Goal: Task Accomplishment & Management: Manage account settings

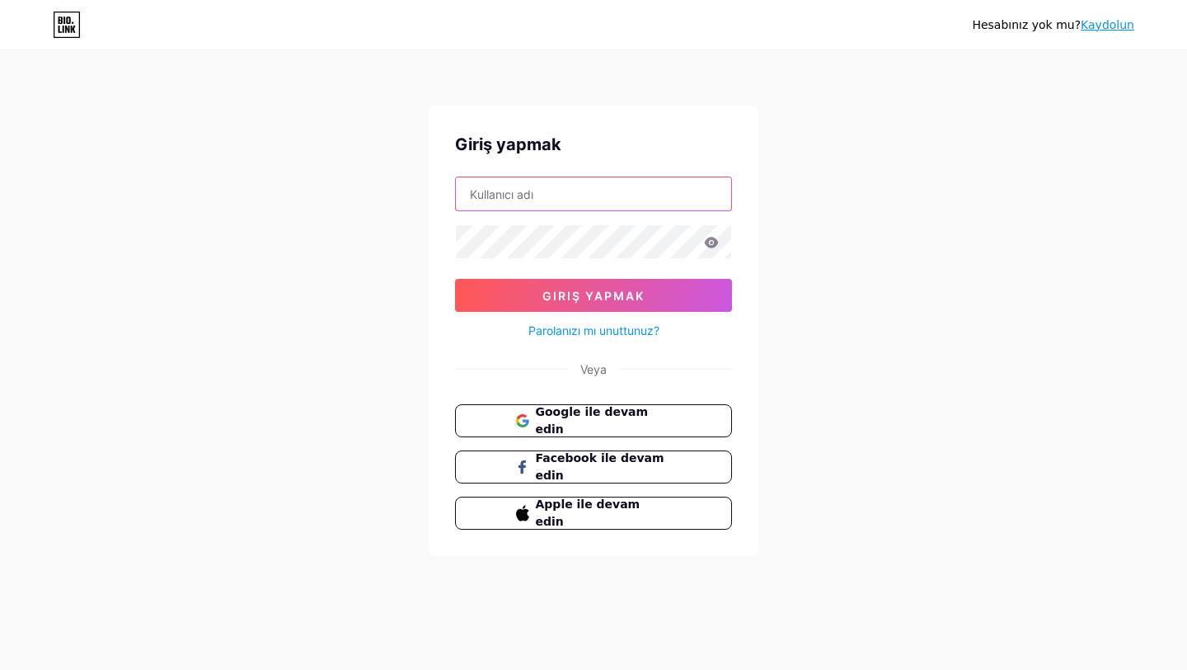
click at [499, 190] on input "text" at bounding box center [593, 193] width 275 height 33
type input "nemesisbaku"
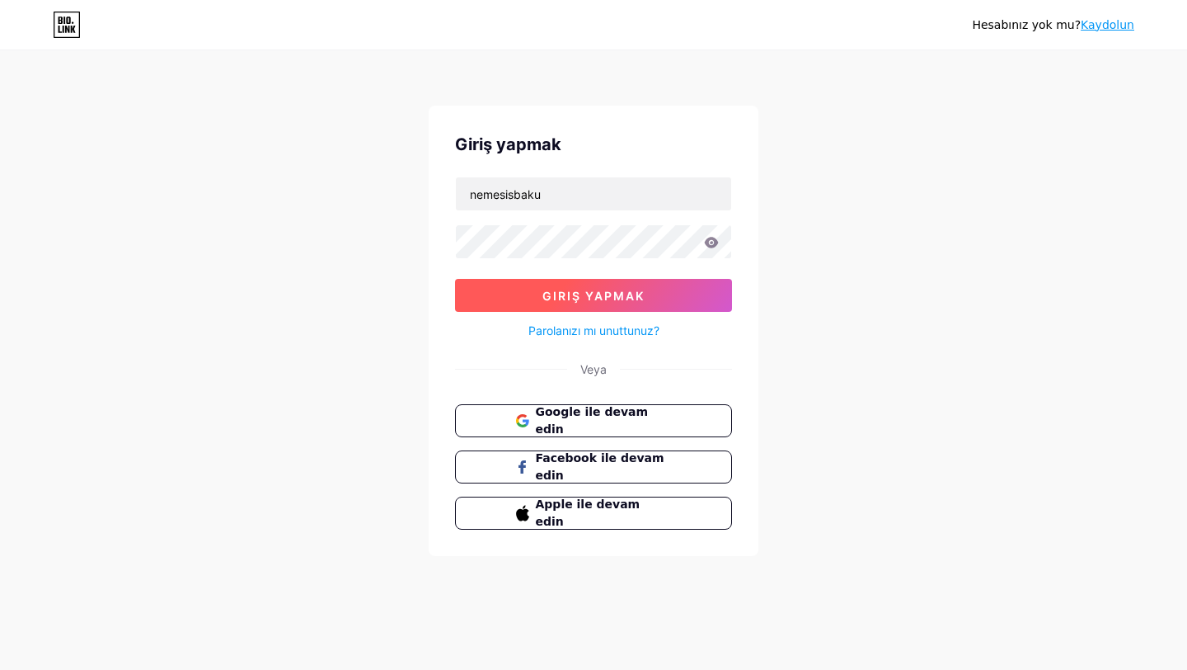
click at [563, 292] on font "Giriş yapmak" at bounding box center [594, 296] width 102 height 14
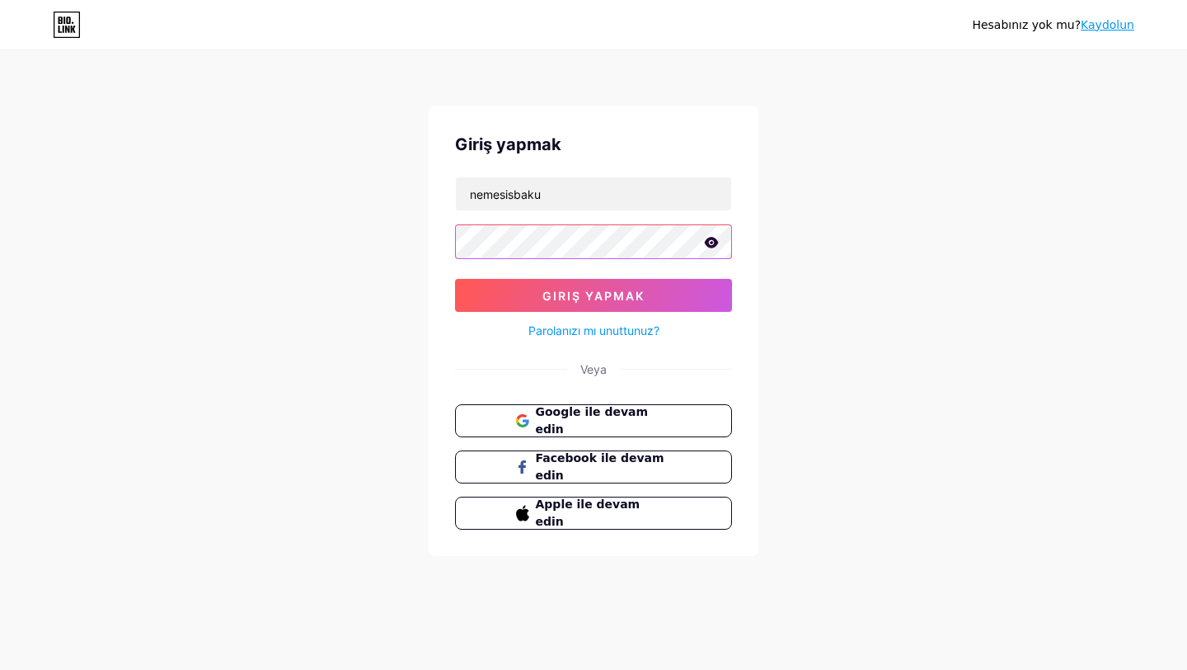
click at [455, 279] on button "Giriş yapmak" at bounding box center [593, 295] width 277 height 33
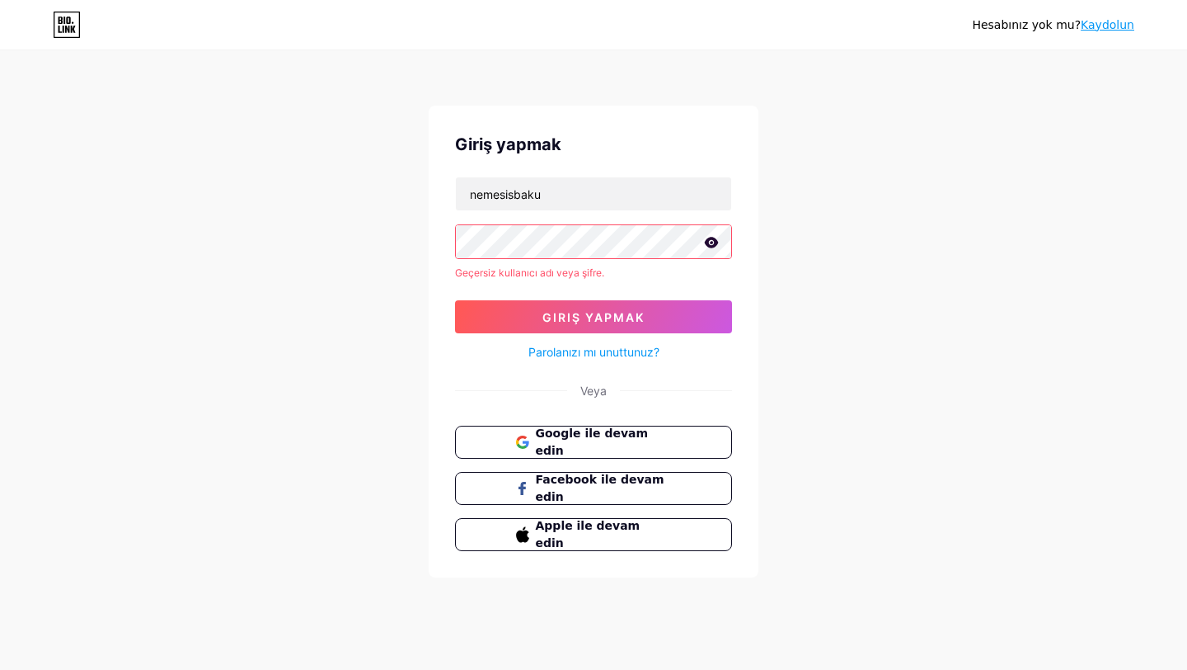
click at [621, 260] on form "nemesisbaku Geçersiz kullanıcı adı veya şifre. Giriş yapmak Parolanızı mı unutt…" at bounding box center [593, 269] width 277 height 186
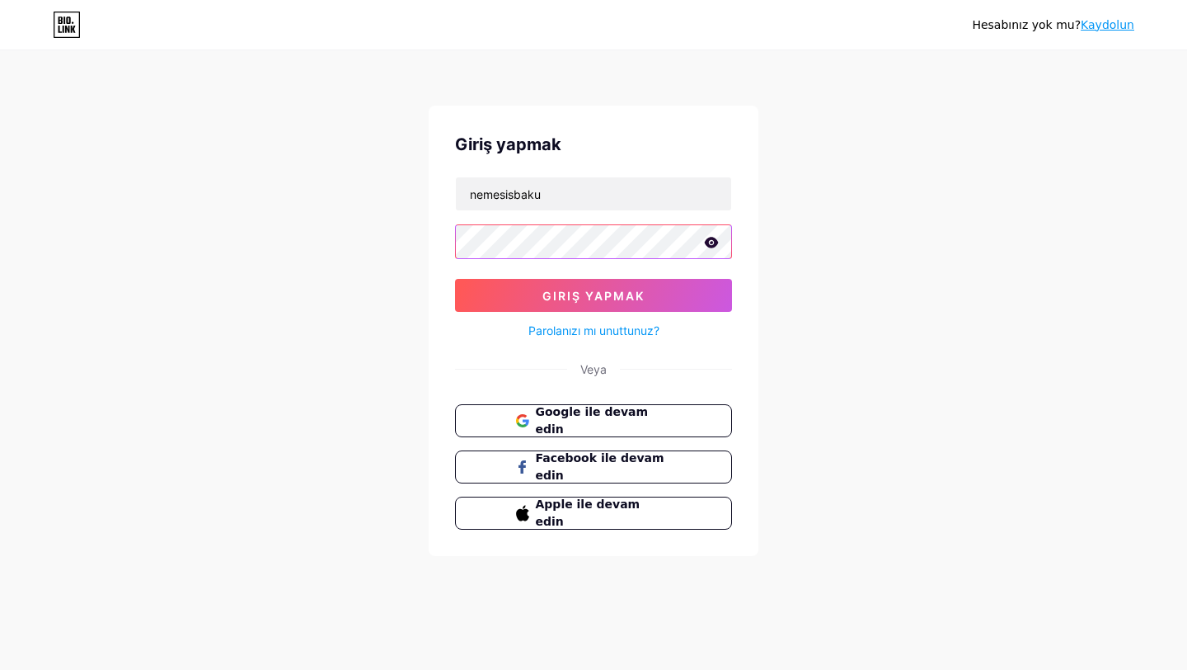
click at [455, 279] on button "Giriş yapmak" at bounding box center [593, 295] width 277 height 33
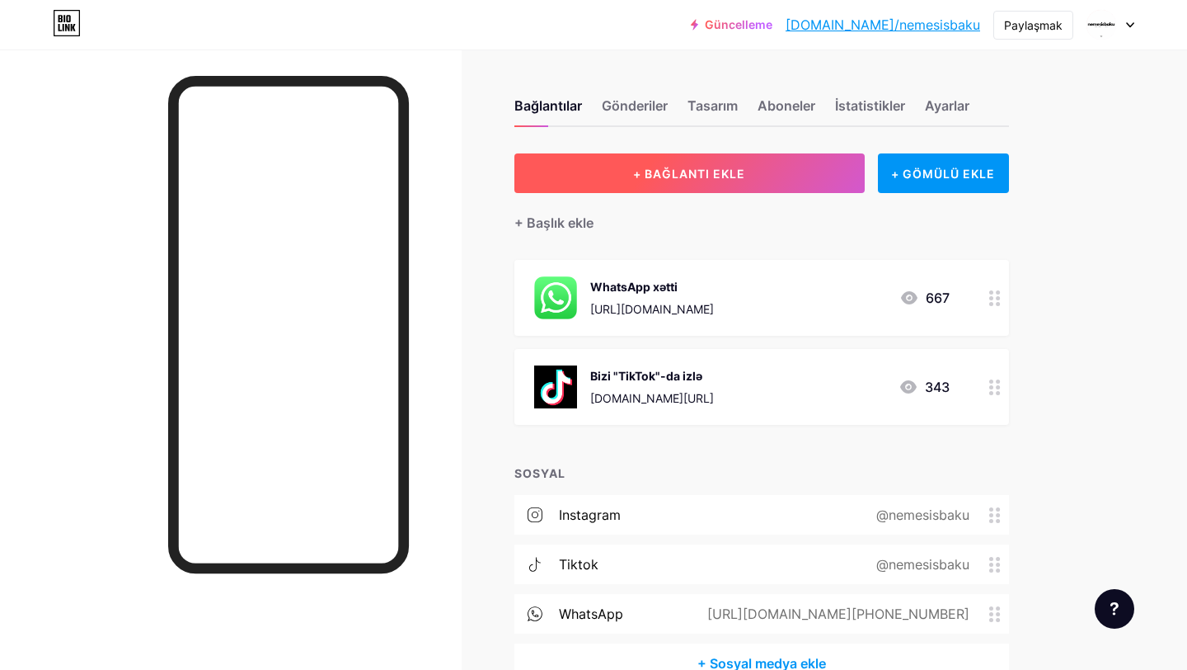
click at [785, 176] on button "+ BAĞLANTI EKLE" at bounding box center [690, 173] width 350 height 40
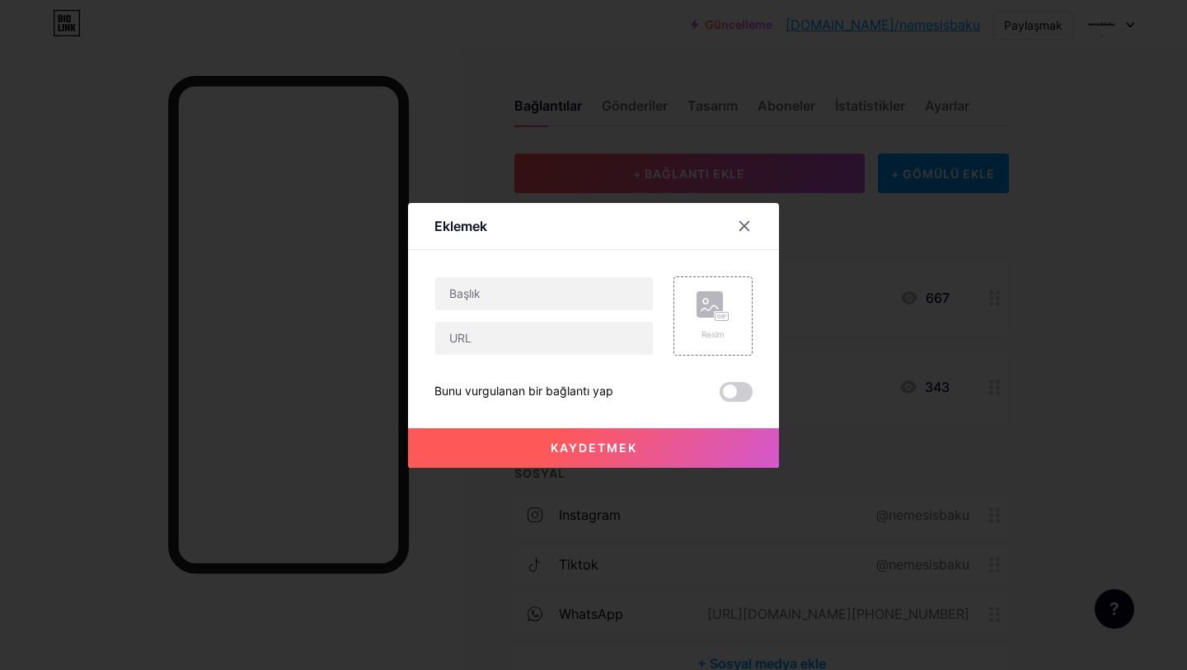
click at [557, 312] on div at bounding box center [544, 315] width 219 height 79
click at [561, 297] on input "text" at bounding box center [544, 293] width 218 height 33
type input "Instagram"
click at [522, 350] on input "text" at bounding box center [544, 338] width 218 height 33
paste input "[URL][DOMAIN_NAME]"
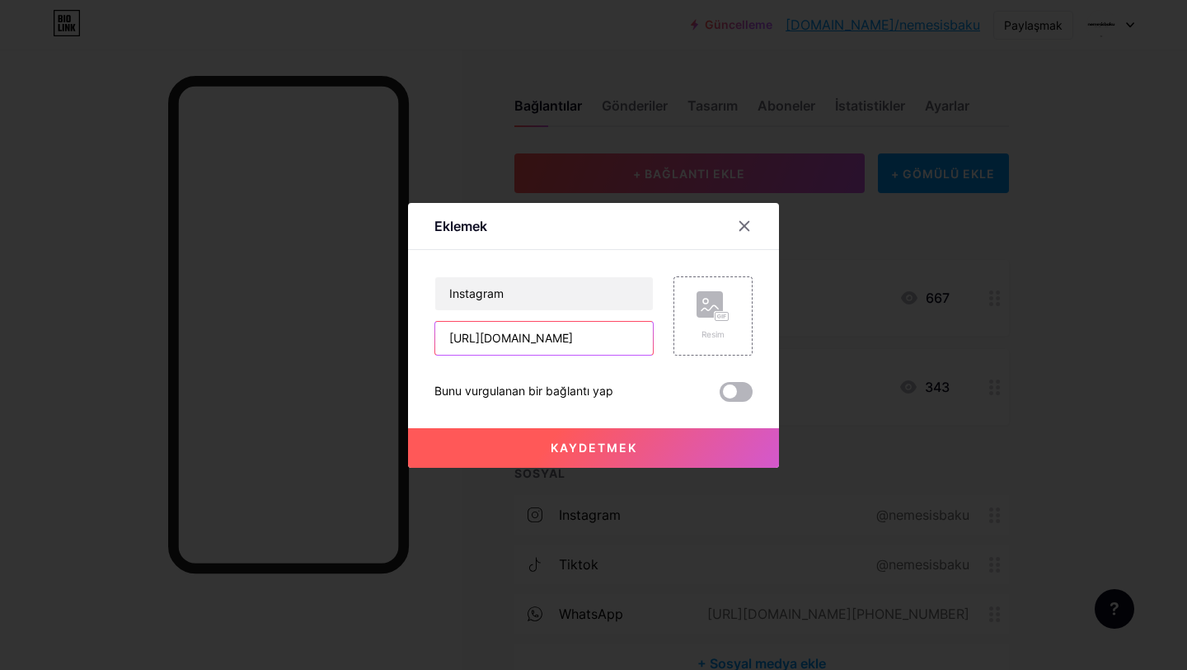
type input "[URL][DOMAIN_NAME]"
click at [722, 395] on span at bounding box center [736, 392] width 33 height 20
click at [720, 396] on input "checkbox" at bounding box center [720, 396] width 0 height 0
click at [736, 396] on span at bounding box center [736, 392] width 33 height 20
click at [720, 396] on input "checkbox" at bounding box center [720, 396] width 0 height 0
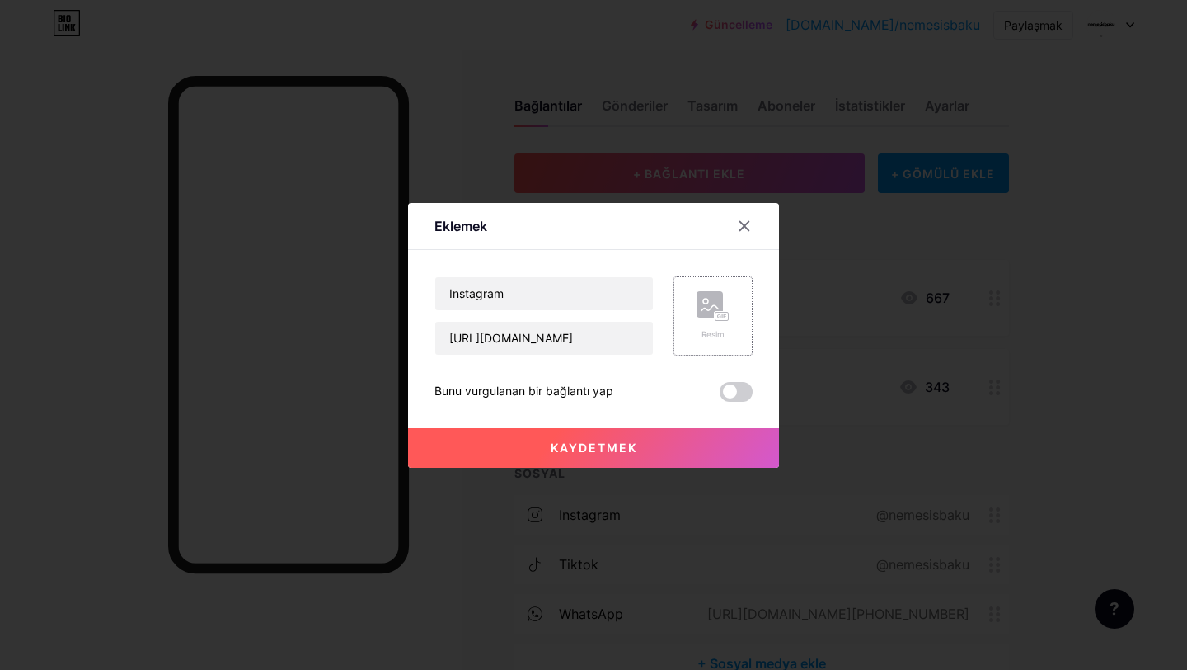
click at [723, 329] on font "Resim" at bounding box center [713, 334] width 23 height 10
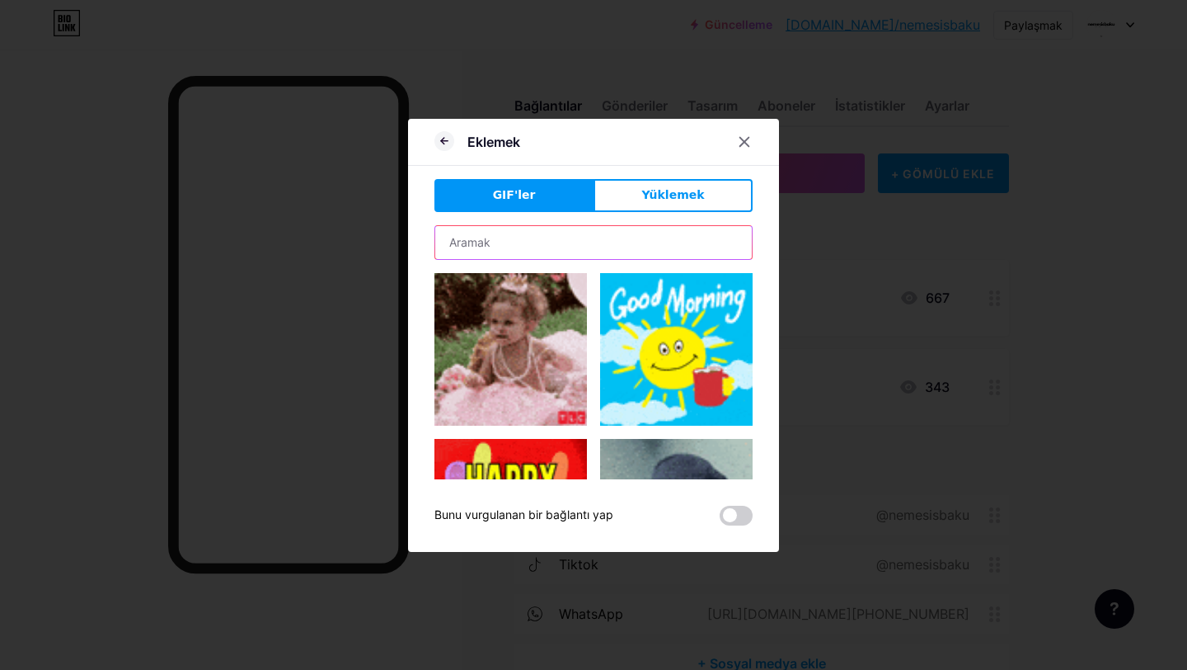
click at [557, 253] on input "text" at bounding box center [593, 242] width 317 height 33
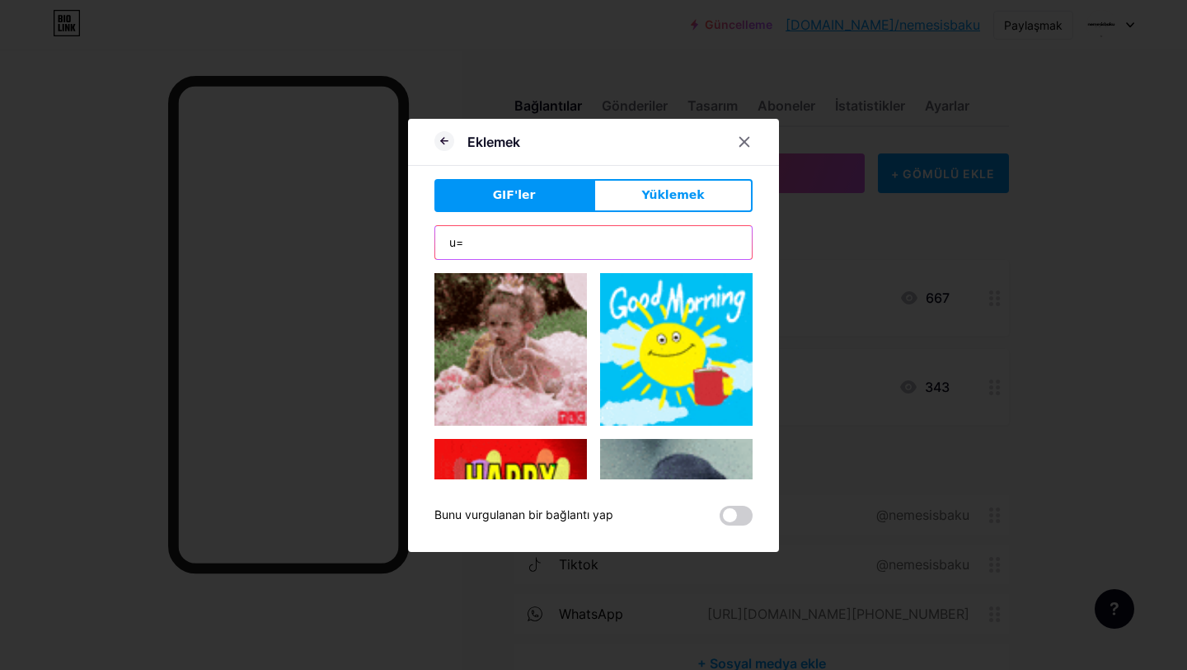
type input "u"
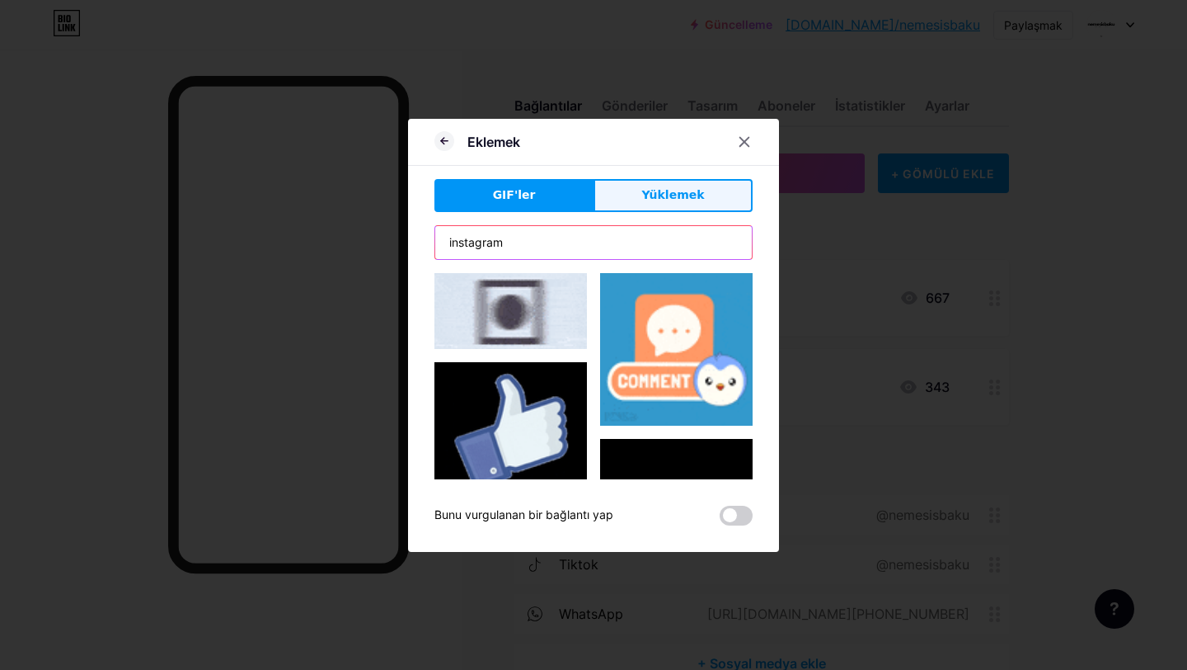
type input "instagram"
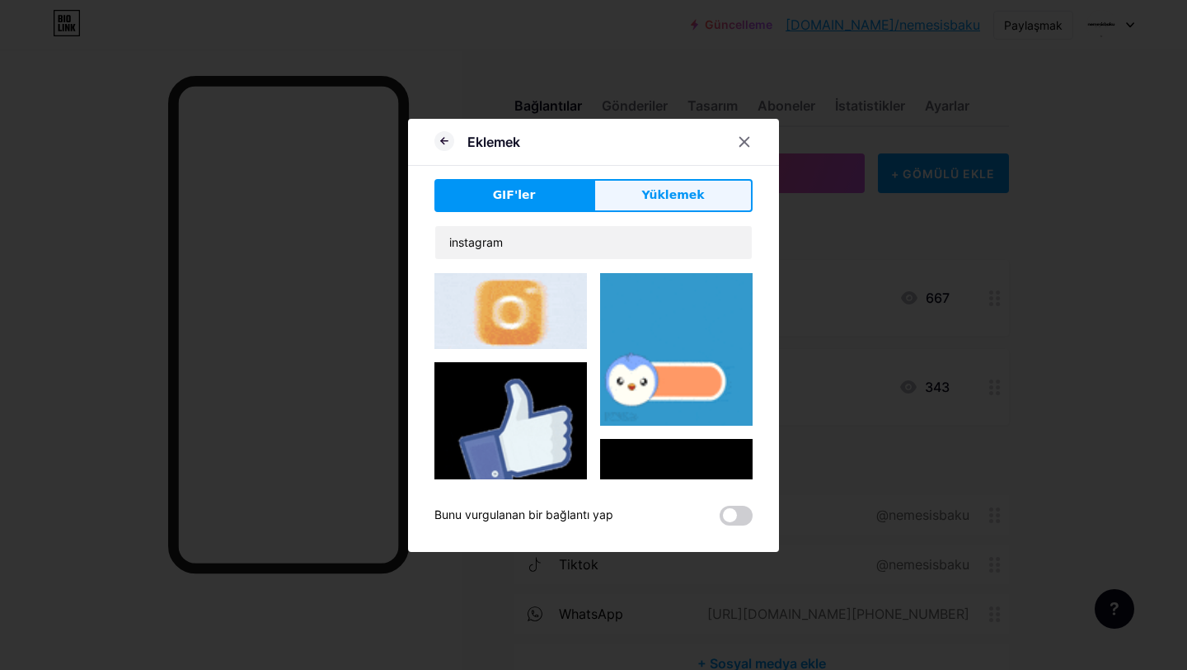
click at [651, 194] on font "Yüklemek" at bounding box center [673, 194] width 63 height 13
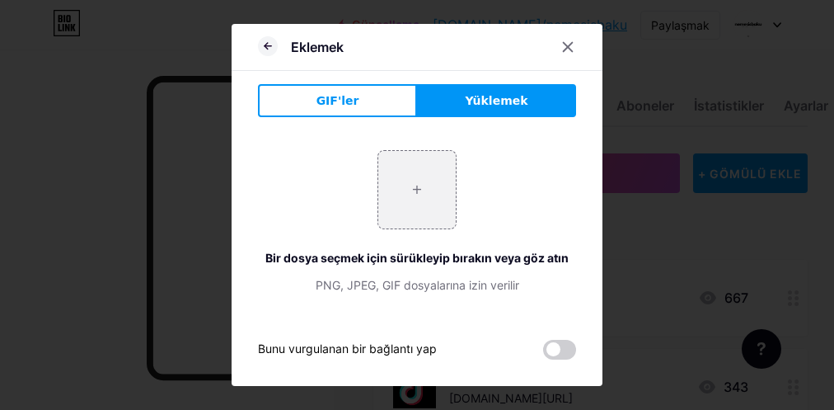
click at [508, 111] on button "Yüklemek" at bounding box center [496, 100] width 159 height 33
click at [400, 223] on input "file" at bounding box center [417, 190] width 78 height 78
type input "C:\fakepath\instagram-vector-logo-icon-social-media-logotype_901408-392.avif"
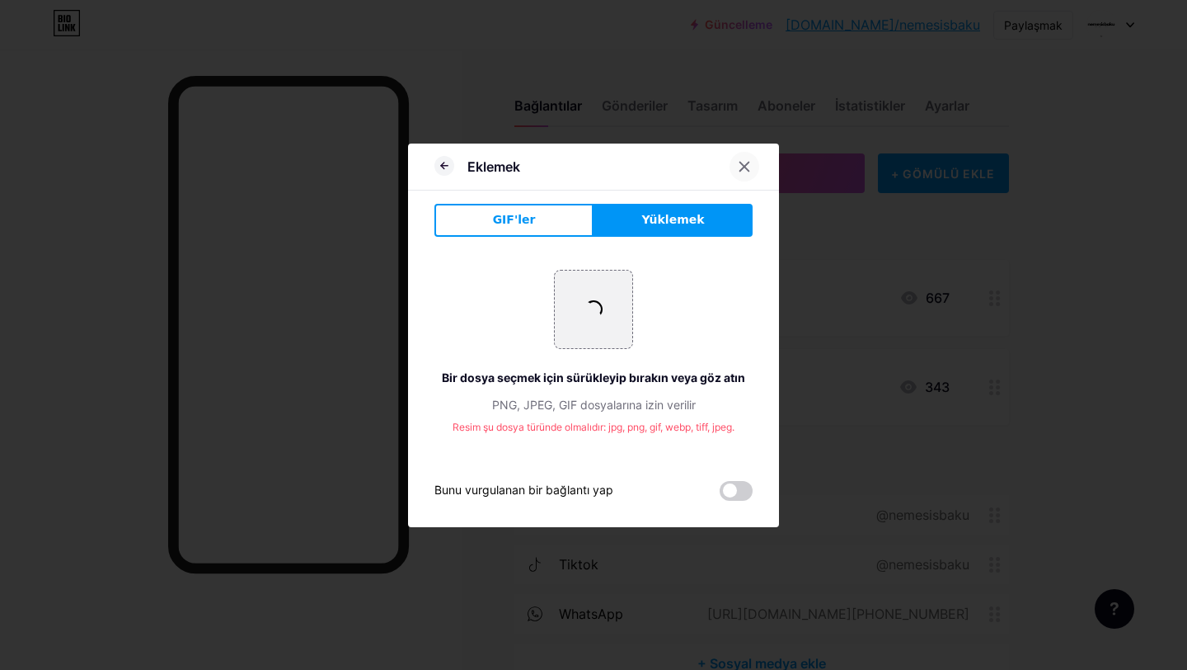
click at [742, 164] on icon at bounding box center [744, 166] width 9 height 9
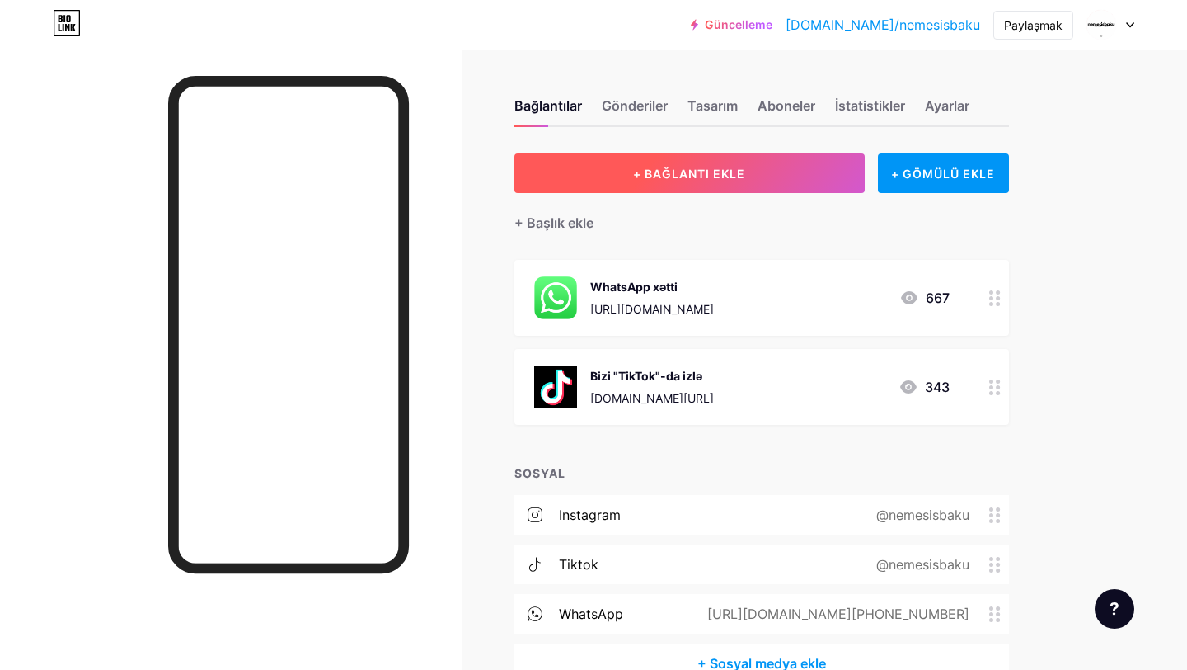
click at [712, 170] on font "+ BAĞLANTI EKLE" at bounding box center [689, 174] width 112 height 14
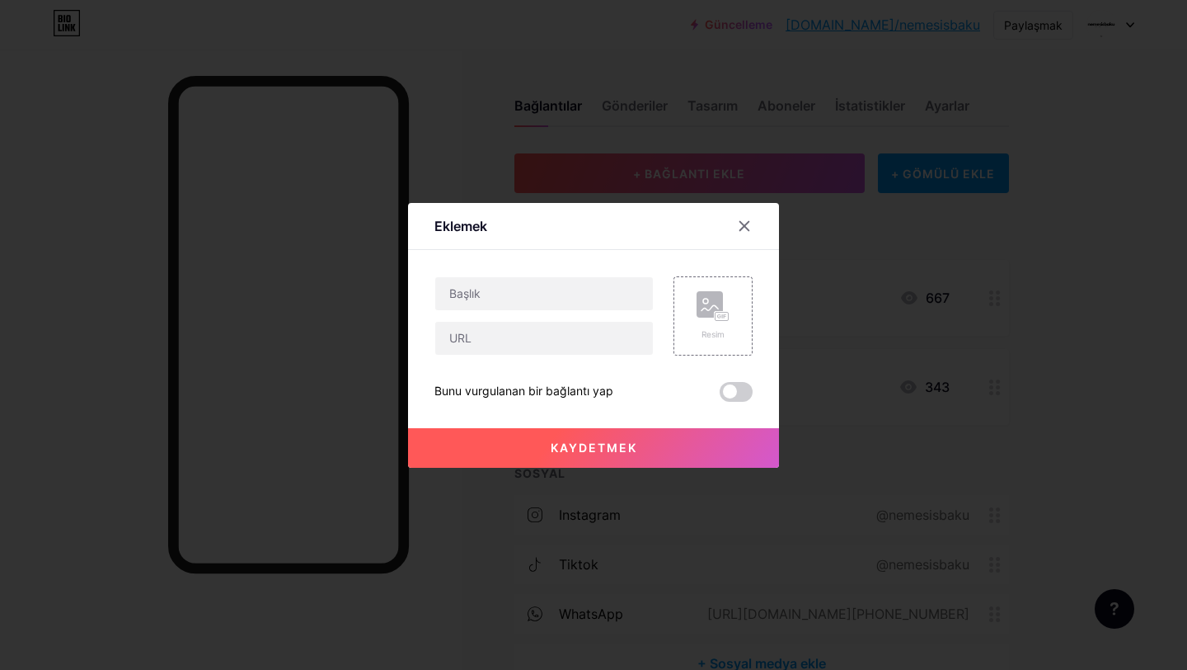
click at [830, 444] on div at bounding box center [593, 335] width 1187 height 670
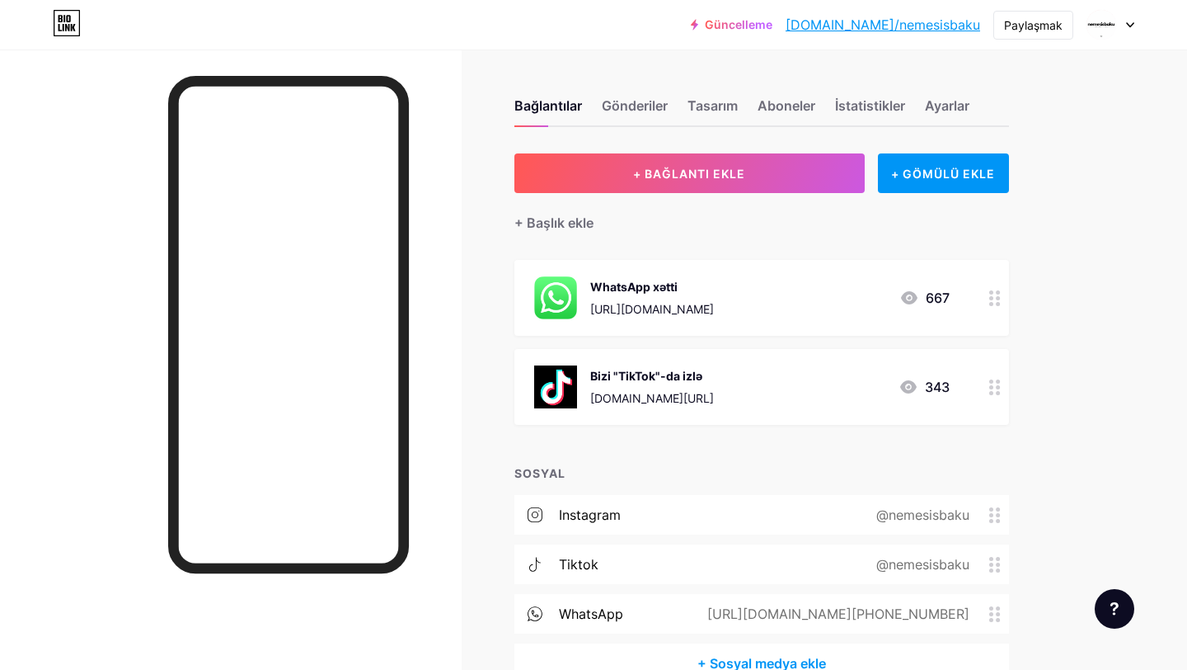
click at [723, 519] on div "Instagram @nemesisbaku" at bounding box center [762, 515] width 495 height 40
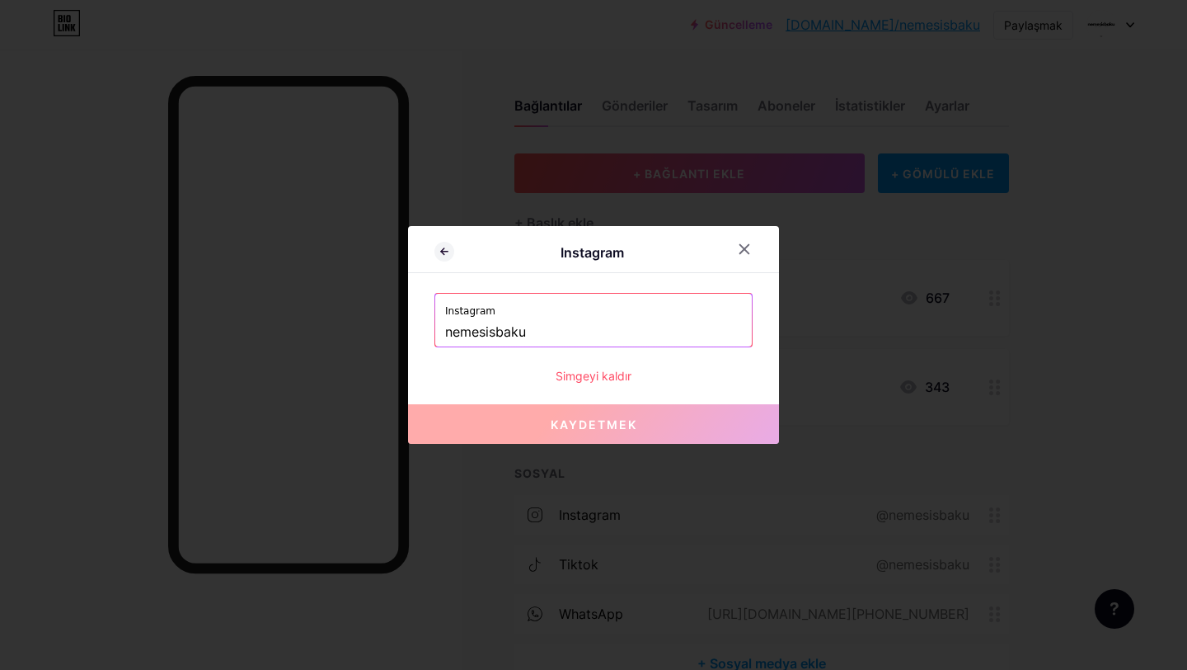
click at [579, 370] on font "Simgeyi kaldır" at bounding box center [594, 376] width 76 height 14
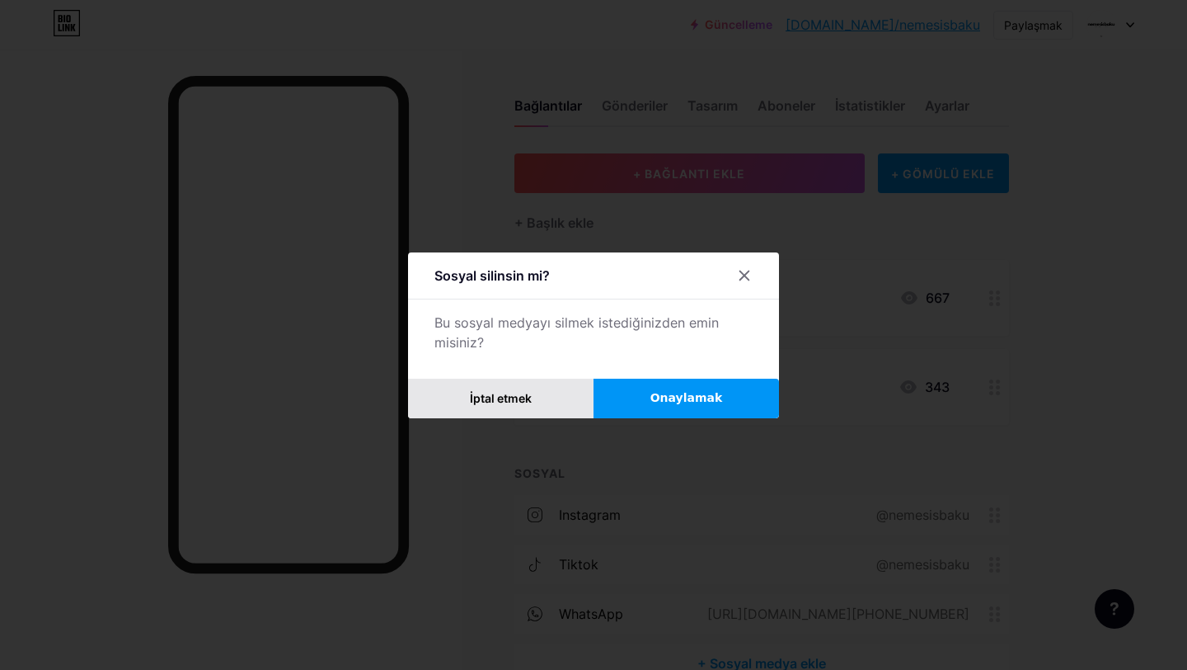
click at [538, 405] on button "İptal etmek" at bounding box center [501, 398] width 186 height 40
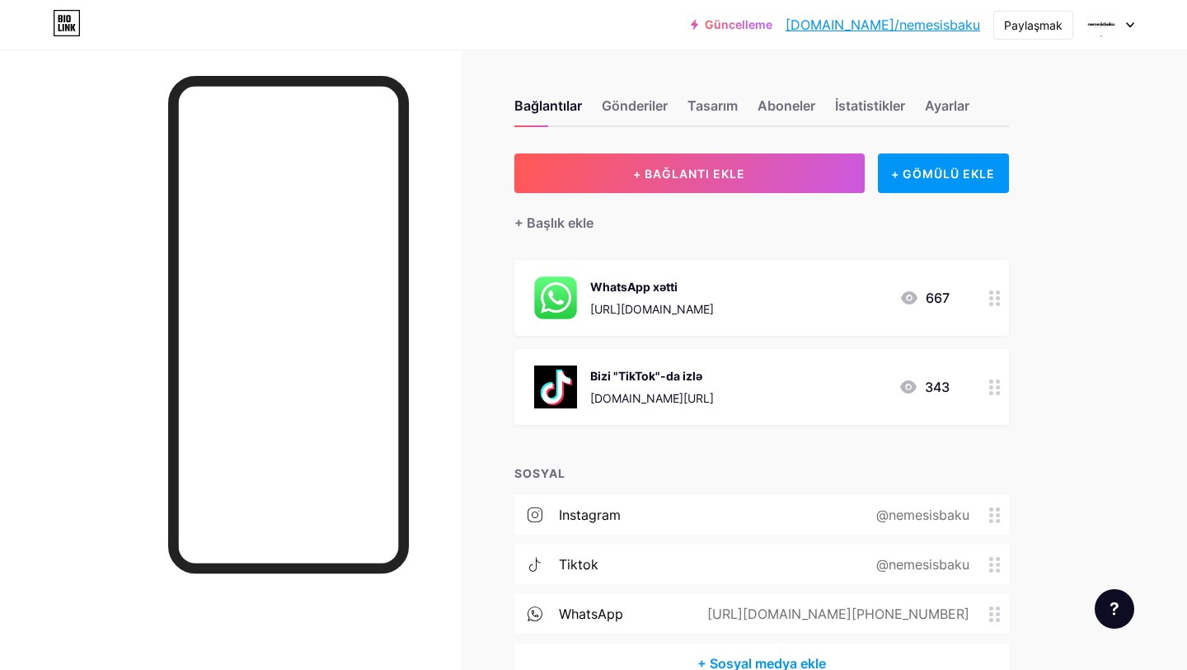
scroll to position [95, 0]
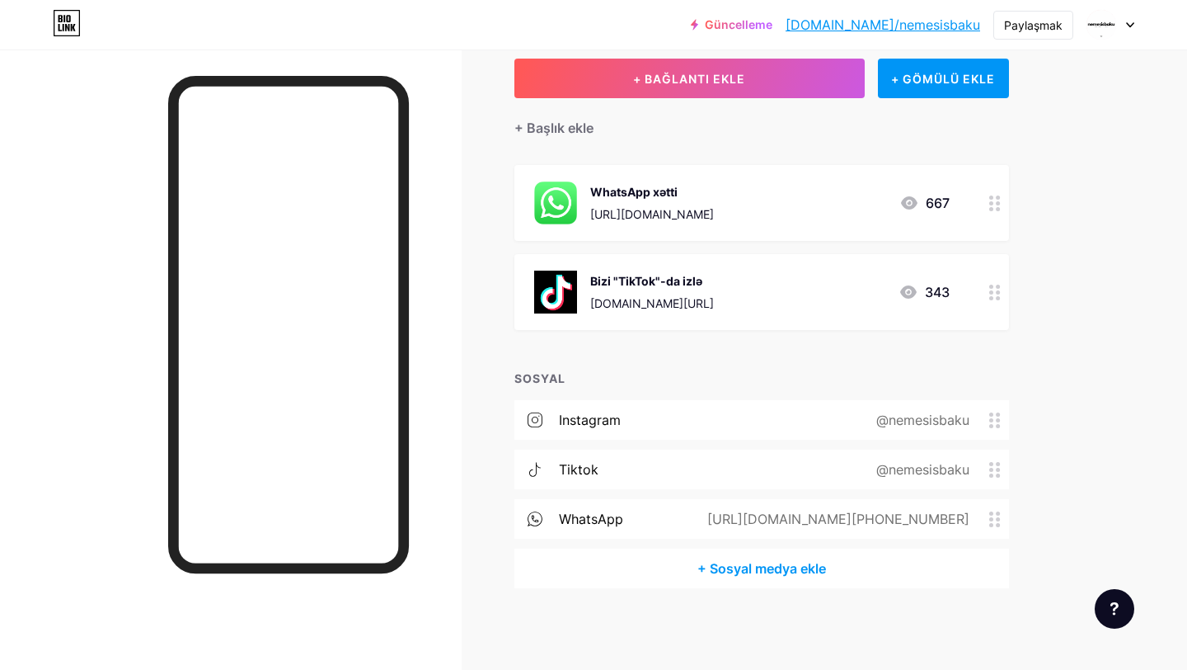
click at [543, 439] on div "Instagram @nemesisbaku tiktok @nemesisbaku WhatsApp [URL][DOMAIN_NAME][PHONE_NU…" at bounding box center [762, 474] width 495 height 148
click at [544, 415] on span at bounding box center [537, 419] width 45 height 15
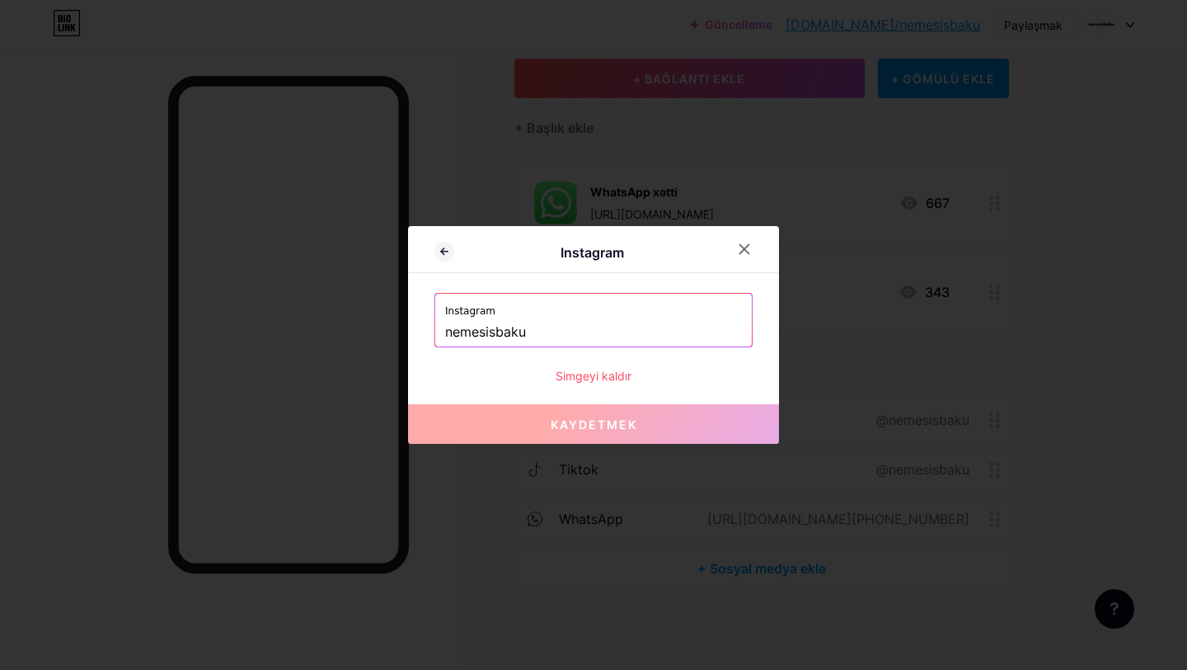
drag, startPoint x: 610, startPoint y: 355, endPoint x: 610, endPoint y: 331, distance: 23.1
click at [610, 351] on div "Instagram nemesisbaku Simgeyi kaldır" at bounding box center [594, 339] width 318 height 92
click at [610, 331] on input "nemesisbaku" at bounding box center [593, 332] width 297 height 28
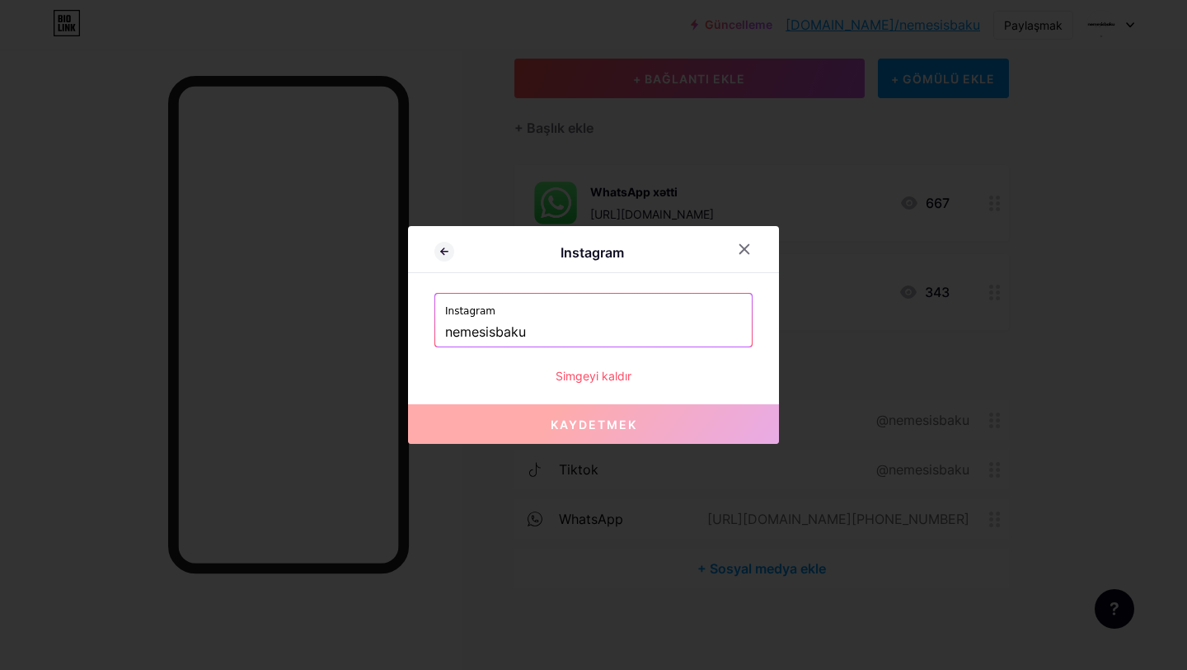
click at [610, 331] on input "nemesisbaku" at bounding box center [593, 332] width 297 height 28
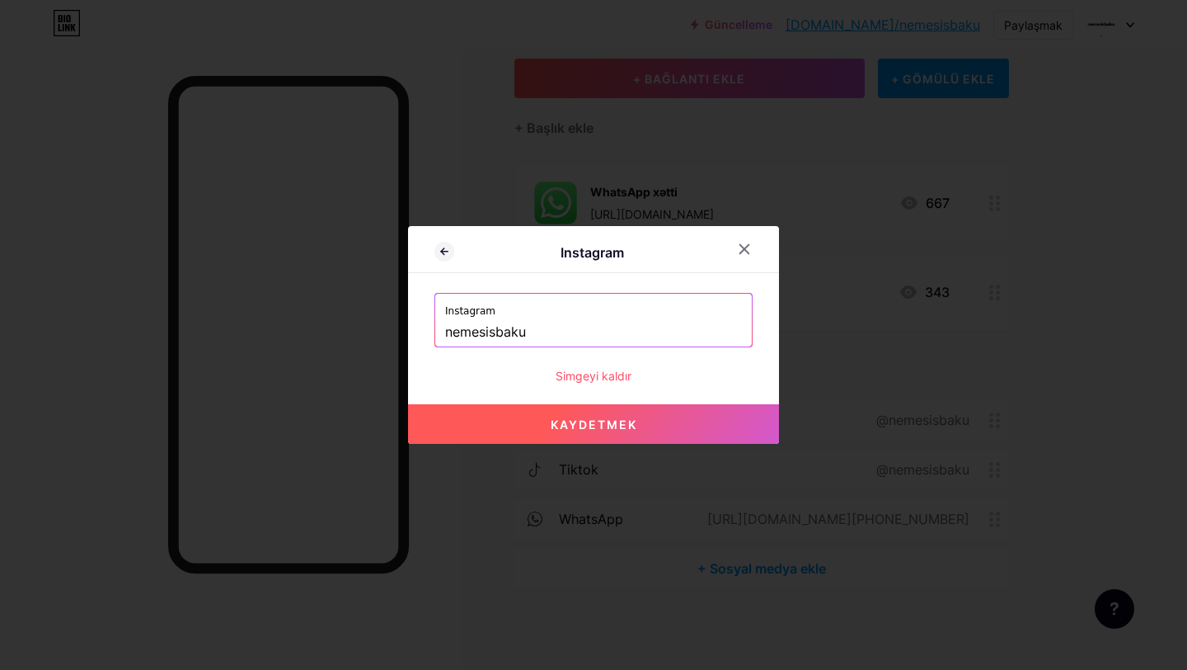
click at [537, 427] on button "Kaydetmek" at bounding box center [593, 424] width 371 height 40
type input "[URL][DOMAIN_NAME]"
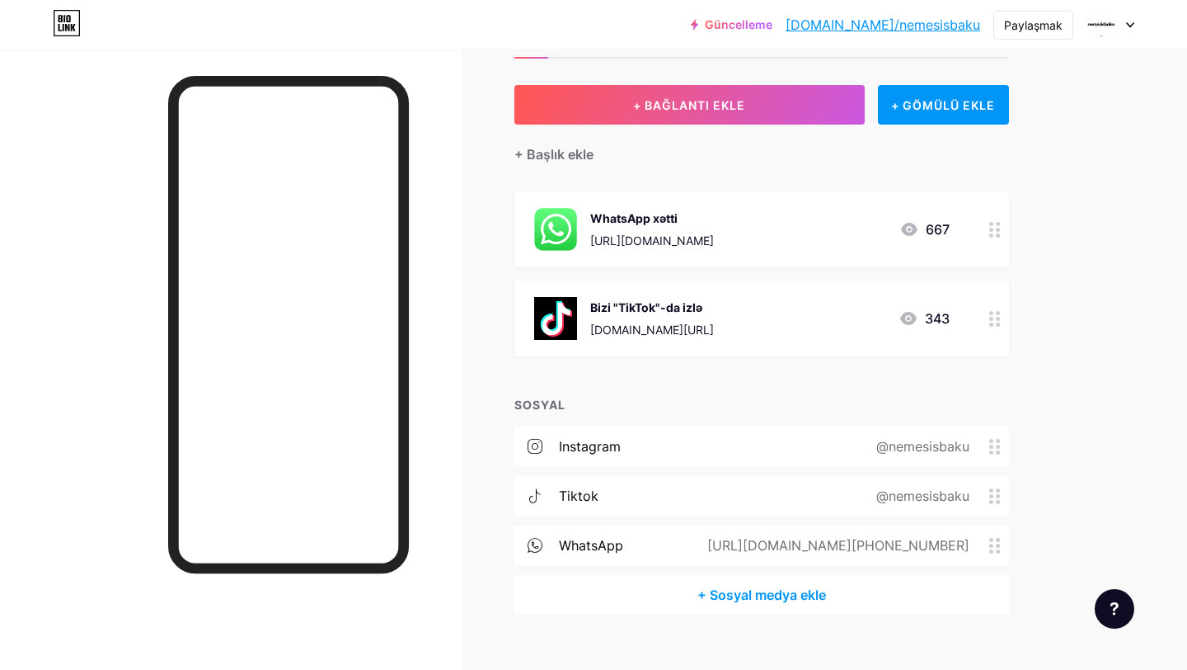
scroll to position [58, 0]
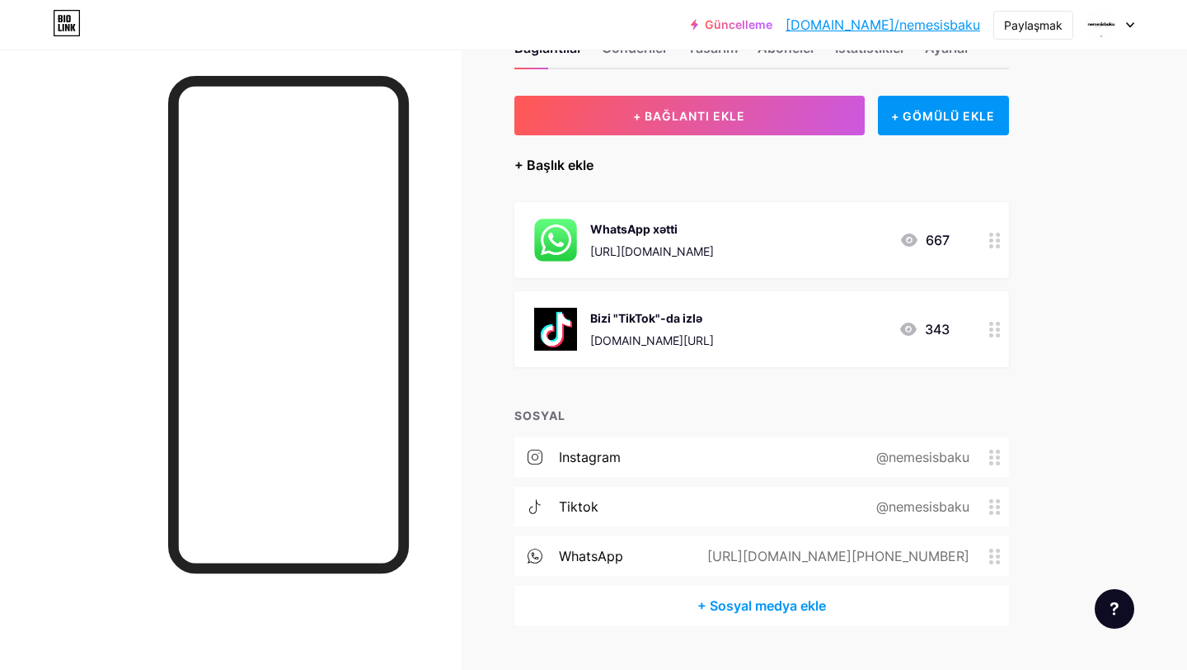
click at [582, 161] on font "+ Başlık ekle" at bounding box center [554, 165] width 79 height 16
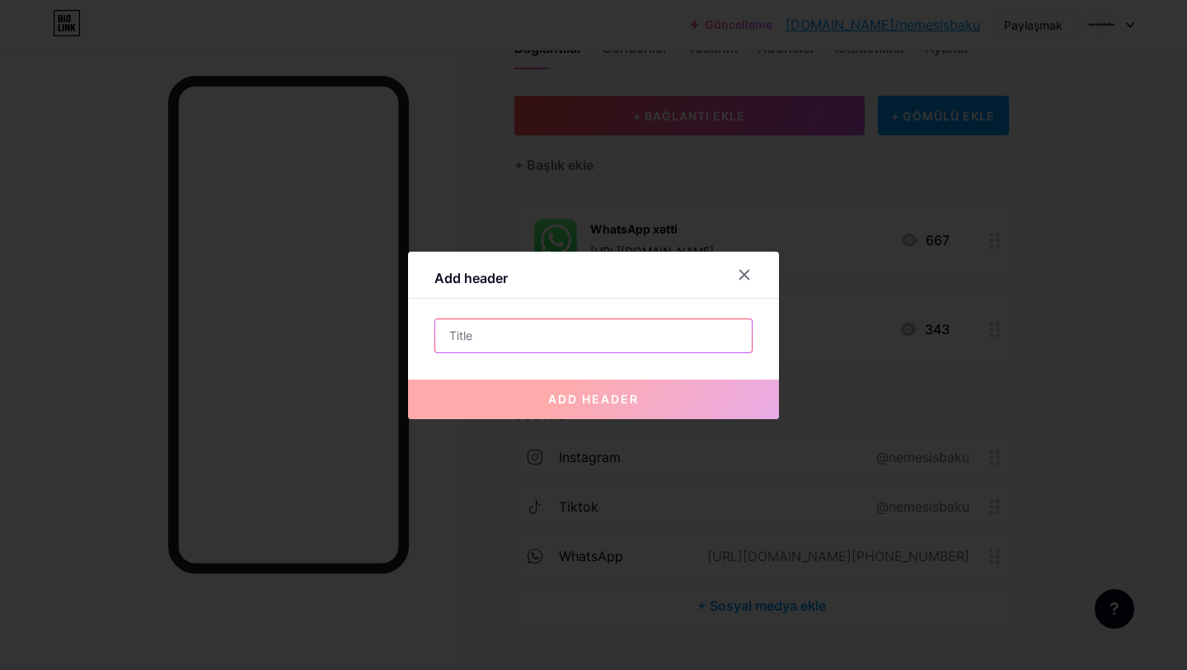
click at [555, 350] on input "text" at bounding box center [593, 335] width 317 height 33
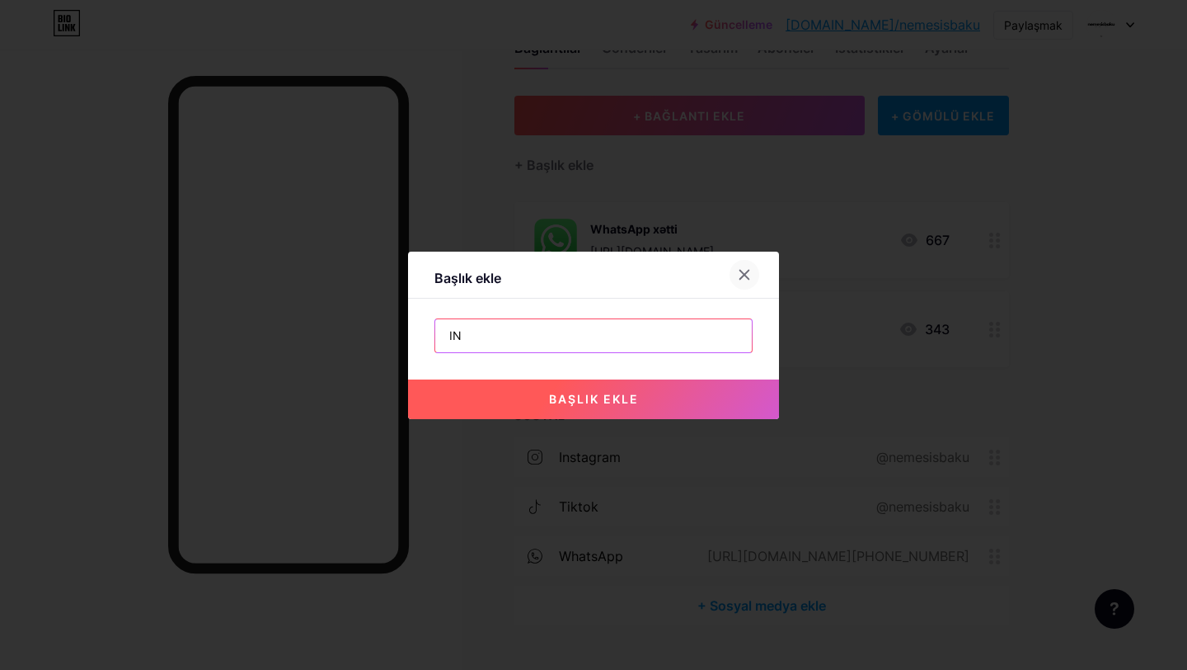
type input "I"
click at [762, 263] on div at bounding box center [754, 275] width 49 height 30
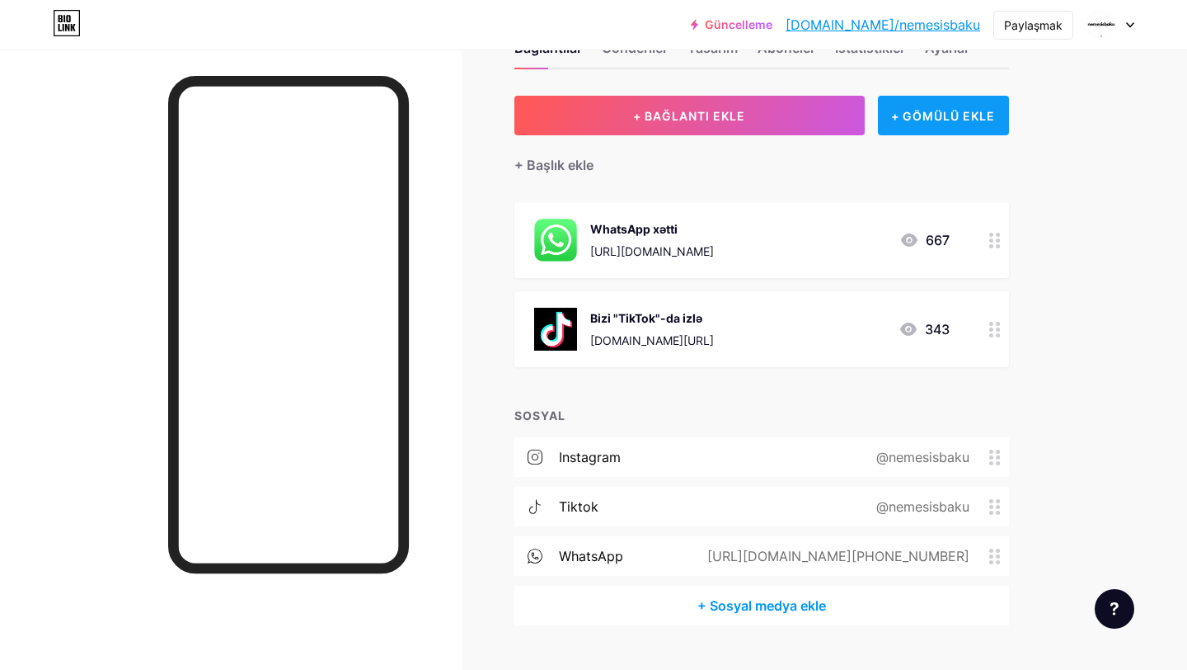
click at [914, 106] on div "+ GÖMÜLÜ EKLE" at bounding box center [943, 116] width 131 height 40
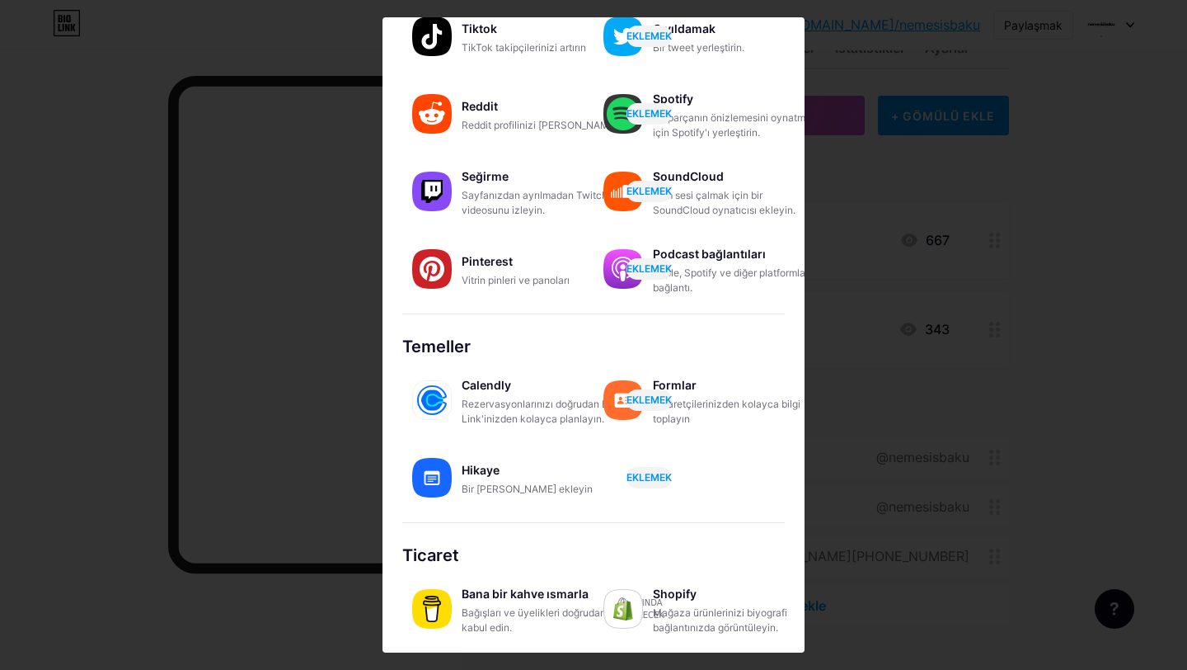
scroll to position [0, 0]
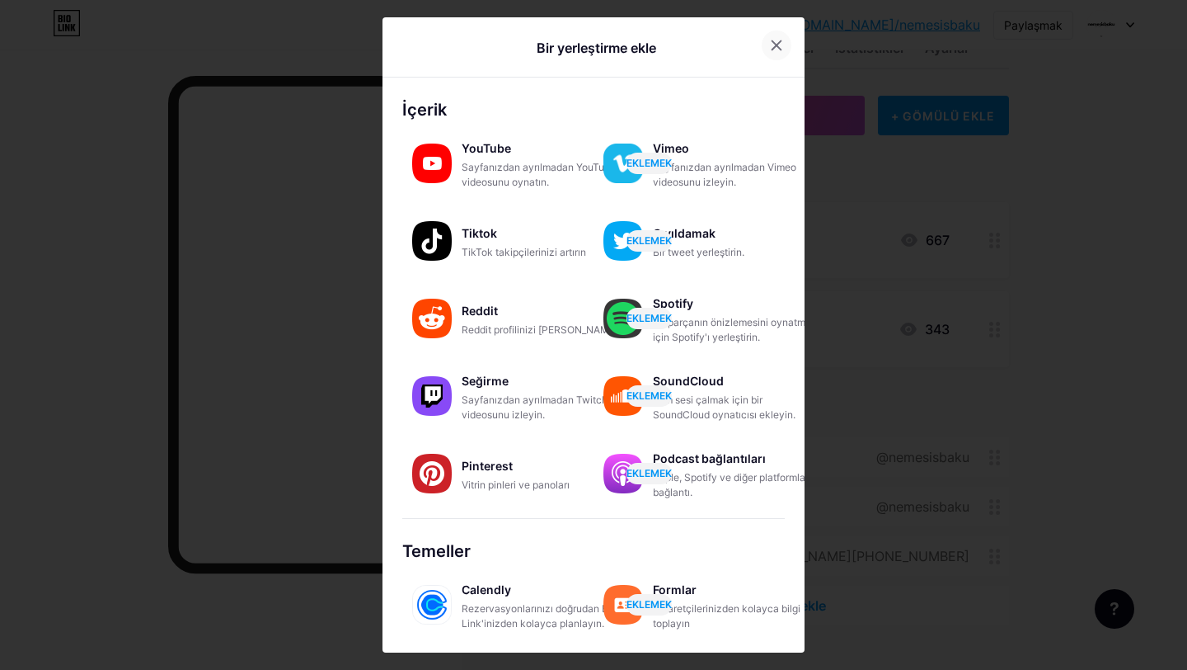
click at [770, 49] on icon at bounding box center [776, 45] width 13 height 13
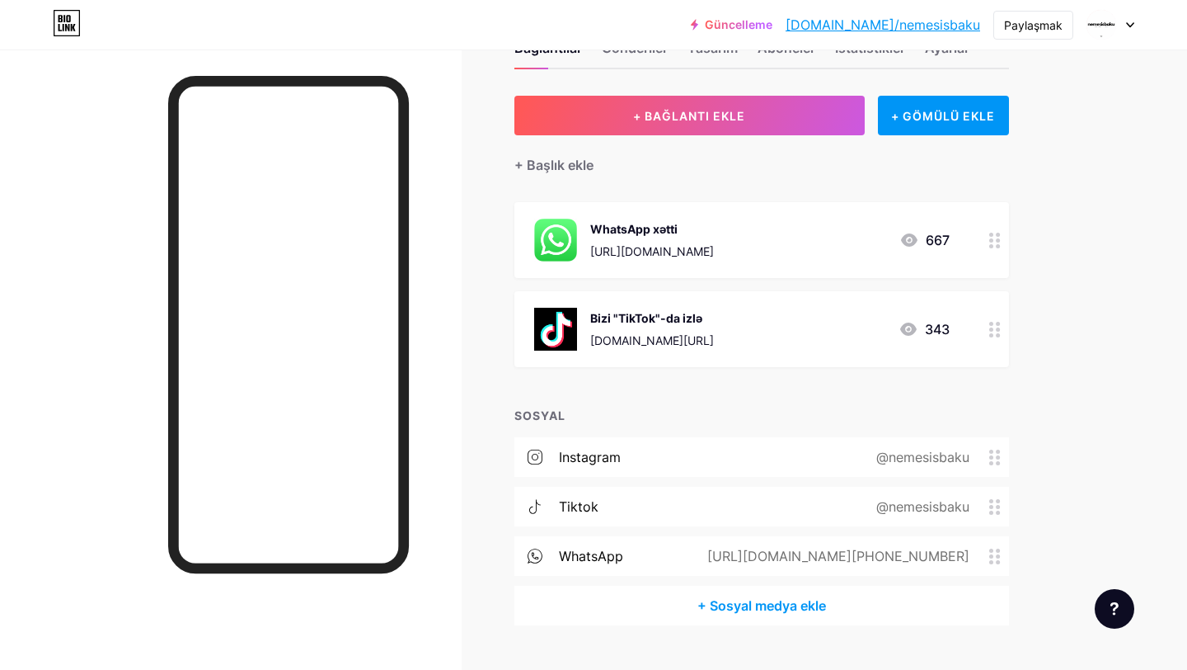
scroll to position [95, 0]
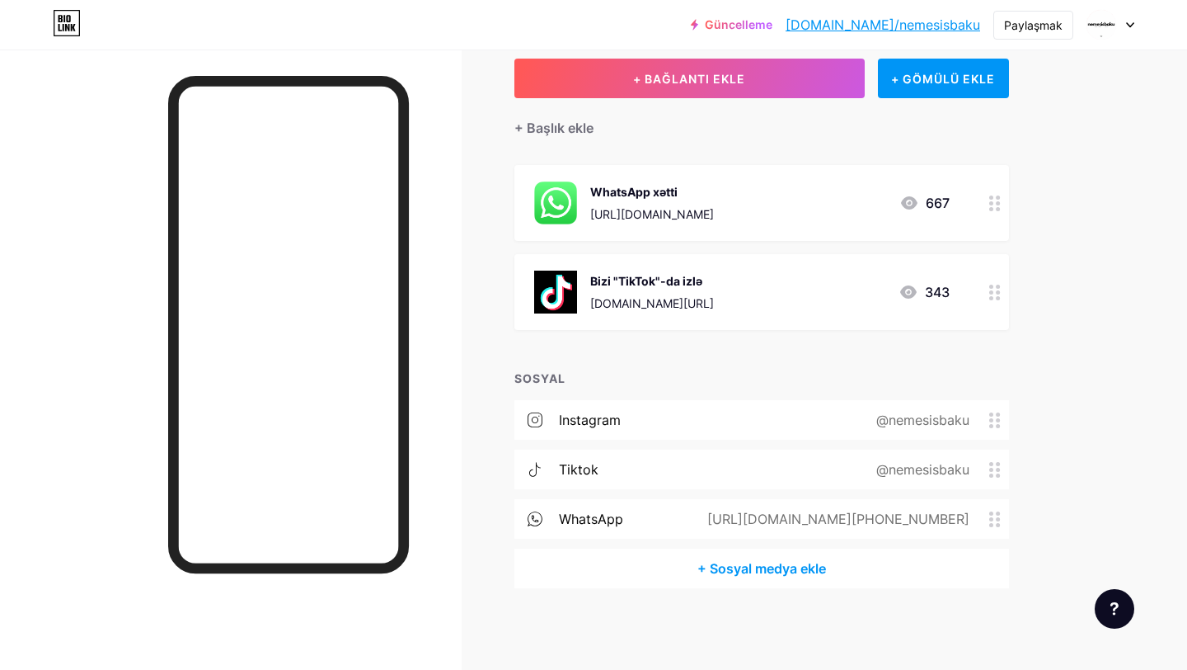
click at [733, 584] on div "+ Sosyal medya ekle" at bounding box center [762, 568] width 495 height 40
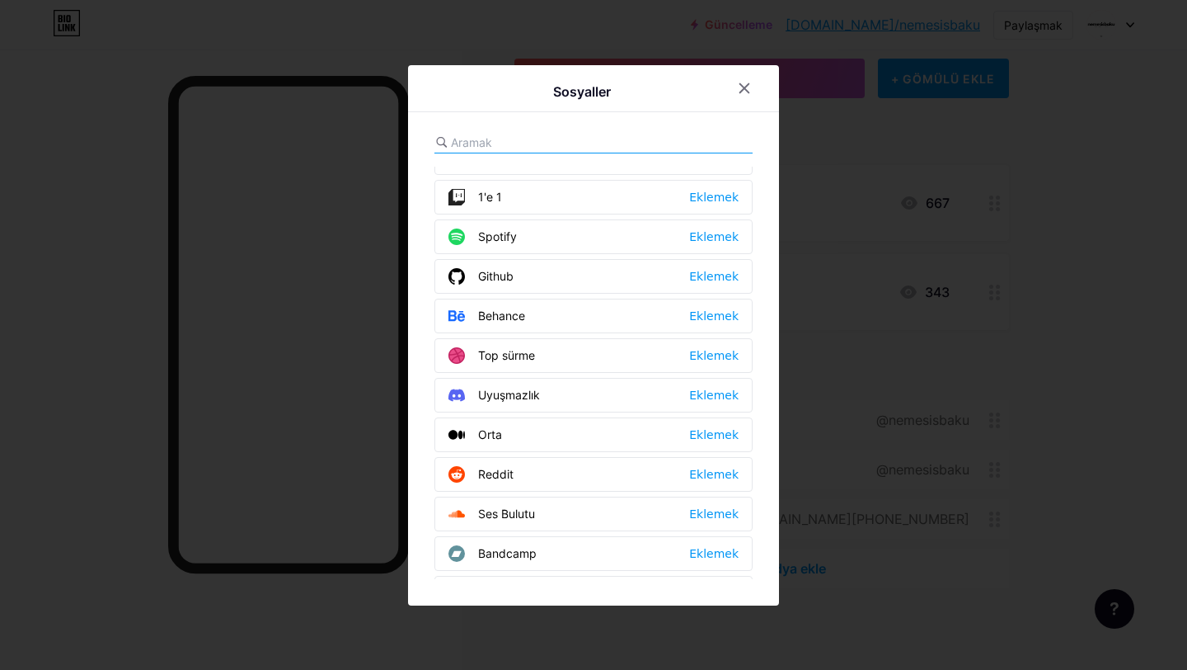
scroll to position [0, 0]
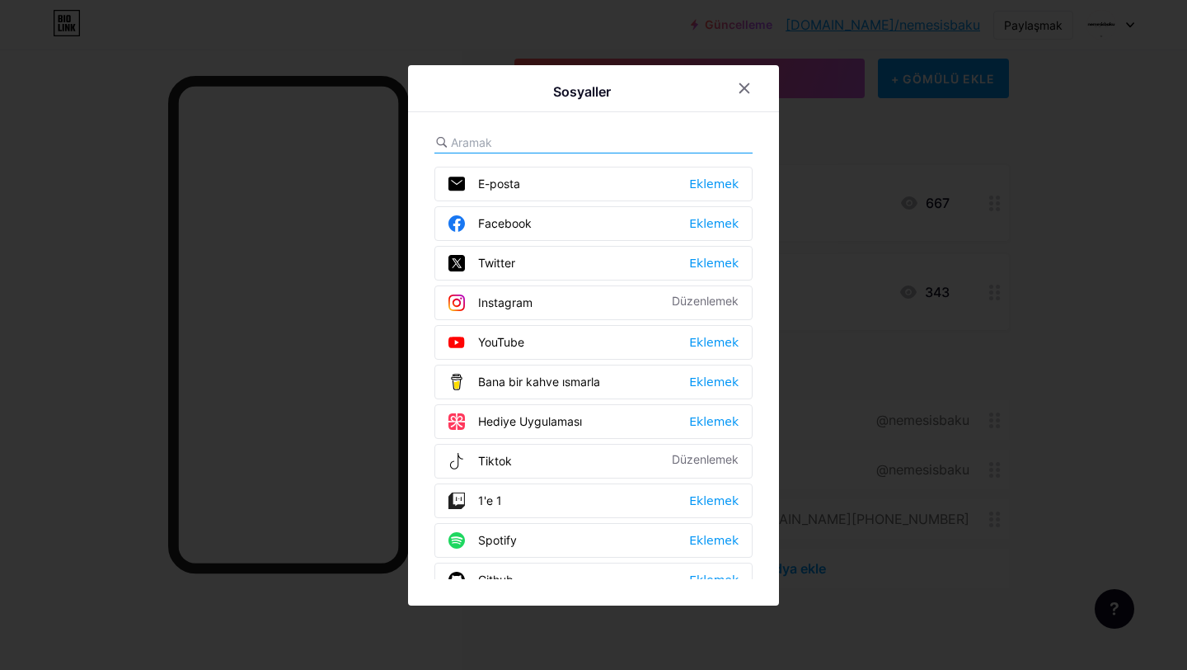
click at [534, 289] on div "Instagram Düzenlemek" at bounding box center [594, 302] width 318 height 35
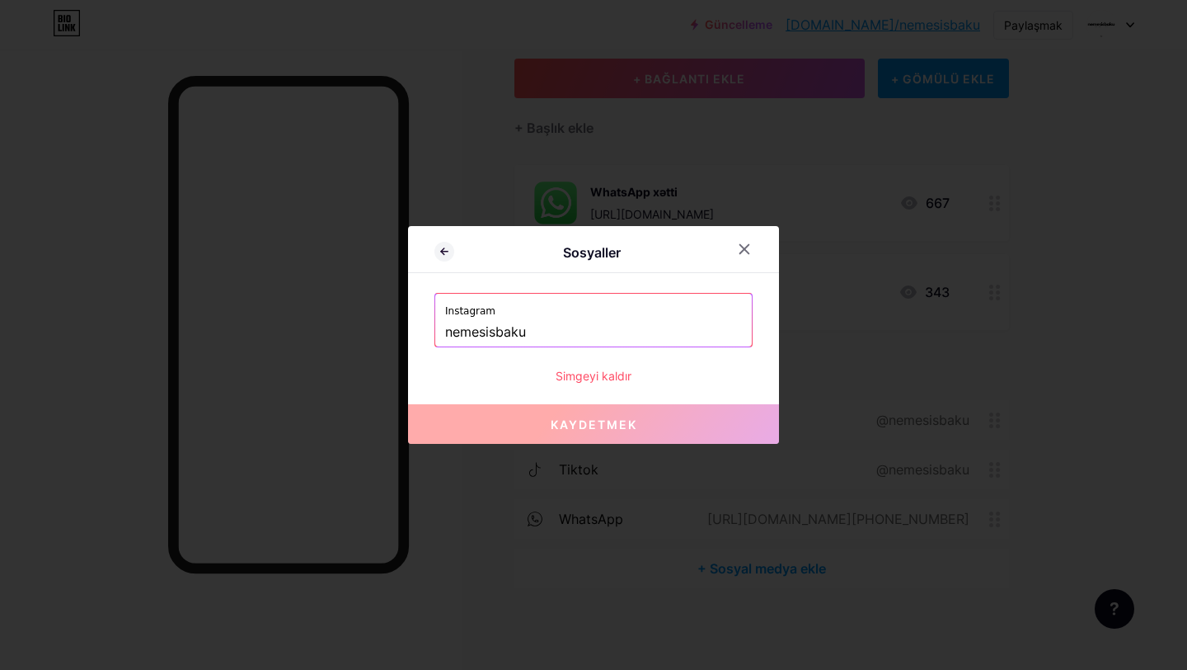
click at [590, 379] on font "Simgeyi kaldır" at bounding box center [594, 376] width 76 height 14
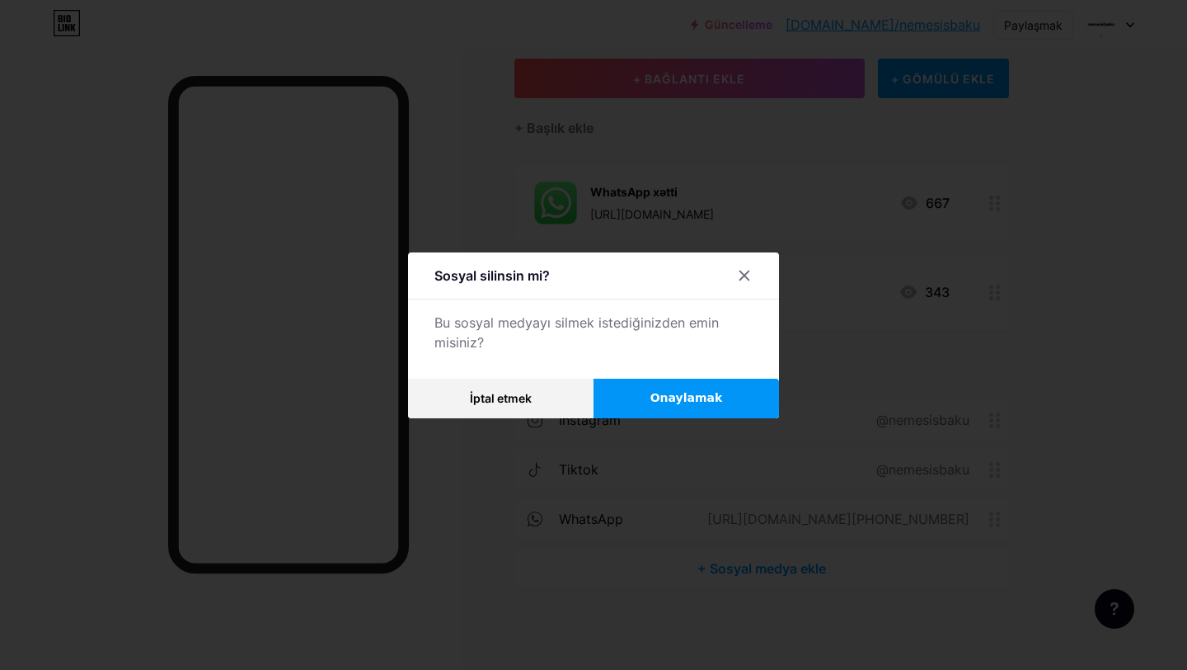
click at [646, 383] on button "Onaylamak" at bounding box center [687, 398] width 186 height 40
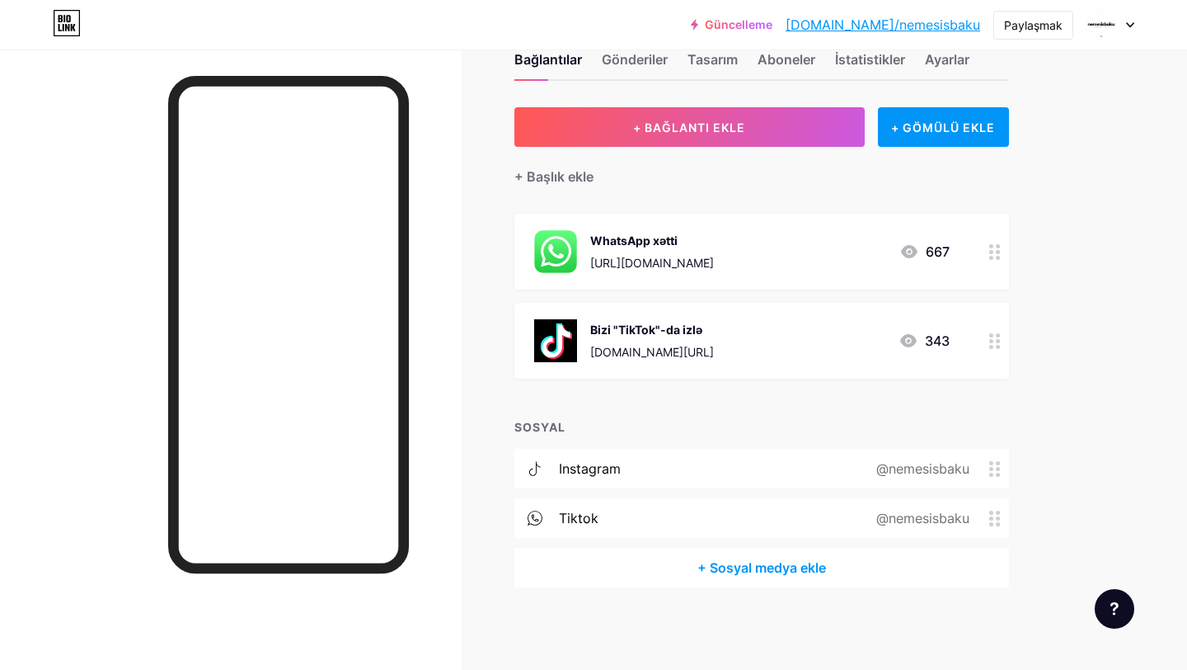
scroll to position [45, 0]
click at [745, 563] on font "+ Sosyal medya ekle" at bounding box center [762, 568] width 129 height 16
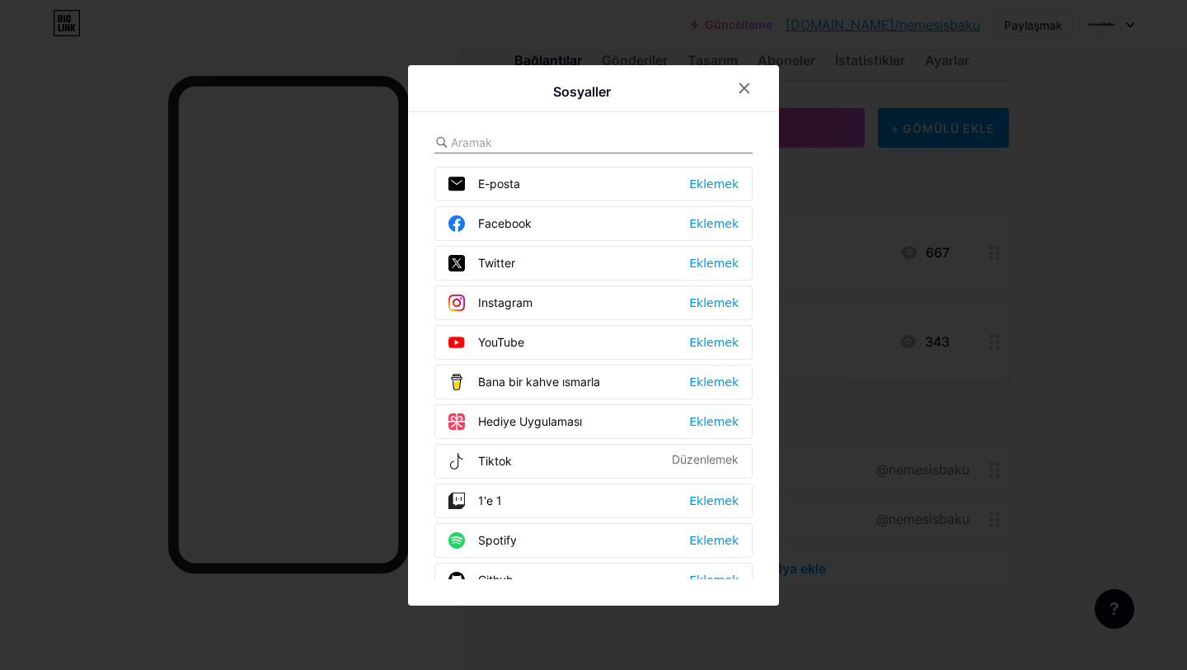
click at [693, 301] on div "Instagram Eklemek" at bounding box center [594, 302] width 318 height 35
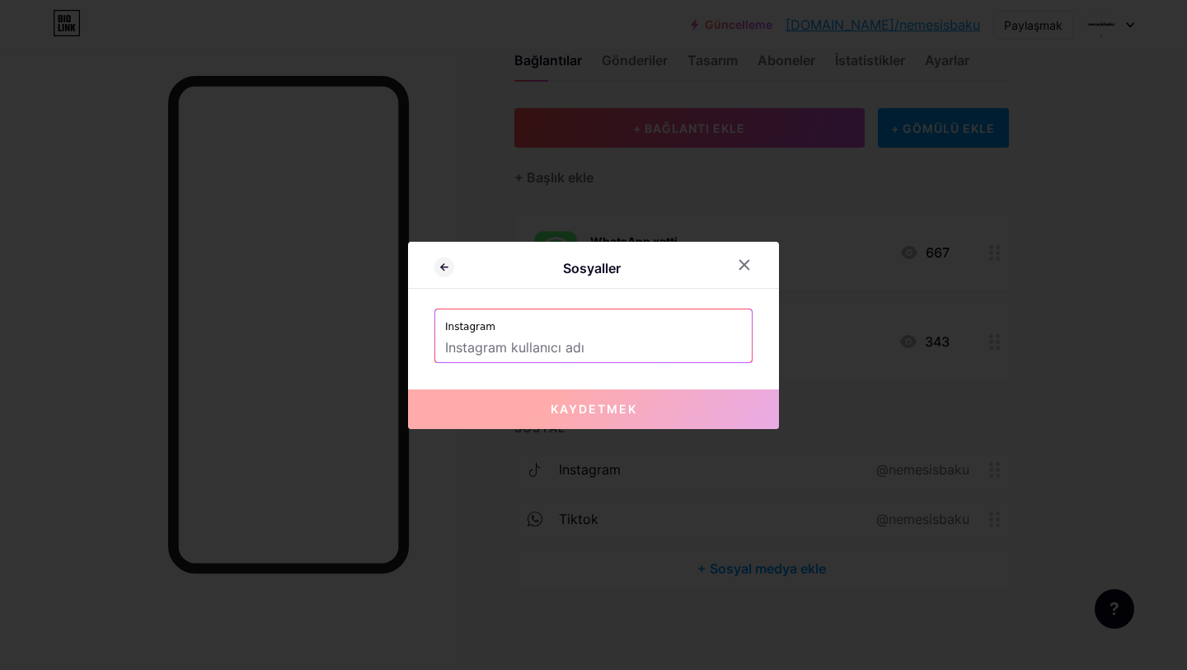
click at [611, 364] on div "Sosyaller Instagram Kaydetmek" at bounding box center [593, 335] width 371 height 187
click at [599, 350] on input "text" at bounding box center [593, 348] width 297 height 28
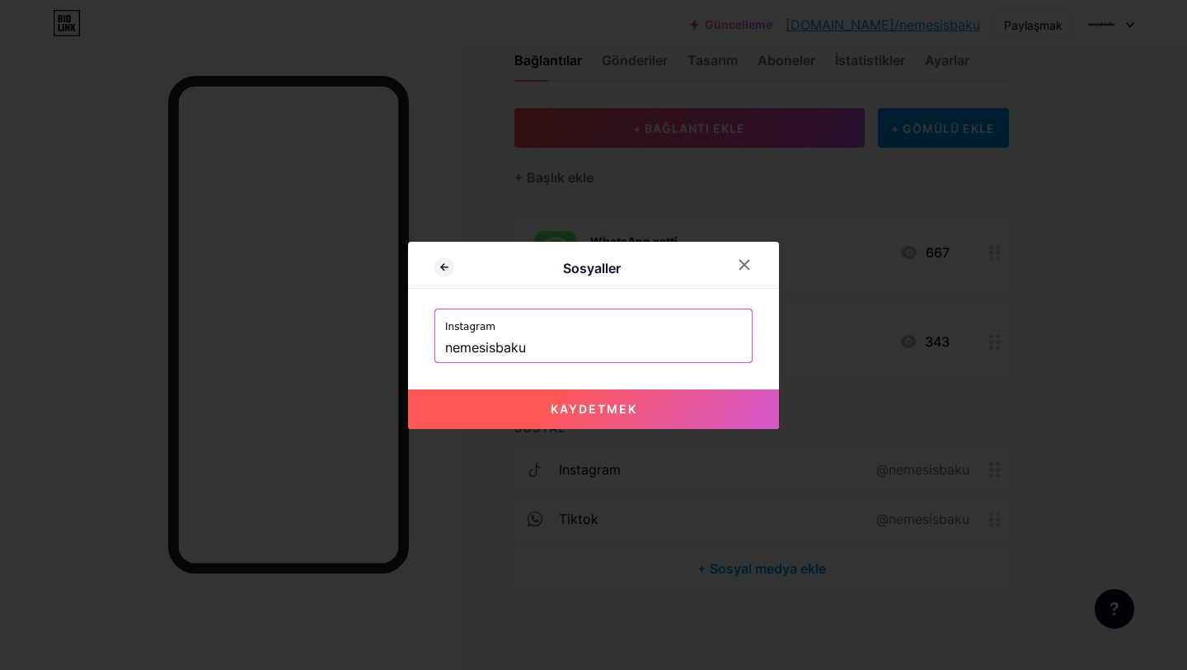
click at [485, 416] on button "Kaydetmek" at bounding box center [593, 409] width 371 height 40
type input "[URL][DOMAIN_NAME]"
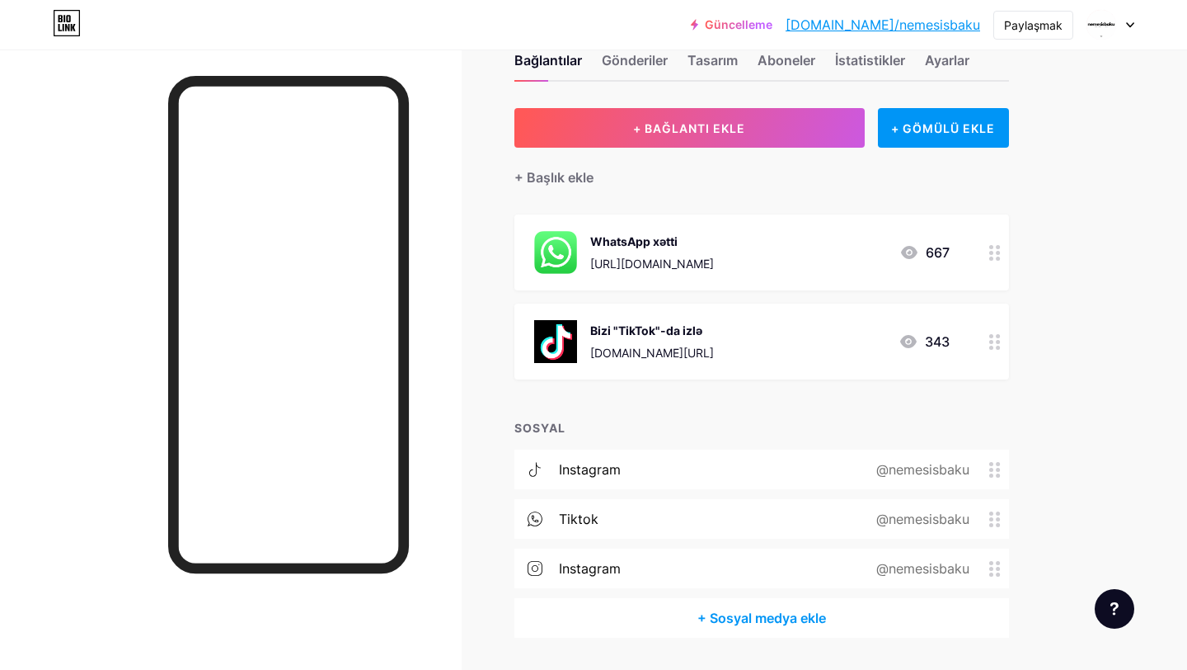
scroll to position [0, 0]
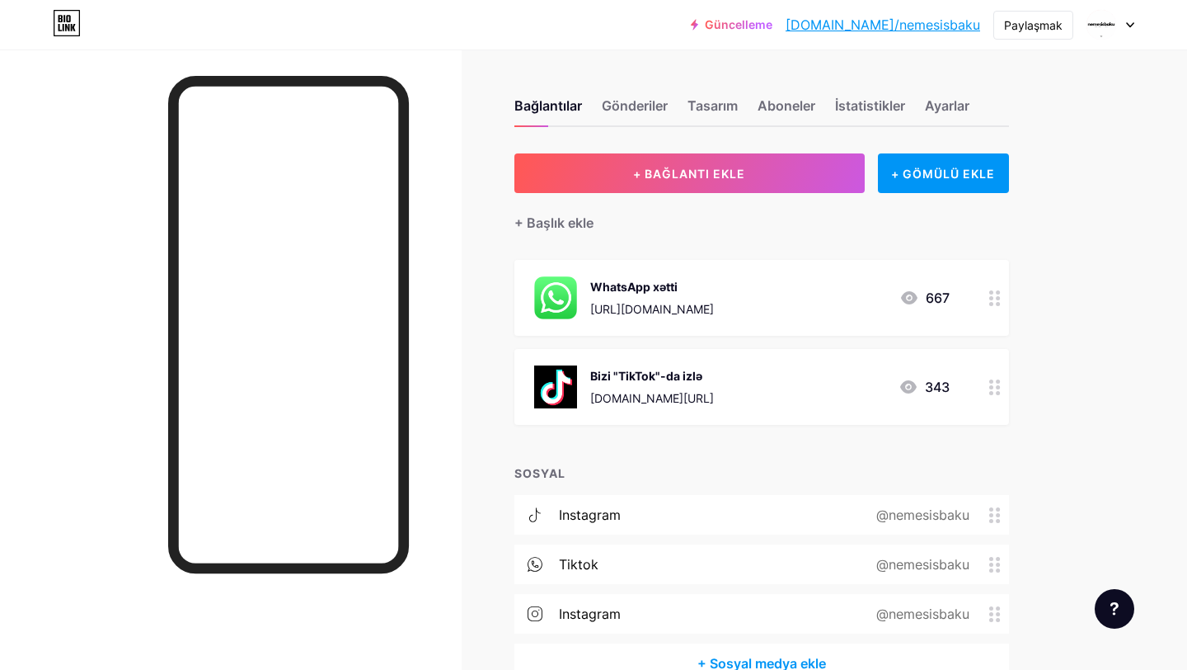
click at [919, 124] on div "Bağlantılar Gönderiler Tasarım Aboneler İstatistikler Ayarlar" at bounding box center [762, 98] width 495 height 58
click at [937, 131] on div "Bağlantılar Gönderiler Tasarım Aboneler İstatistikler Ayarlar + BAĞLANTI EKLE +…" at bounding box center [539, 407] width 1079 height 716
click at [940, 113] on div "Ayarlar" at bounding box center [947, 111] width 45 height 30
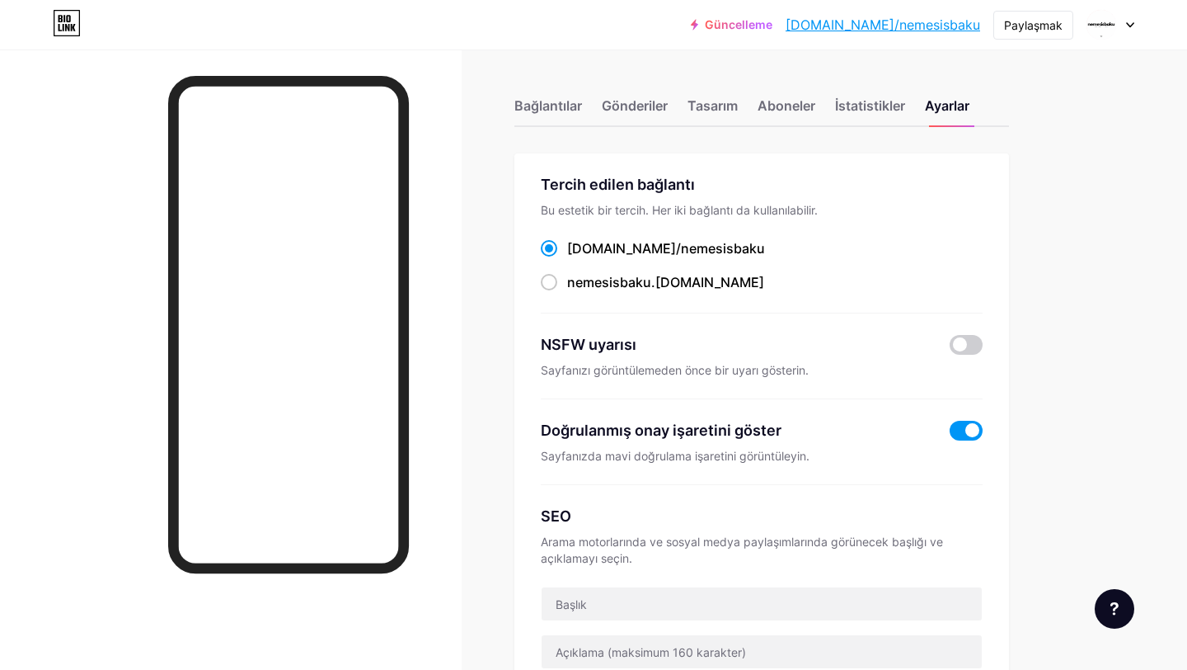
click at [675, 110] on div "Bağlantılar Gönderiler Tasarım Aboneler İstatistikler Ayarlar" at bounding box center [762, 98] width 495 height 58
click at [706, 94] on div "Bağlantılar Gönderiler Tasarım Aboneler İstatistikler Ayarlar" at bounding box center [762, 98] width 495 height 58
click at [706, 108] on font "Tasarım" at bounding box center [713, 105] width 50 height 16
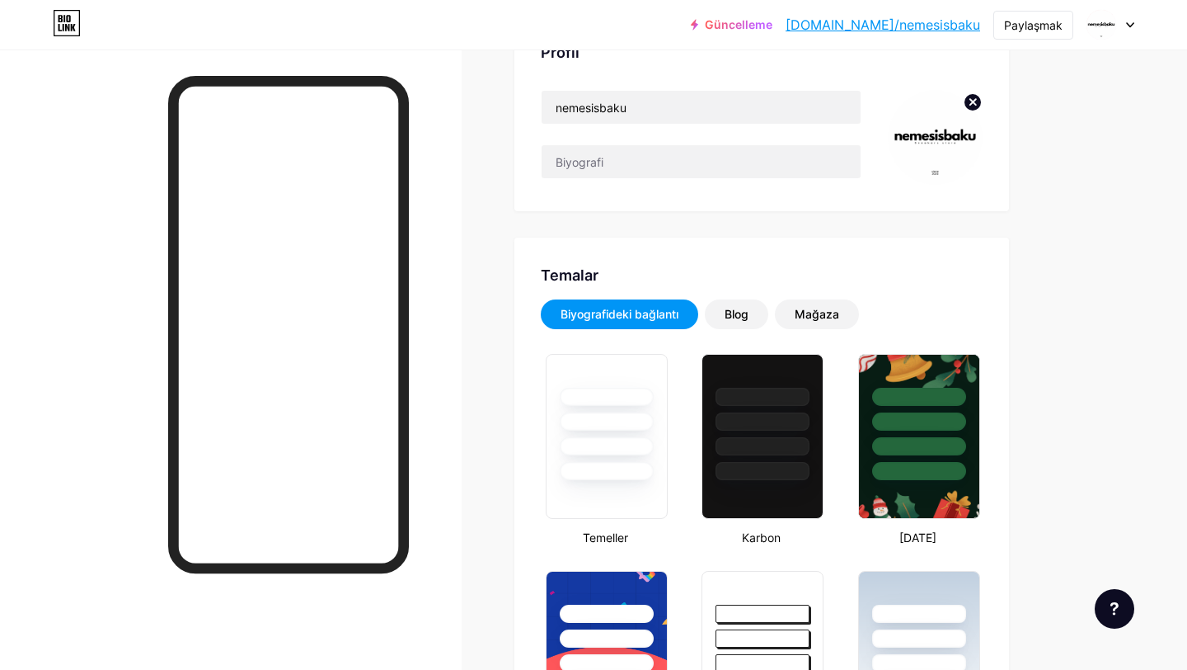
scroll to position [143, 0]
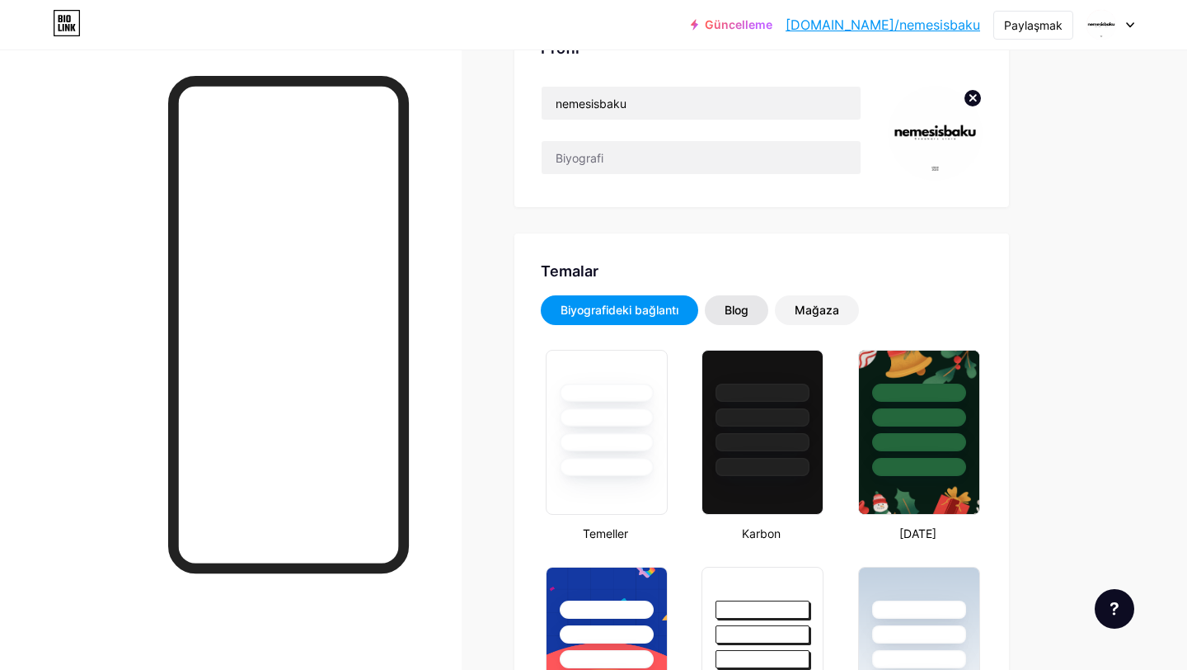
click at [730, 310] on font "Blog" at bounding box center [737, 310] width 24 height 14
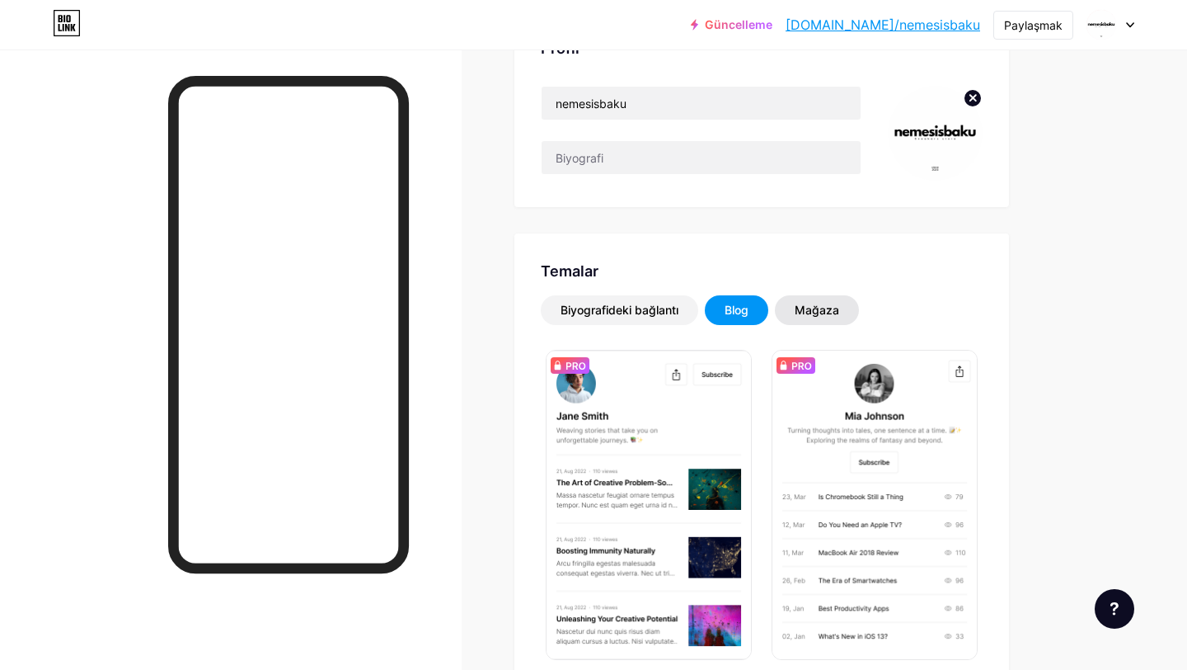
click at [805, 306] on font "Mağaza" at bounding box center [817, 310] width 45 height 14
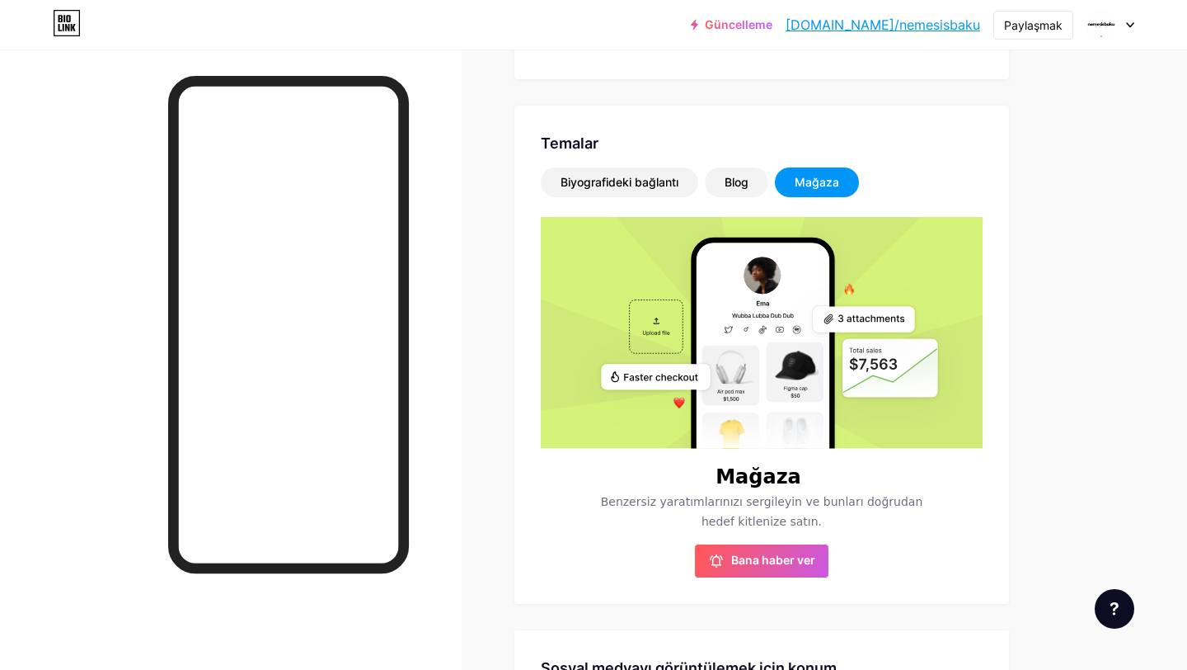
scroll to position [312, 0]
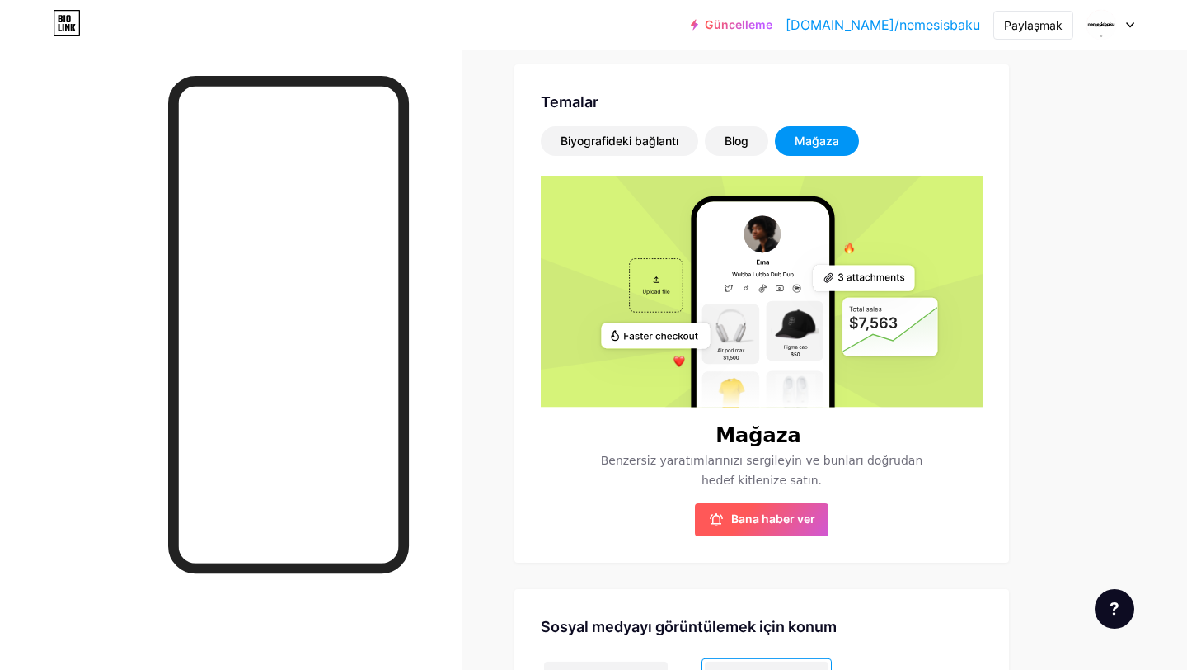
click at [731, 520] on span "Bana haber ver" at bounding box center [761, 519] width 107 height 16
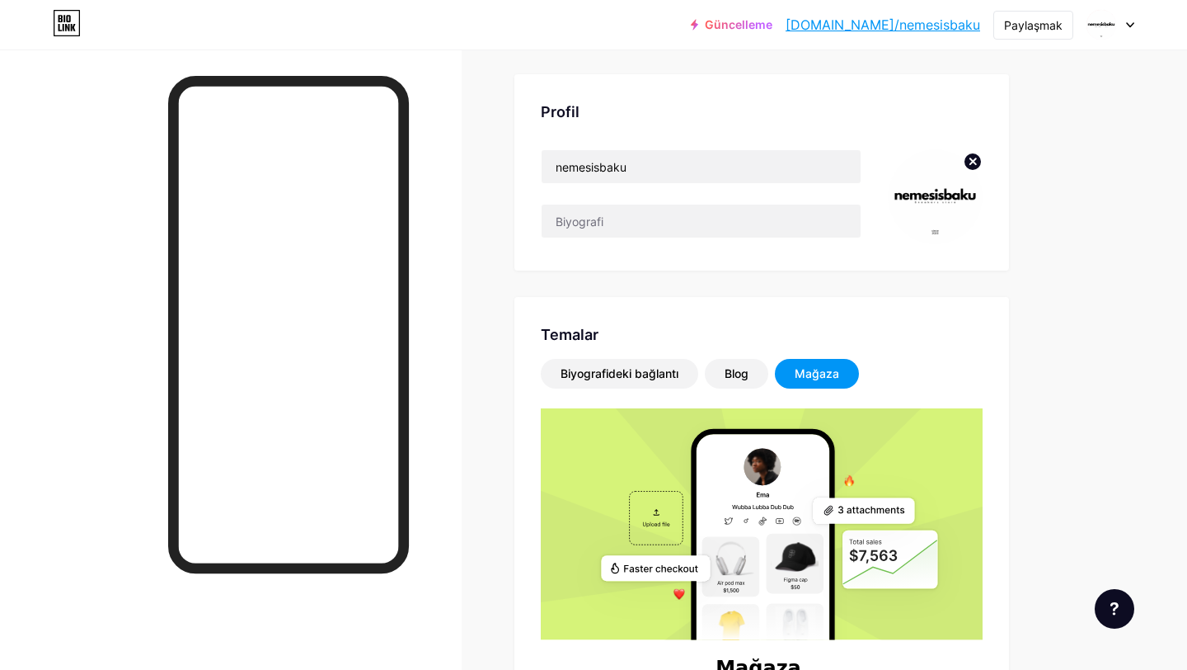
scroll to position [0, 0]
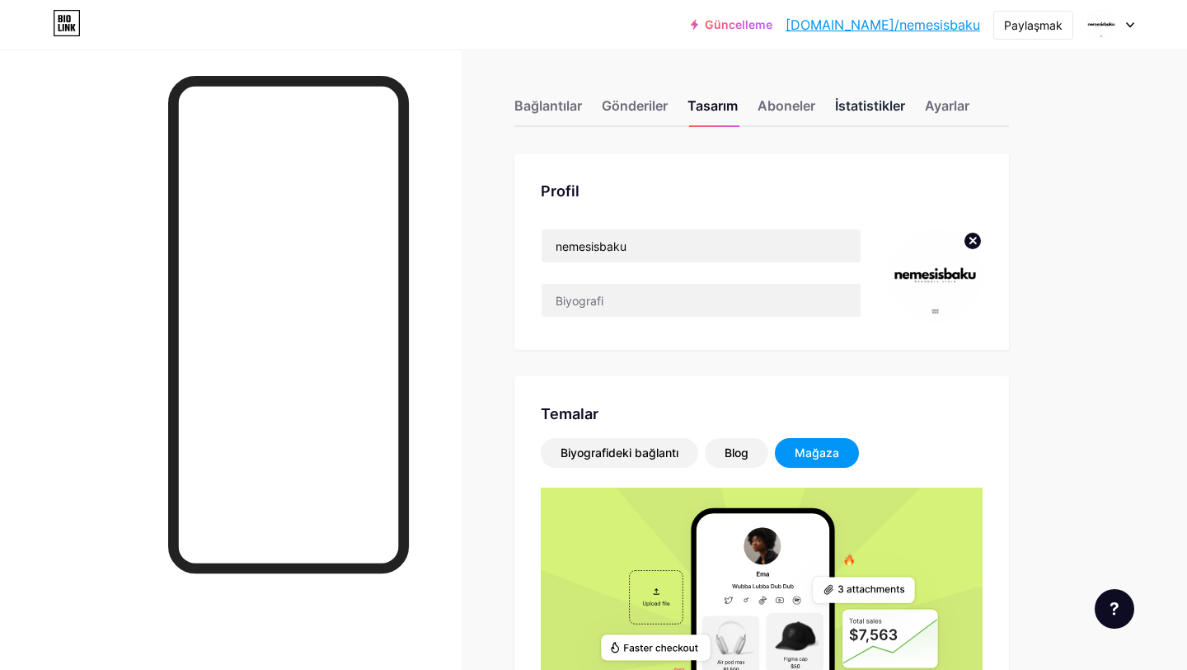
click at [862, 103] on font "İstatistikler" at bounding box center [870, 105] width 70 height 16
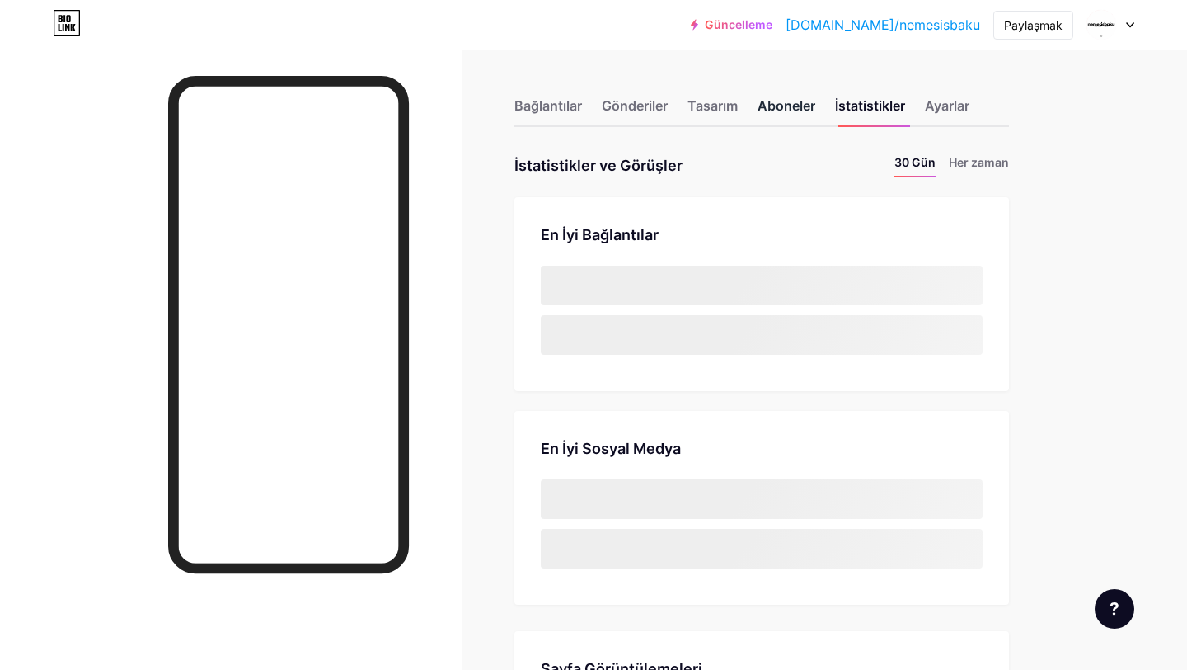
click at [782, 107] on font "Aboneler" at bounding box center [787, 105] width 58 height 16
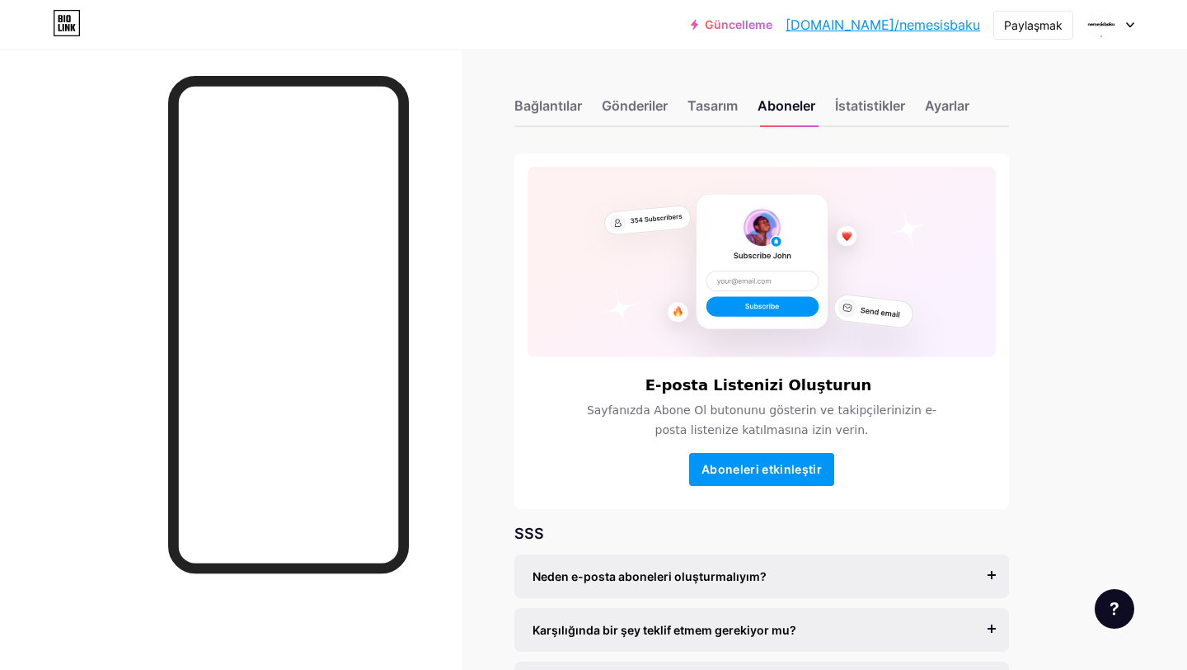
click at [825, 107] on div "Bağlantılar Gönderiler Tasarım Aboneler İstatistikler Ayarlar" at bounding box center [762, 98] width 495 height 58
click at [855, 104] on font "İstatistikler" at bounding box center [870, 105] width 70 height 16
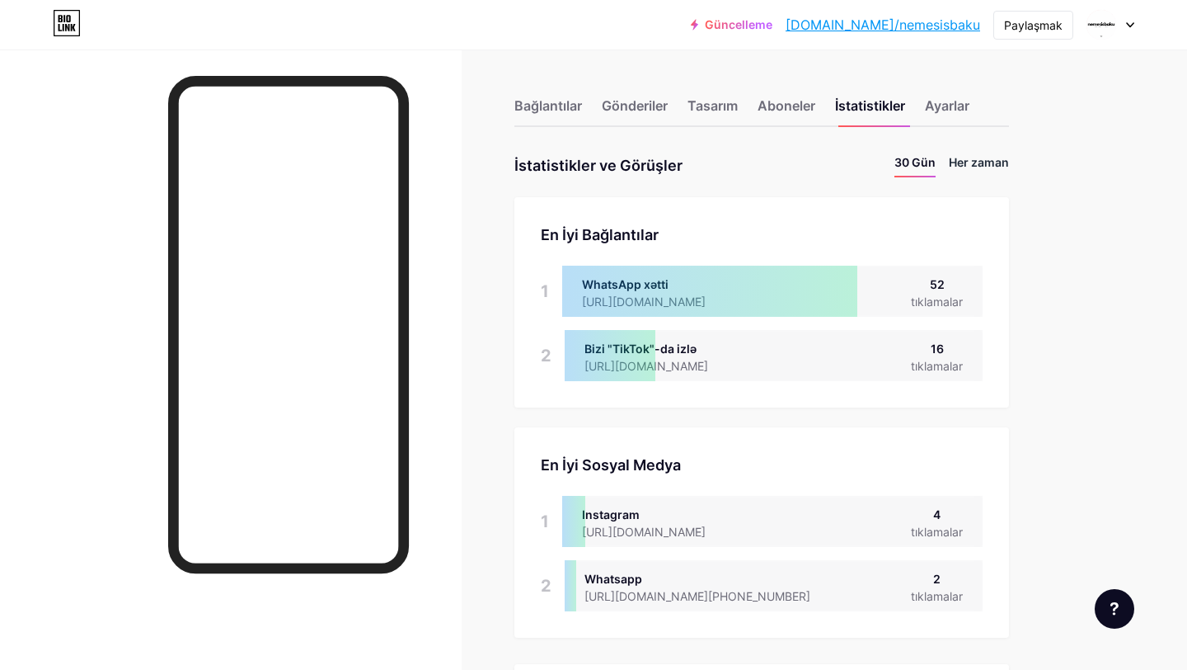
click at [969, 157] on font "Her zaman" at bounding box center [979, 162] width 60 height 14
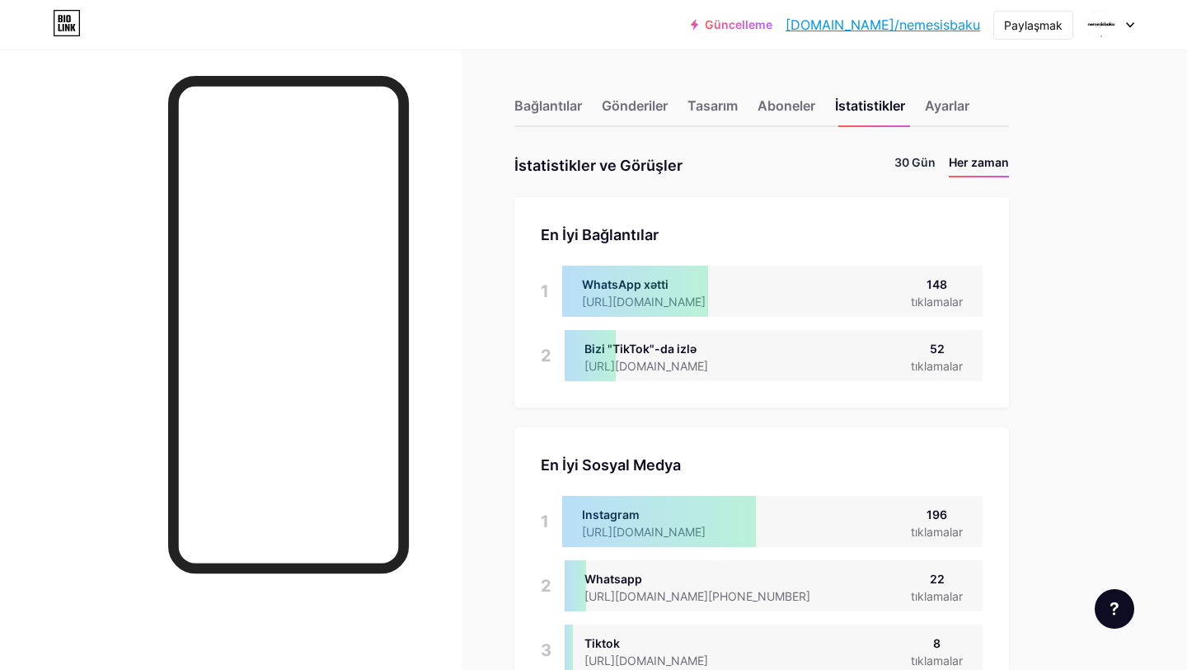
click at [909, 157] on font "30 Gün" at bounding box center [915, 162] width 41 height 14
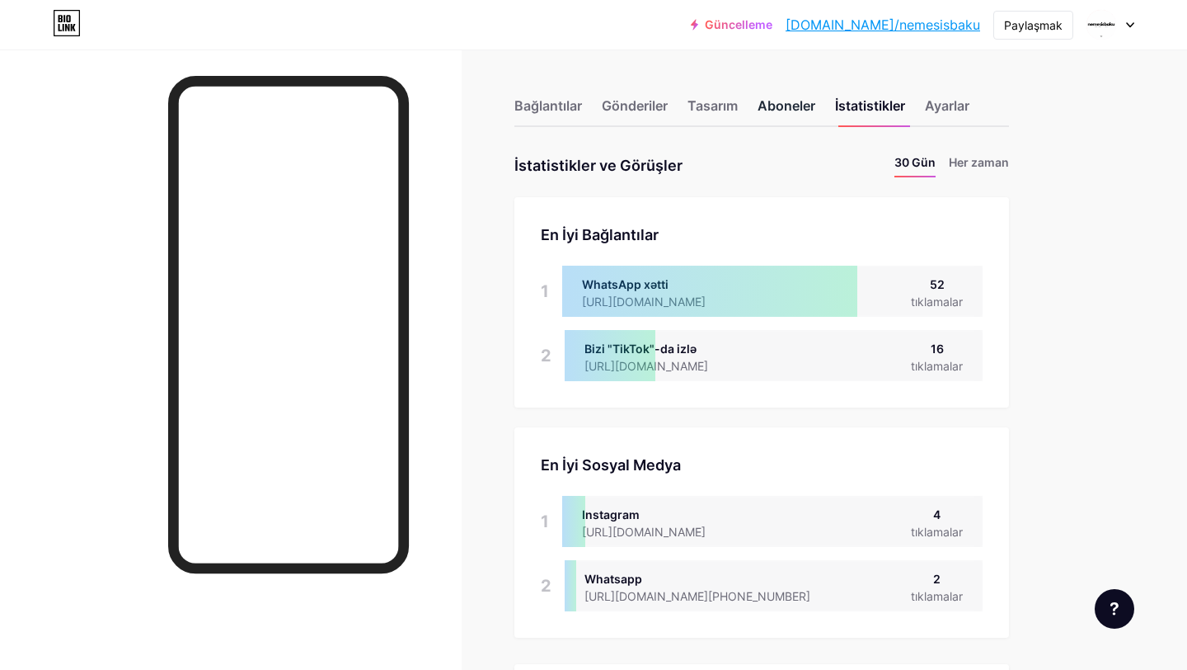
scroll to position [670, 1187]
click at [705, 105] on font "Tasarım" at bounding box center [713, 105] width 50 height 16
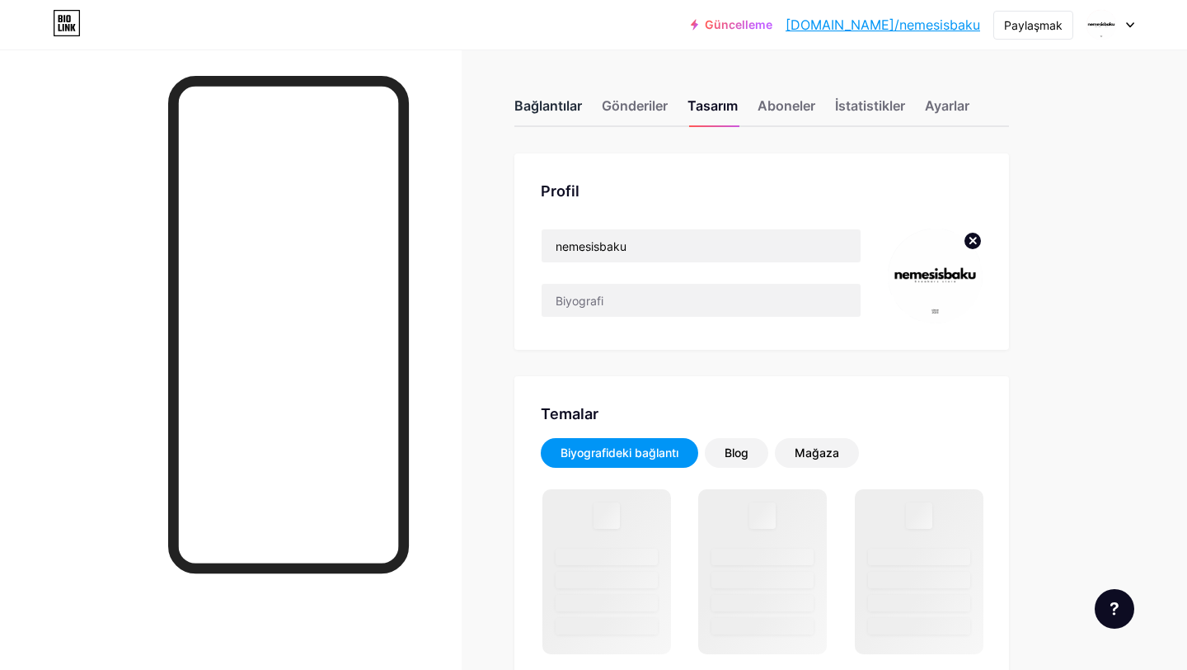
click at [550, 106] on font "Bağlantılar" at bounding box center [549, 105] width 68 height 16
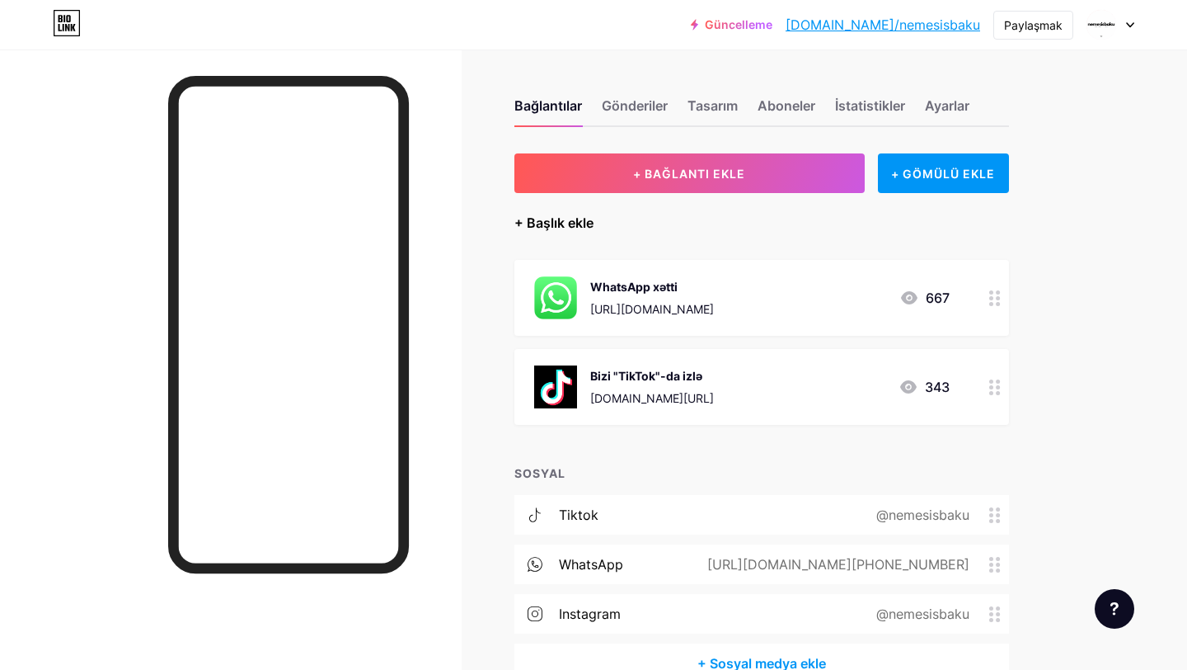
click at [548, 218] on font "+ Başlık ekle" at bounding box center [554, 222] width 79 height 16
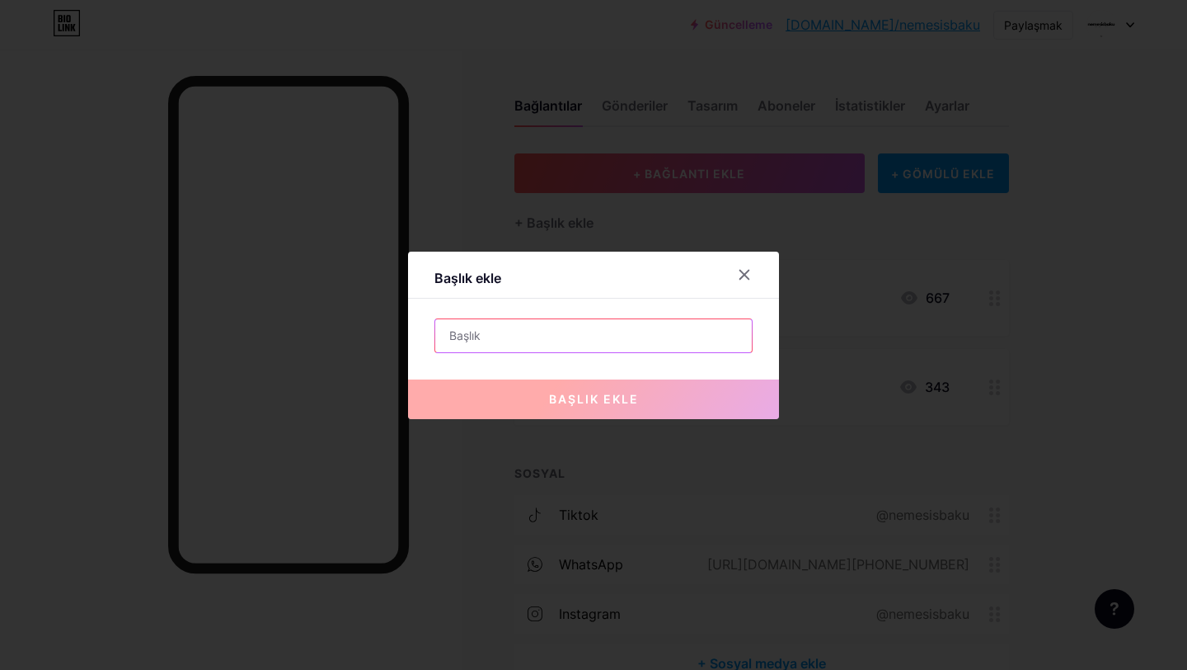
click at [532, 339] on input "text" at bounding box center [593, 335] width 317 height 33
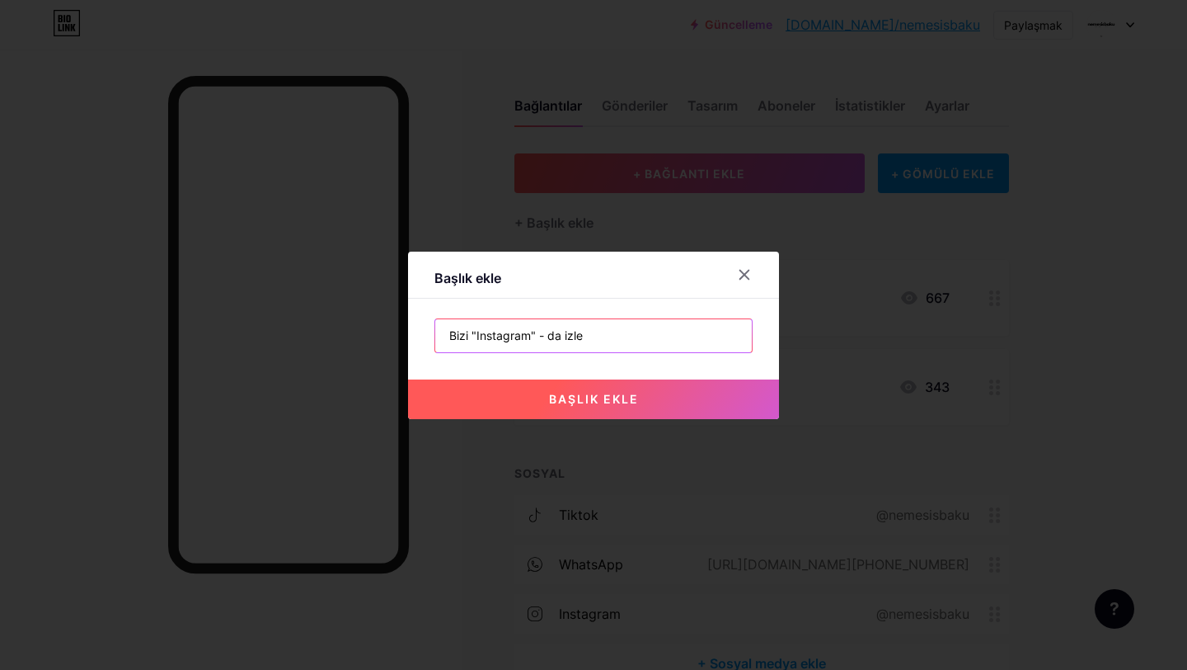
type input "Bizi "Instagram" - da izle"
click at [511, 399] on button "başlık ekle" at bounding box center [593, 399] width 371 height 40
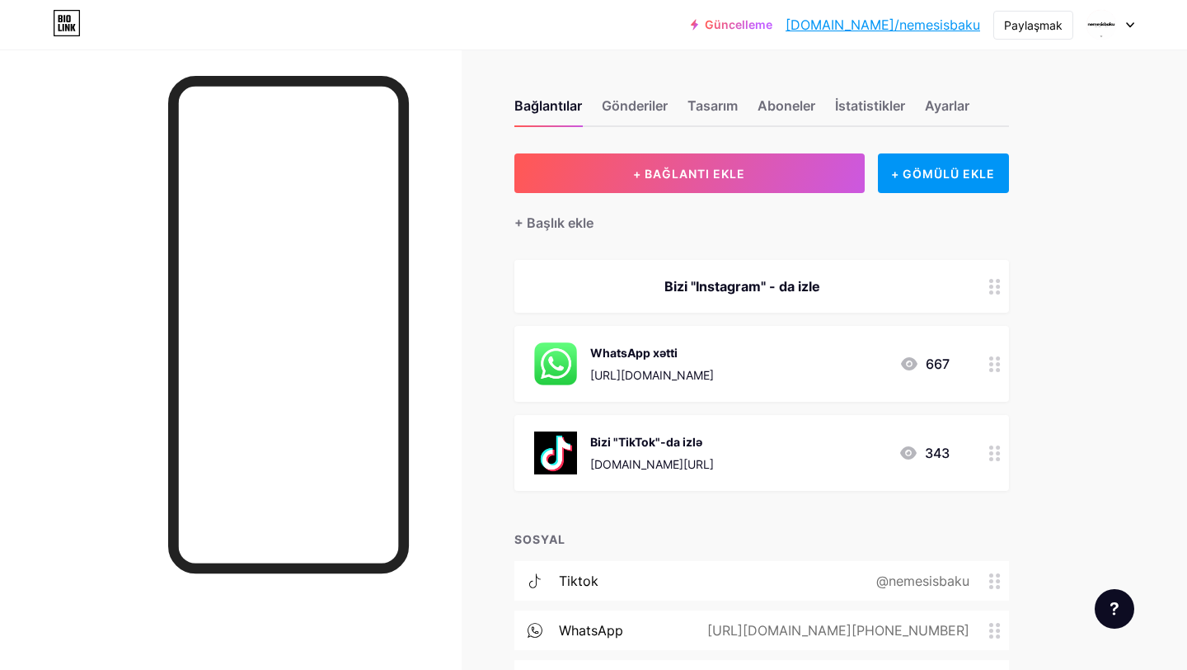
click at [756, 268] on div "Bizi "Instagram" - da izle" at bounding box center [762, 286] width 495 height 53
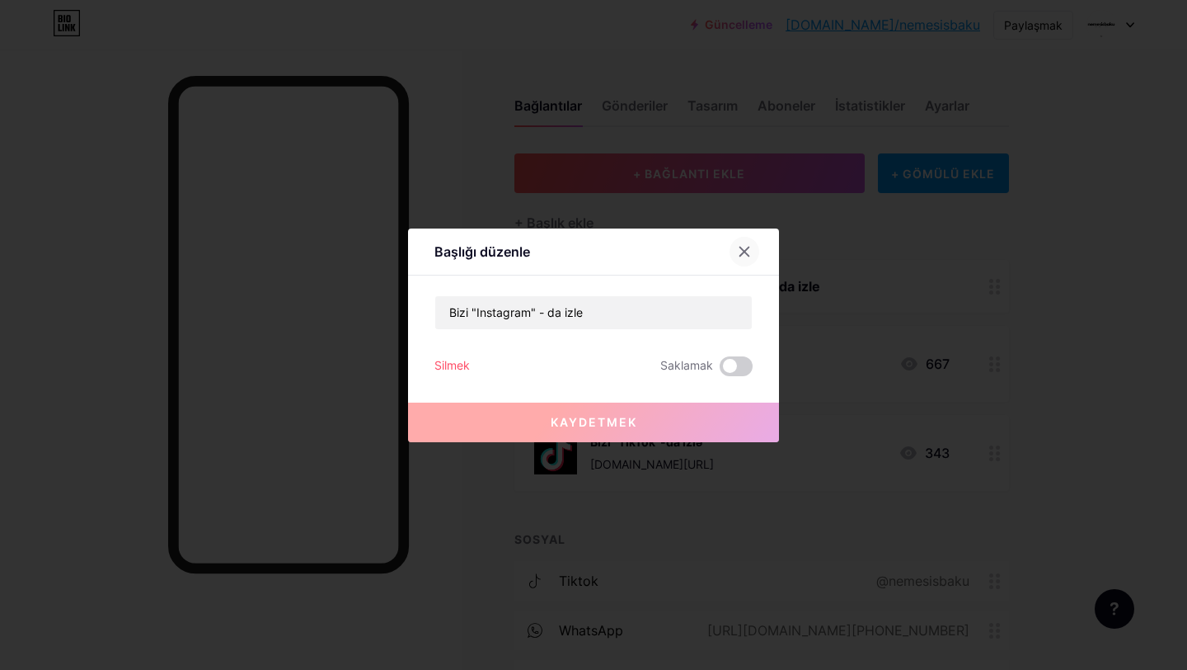
click at [737, 257] on div at bounding box center [745, 252] width 30 height 30
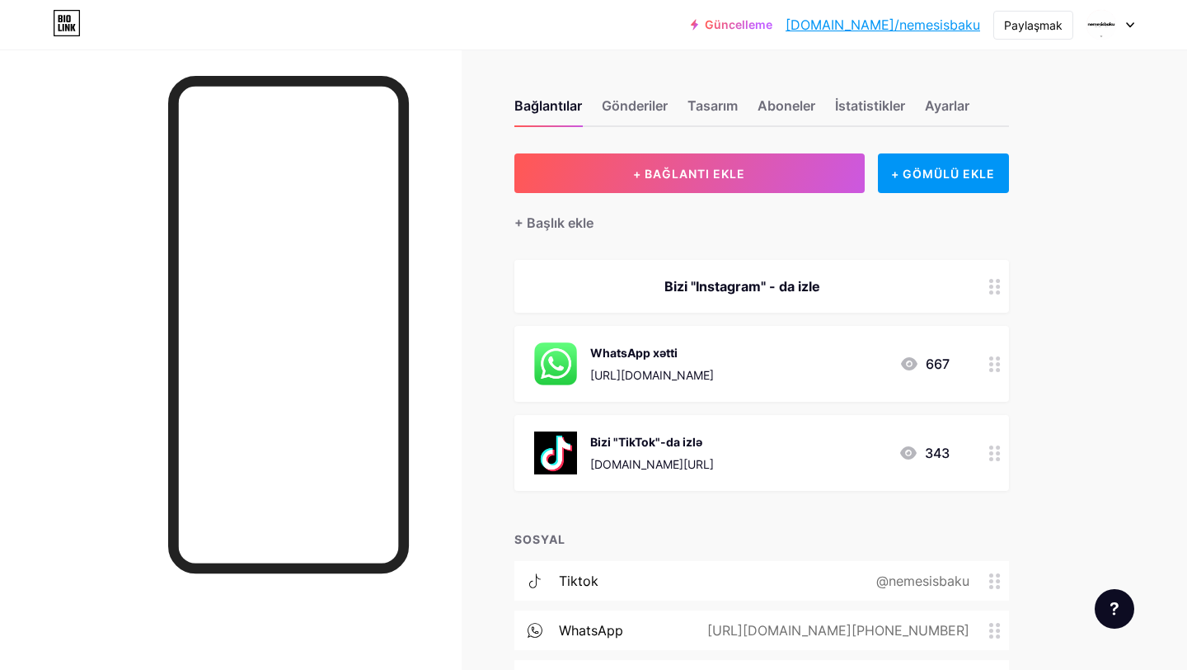
click at [992, 287] on icon at bounding box center [995, 287] width 12 height 16
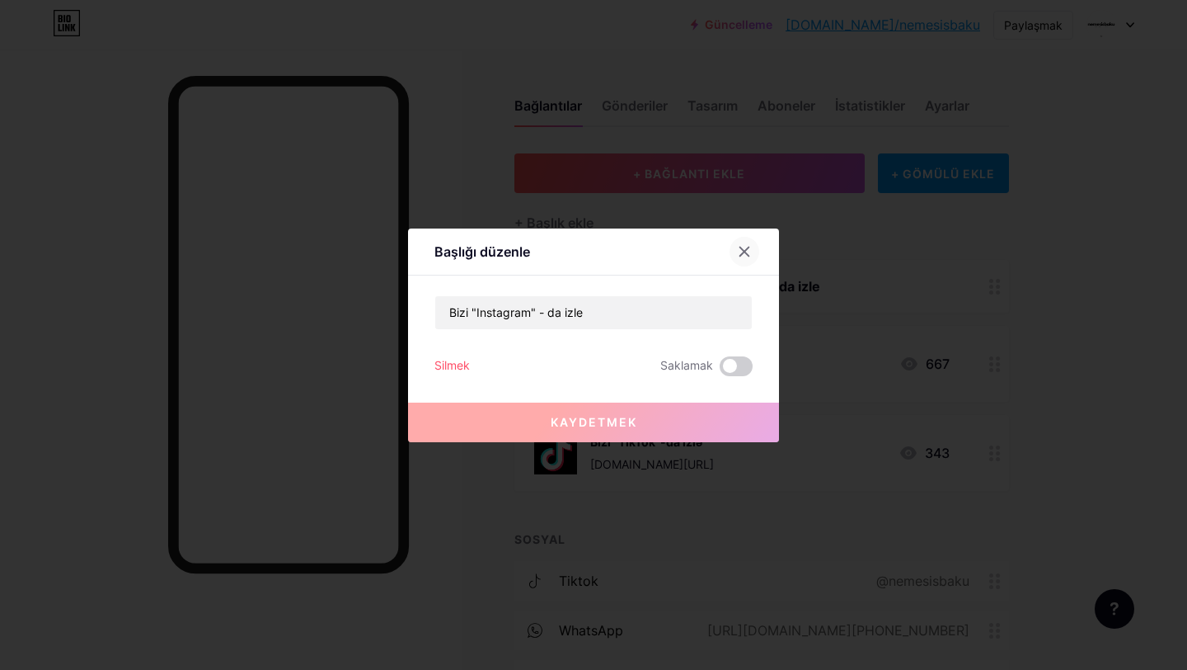
click at [742, 251] on icon at bounding box center [744, 251] width 13 height 13
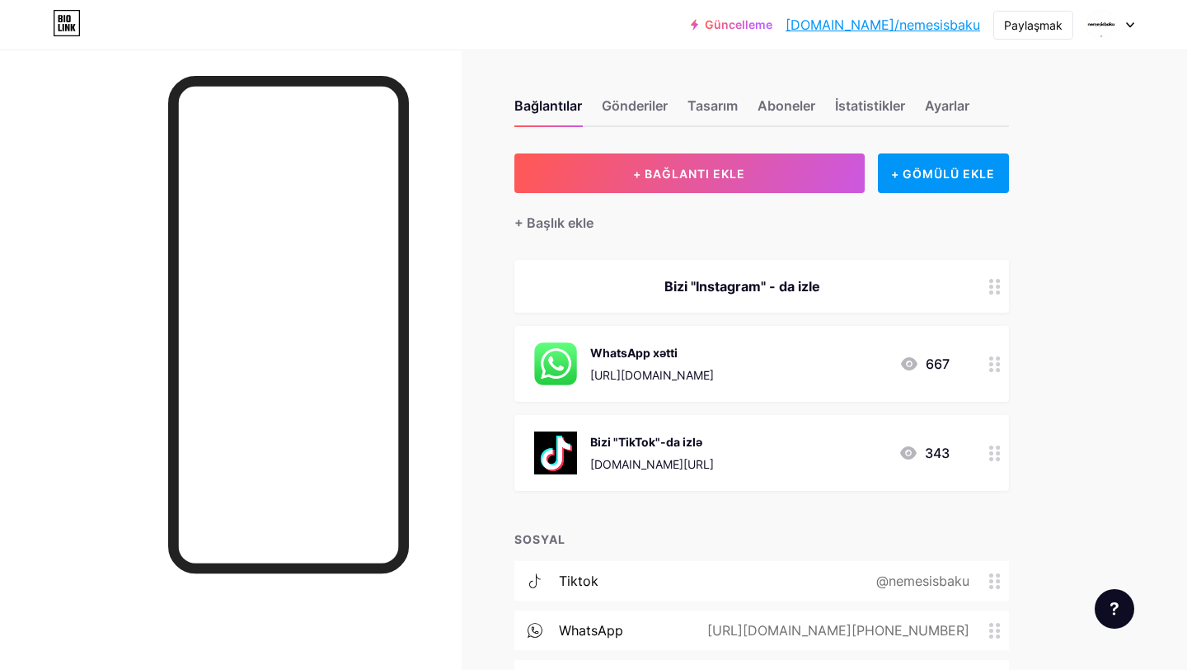
click at [982, 294] on div at bounding box center [995, 286] width 28 height 53
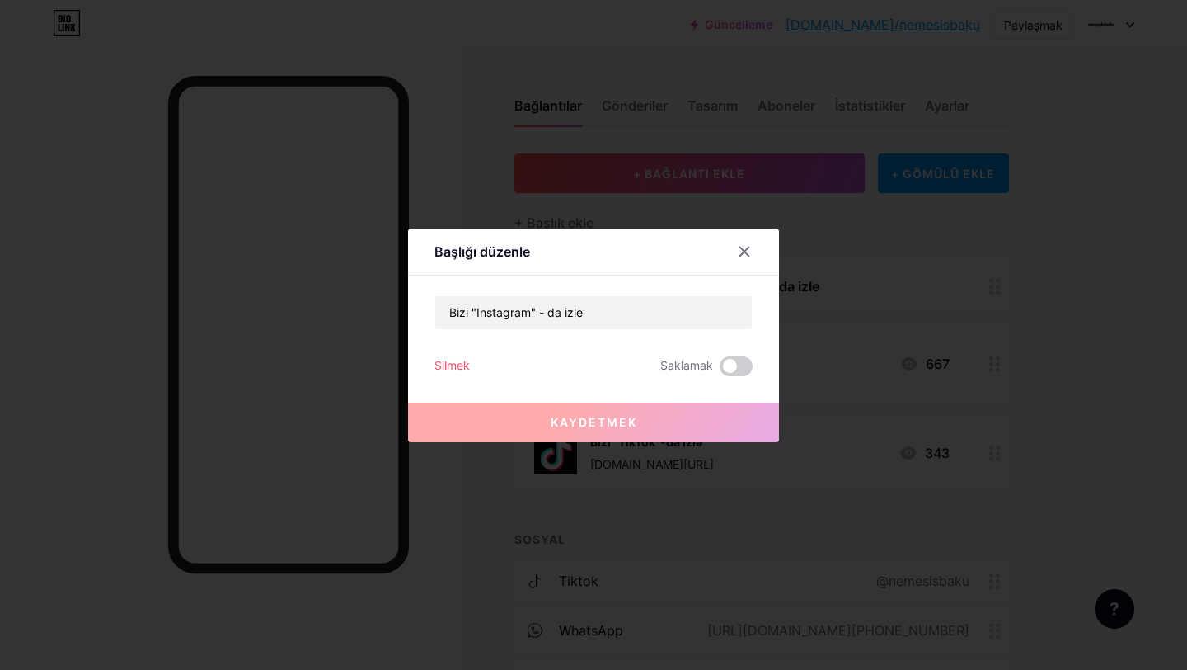
click at [451, 369] on font "Silmek" at bounding box center [452, 365] width 35 height 14
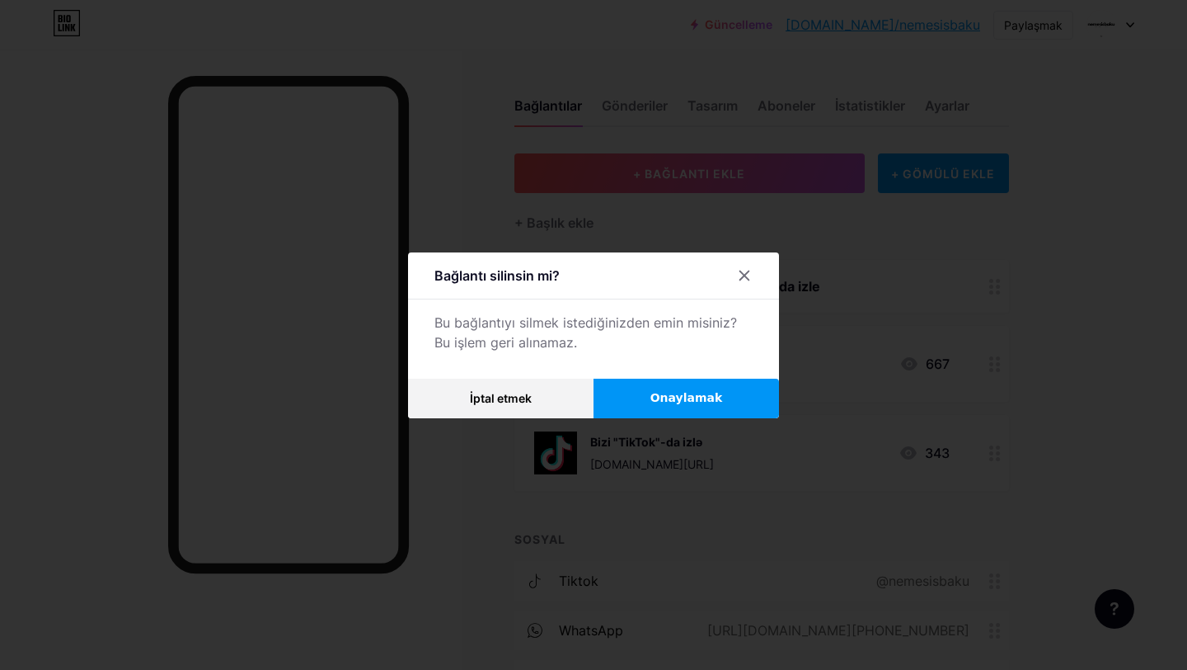
click at [656, 400] on font "Onaylamak" at bounding box center [687, 397] width 73 height 13
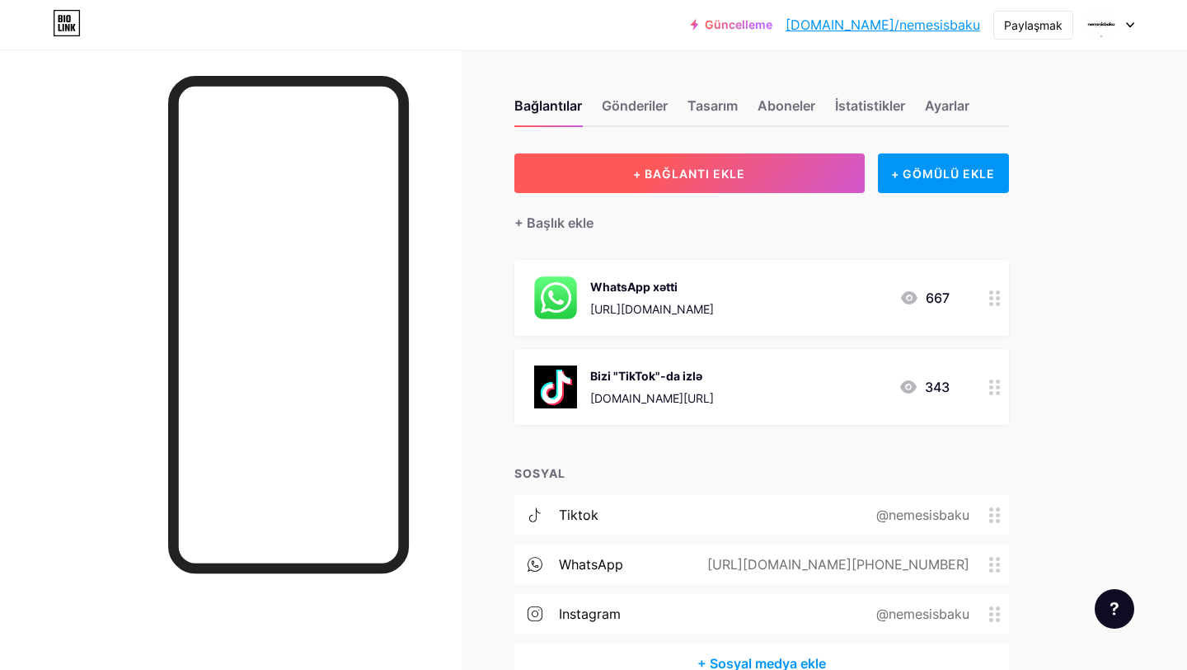
click at [656, 176] on font "+ BAĞLANTI EKLE" at bounding box center [689, 174] width 112 height 14
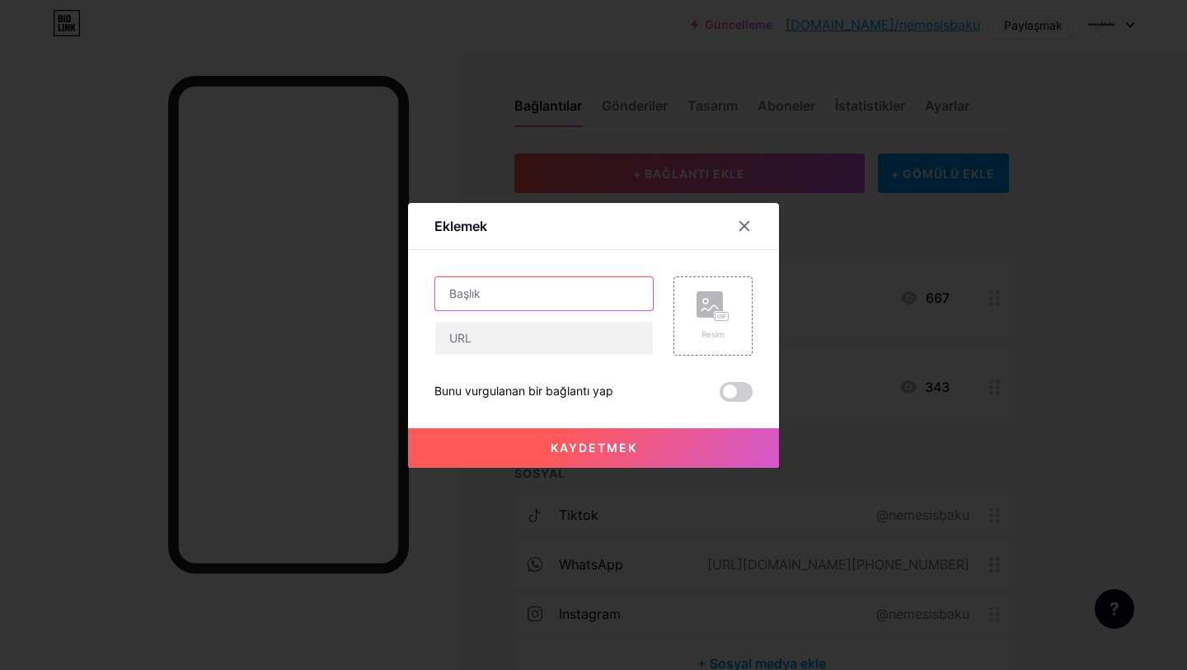
click at [608, 296] on input "text" at bounding box center [544, 293] width 218 height 33
paste input "Bizi “instagram” da izlə"
click at [478, 294] on input "Bizi “instagram” da izlə" at bounding box center [544, 293] width 218 height 33
type input "Bizi “Instagram” da izlə"
click at [510, 316] on div "Bizi “Instagram” da izlə" at bounding box center [544, 315] width 219 height 79
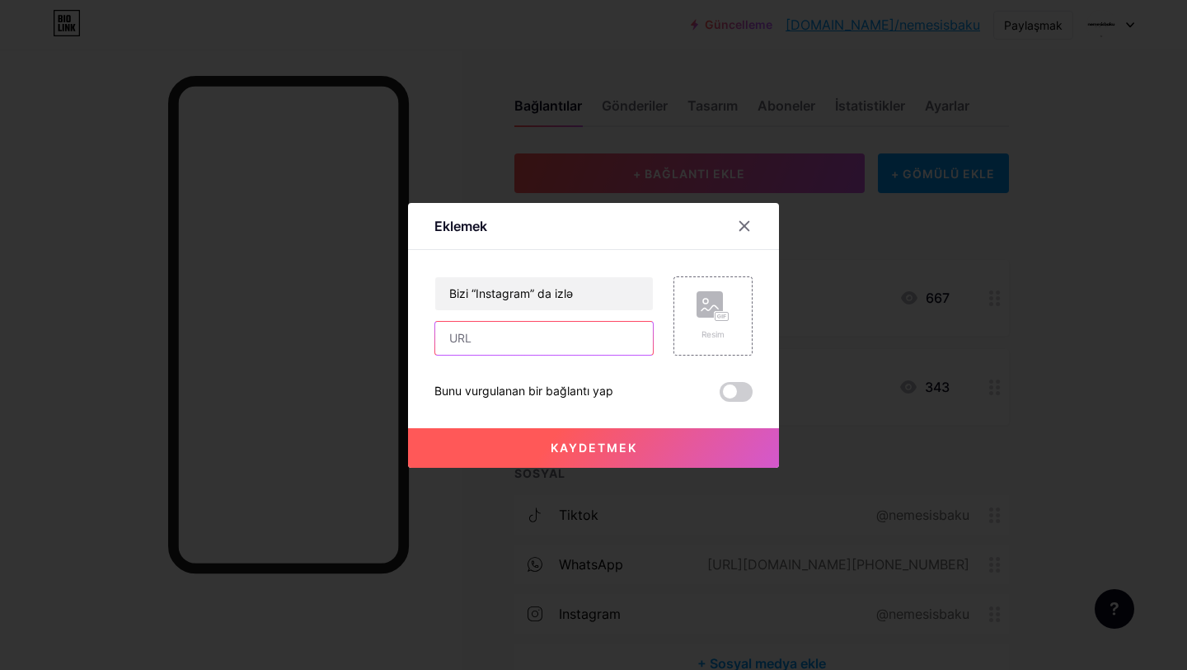
click at [501, 336] on input "text" at bounding box center [544, 338] width 218 height 33
type input "[URL][DOMAIN_NAME]"
click at [721, 303] on rect at bounding box center [710, 304] width 26 height 26
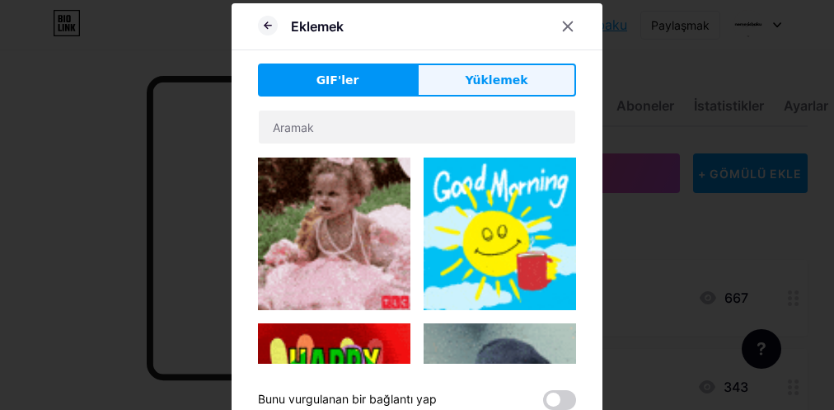
click at [490, 74] on font "Yüklemek" at bounding box center [496, 79] width 63 height 13
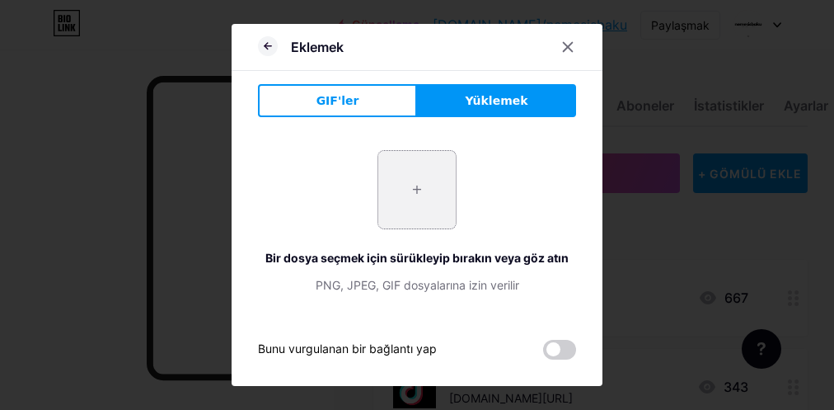
click at [416, 187] on input "file" at bounding box center [417, 190] width 78 height 78
type input "C:\fakepath\Instagram_logo_2022.svg.webp"
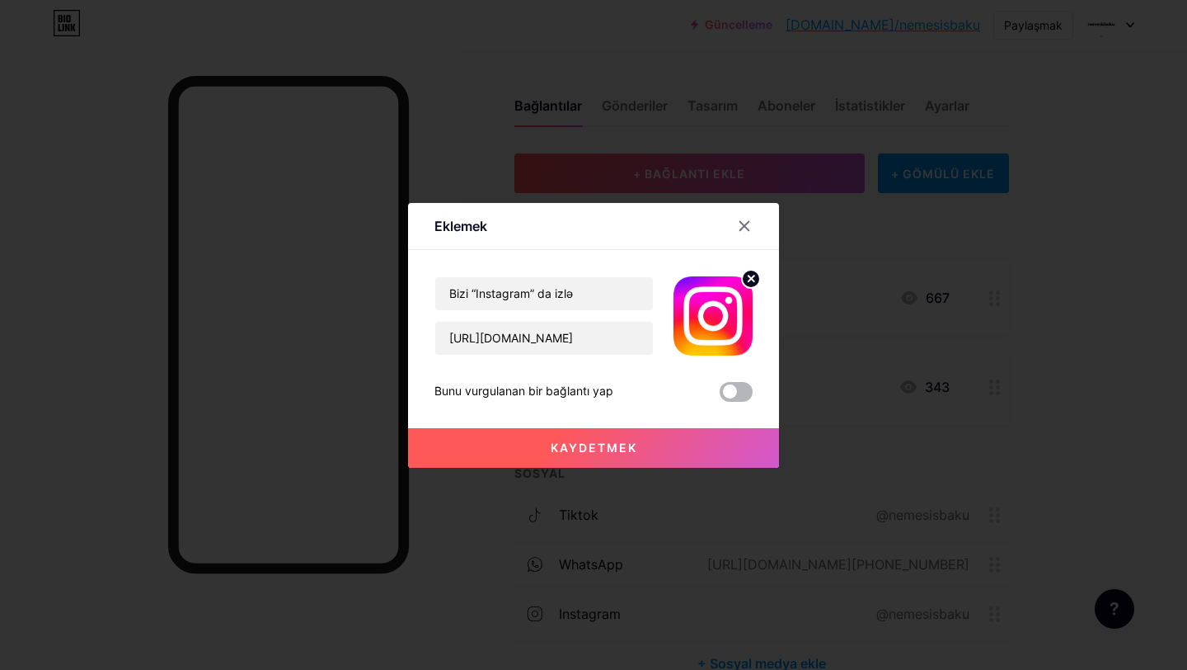
click at [745, 395] on span at bounding box center [736, 392] width 33 height 20
click at [720, 396] on input "checkbox" at bounding box center [720, 396] width 0 height 0
click at [658, 447] on button "Kaydetmek" at bounding box center [593, 448] width 371 height 40
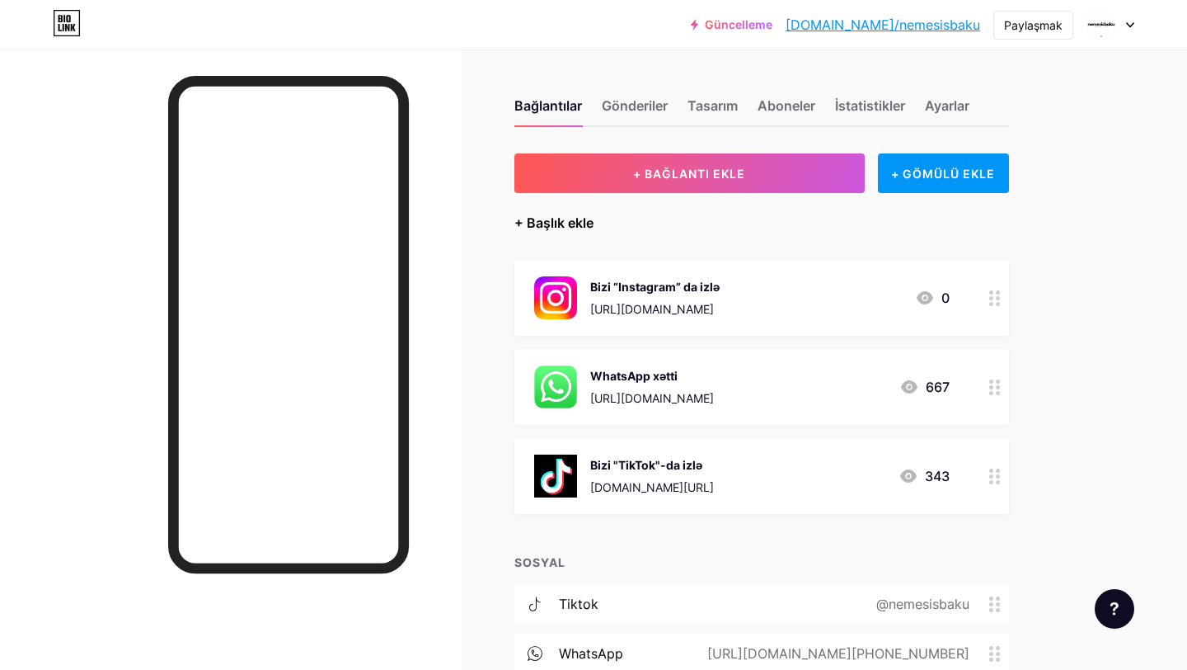
click at [561, 218] on font "+ Başlık ekle" at bounding box center [554, 222] width 79 height 16
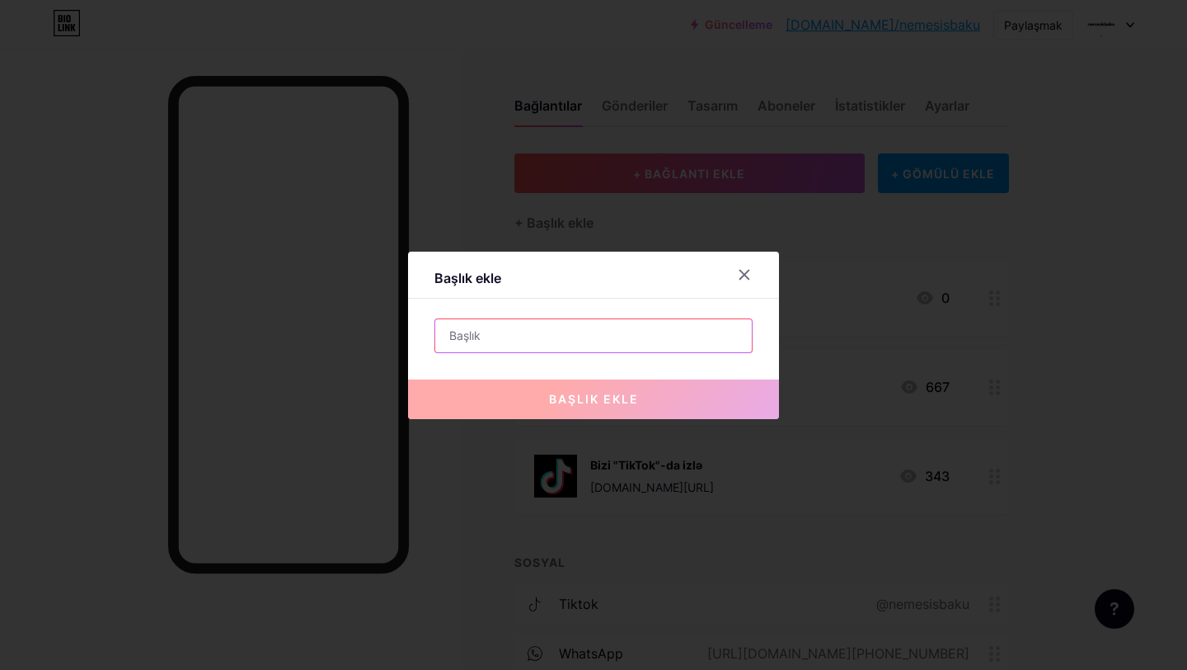
click at [501, 319] on input "text" at bounding box center [593, 335] width 317 height 33
paste input "Premium Sneakers store / Aff Mall 2ci mərtəbə 📍"
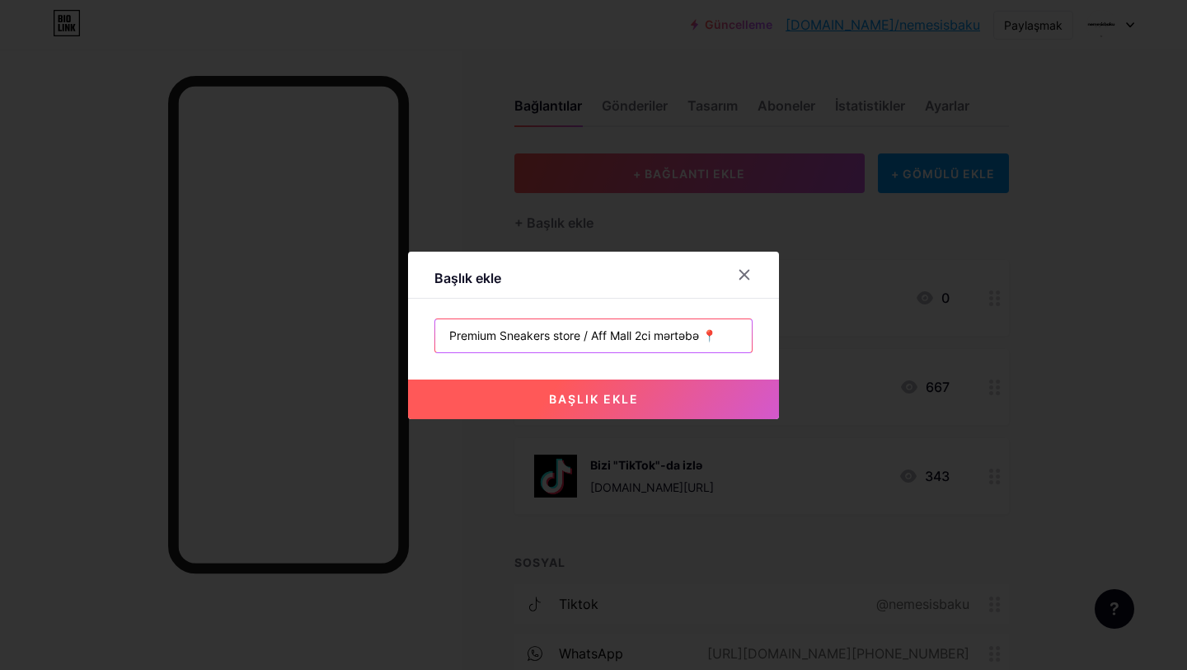
type input "Premium Sneakers store / Aff Mall 2ci mərtəbə 📍"
click at [530, 402] on button "başlık ekle" at bounding box center [593, 399] width 371 height 40
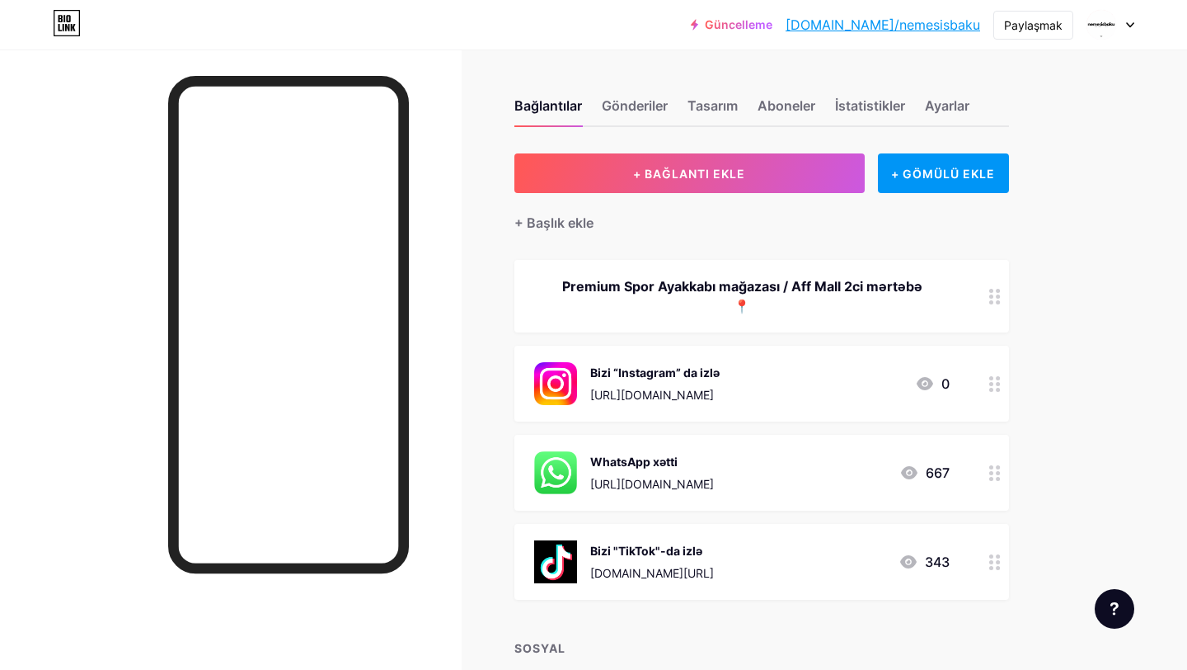
click at [803, 269] on div "Premium Spor Ayakkabı mağazası / Aff Mall 2ci mərtəbə 📍" at bounding box center [762, 296] width 495 height 73
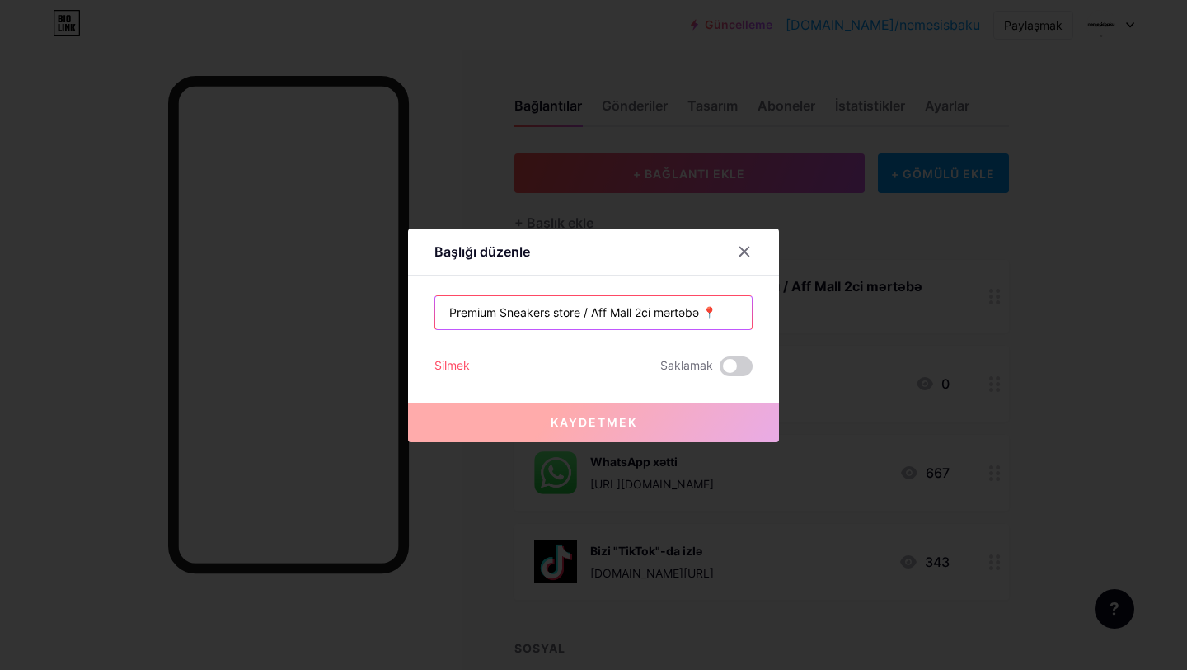
click at [586, 308] on input "Premium Sneakers store / Aff Mall 2ci mərtəbə 📍" at bounding box center [593, 312] width 317 height 33
click at [590, 313] on input "Premium Sneakers store / Aff Mall 2ci mərtəbə 📍" at bounding box center [593, 312] width 317 height 33
click at [589, 313] on input "Premium Sneakers store / Aff Mall 2ci mərtəbə 📍" at bounding box center [593, 312] width 317 height 33
drag, startPoint x: 704, startPoint y: 312, endPoint x: 585, endPoint y: 308, distance: 119.6
click at [585, 308] on input "Premium Sneakers store / Aff Mall 2ci mərtəbə 📍" at bounding box center [593, 312] width 317 height 33
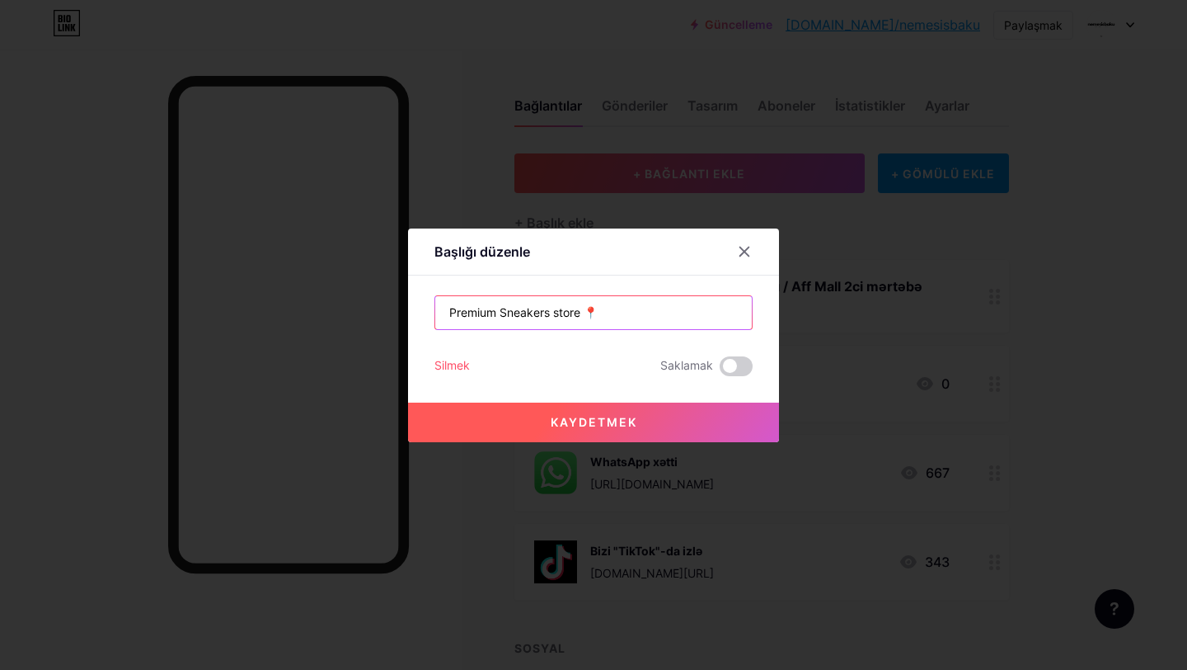
type input "Premium Sneakers store 📍"
click at [617, 418] on font "Kaydetmek" at bounding box center [594, 422] width 87 height 14
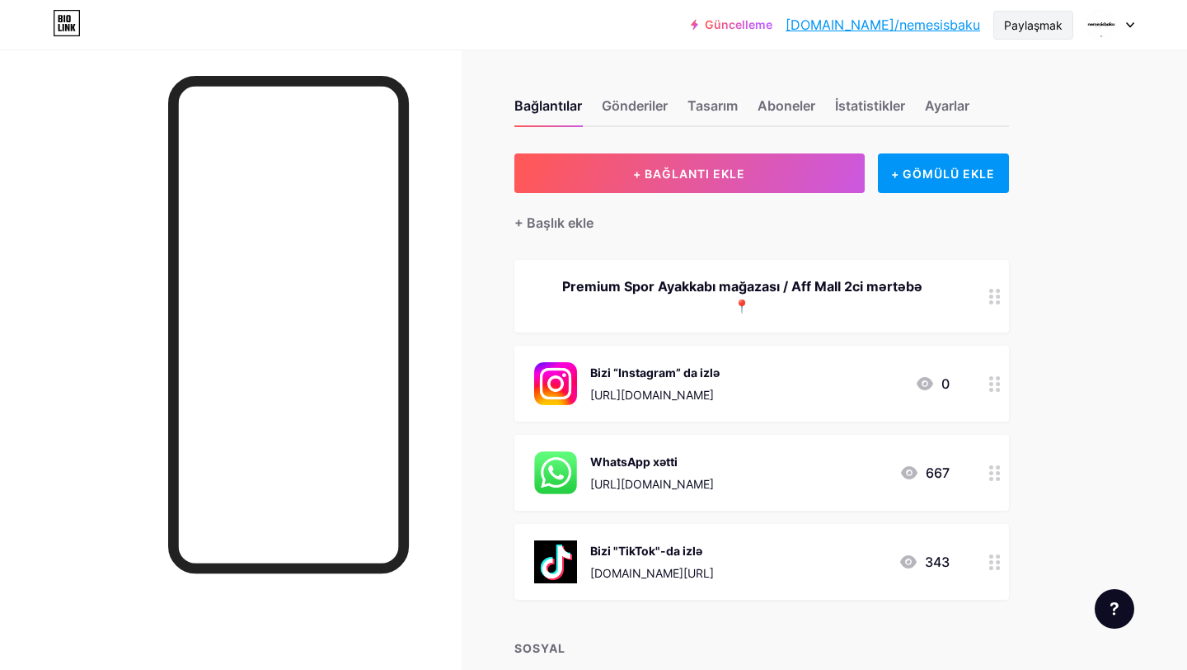
click at [1048, 13] on div "Paylaşmak" at bounding box center [1034, 25] width 80 height 29
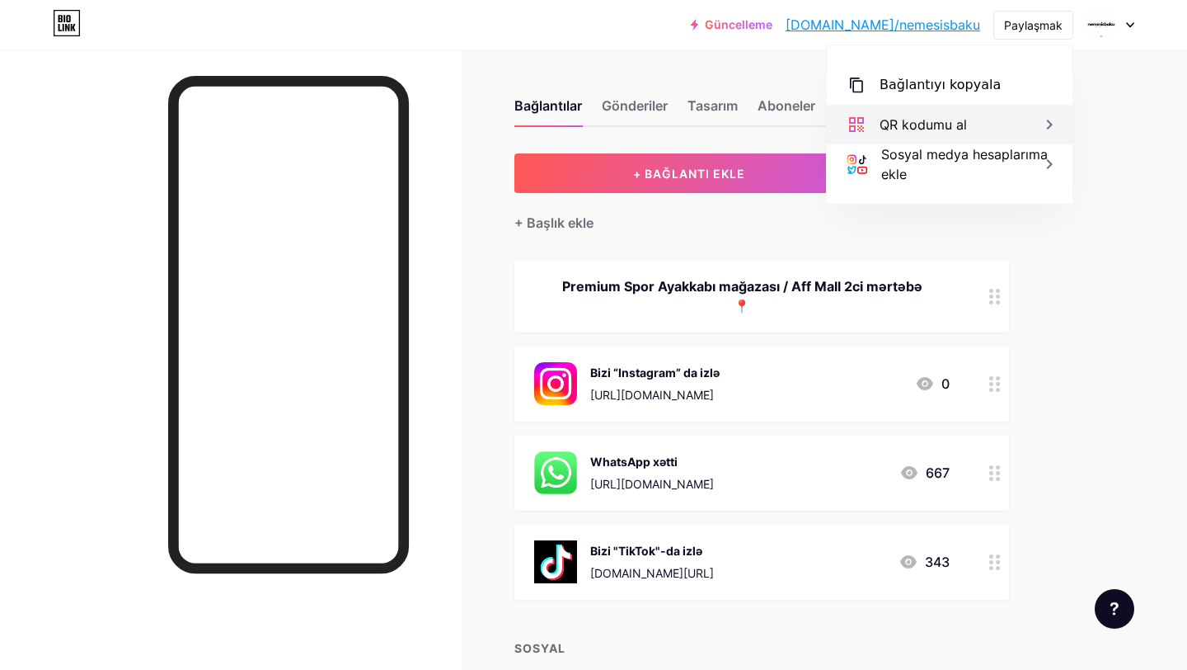
click at [994, 111] on div "QR kodumu al" at bounding box center [950, 125] width 246 height 40
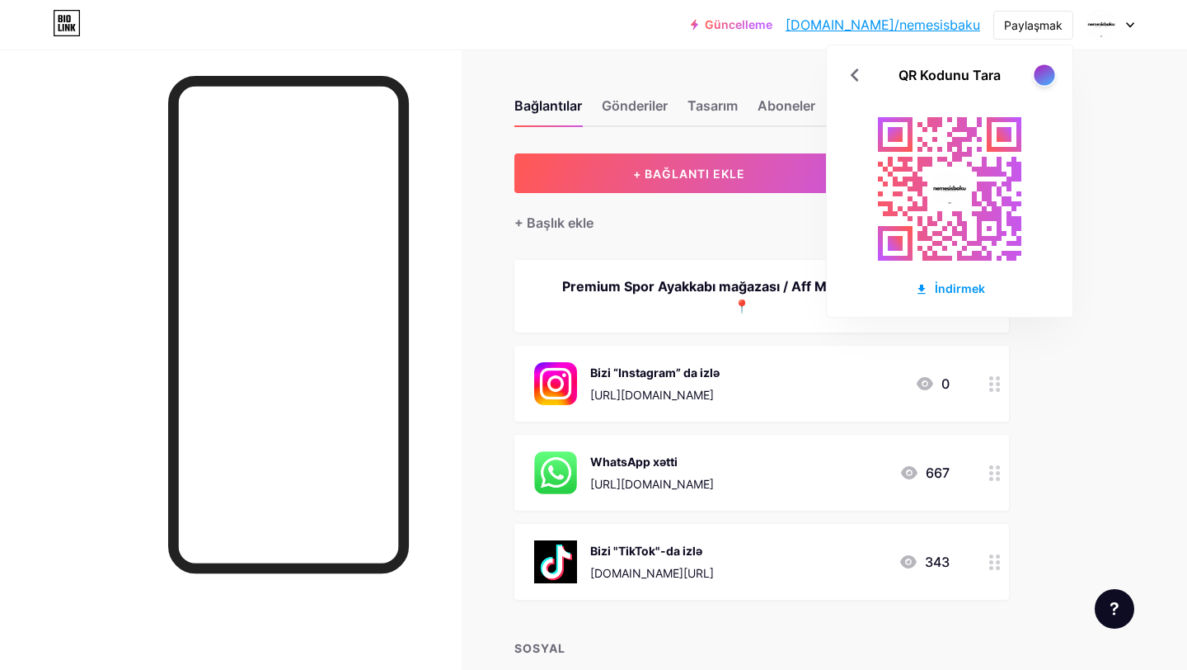
click at [1051, 81] on div at bounding box center [1044, 74] width 21 height 21
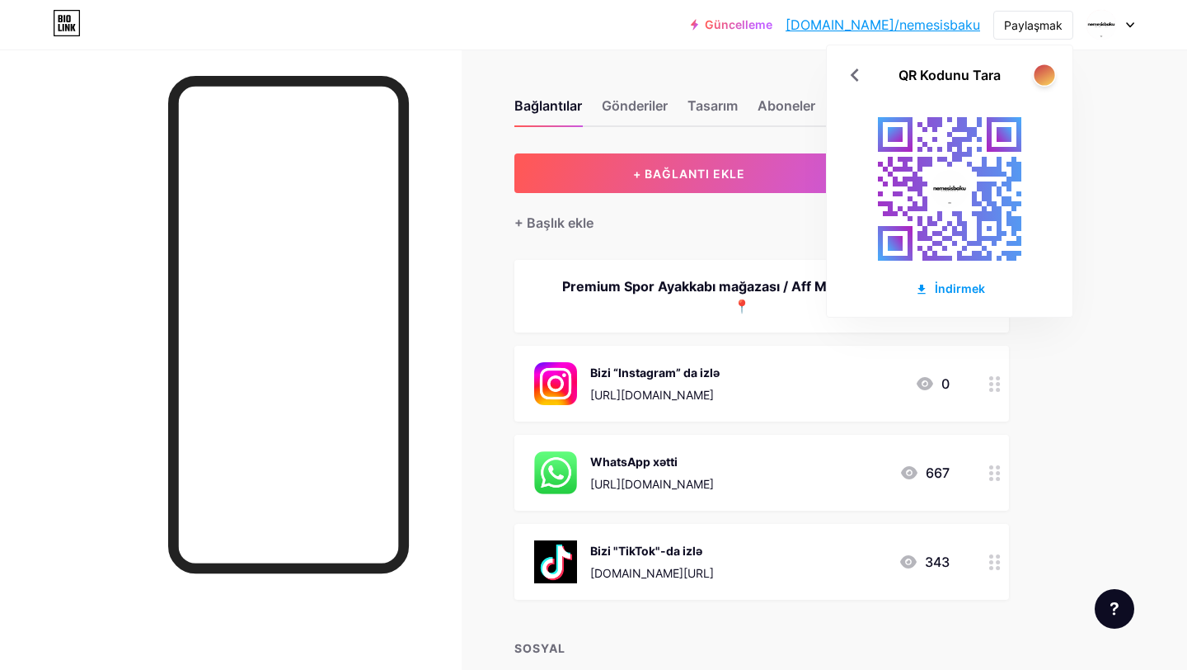
click at [1048, 78] on div at bounding box center [1044, 74] width 21 height 21
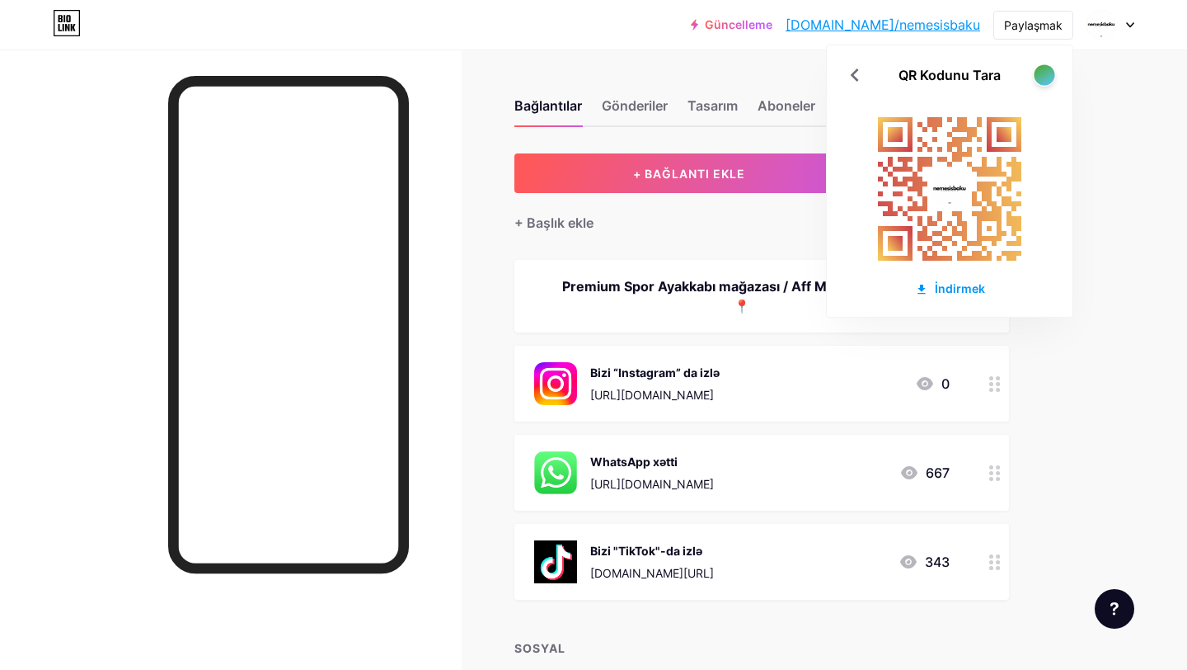
click at [1048, 78] on div at bounding box center [1044, 74] width 21 height 21
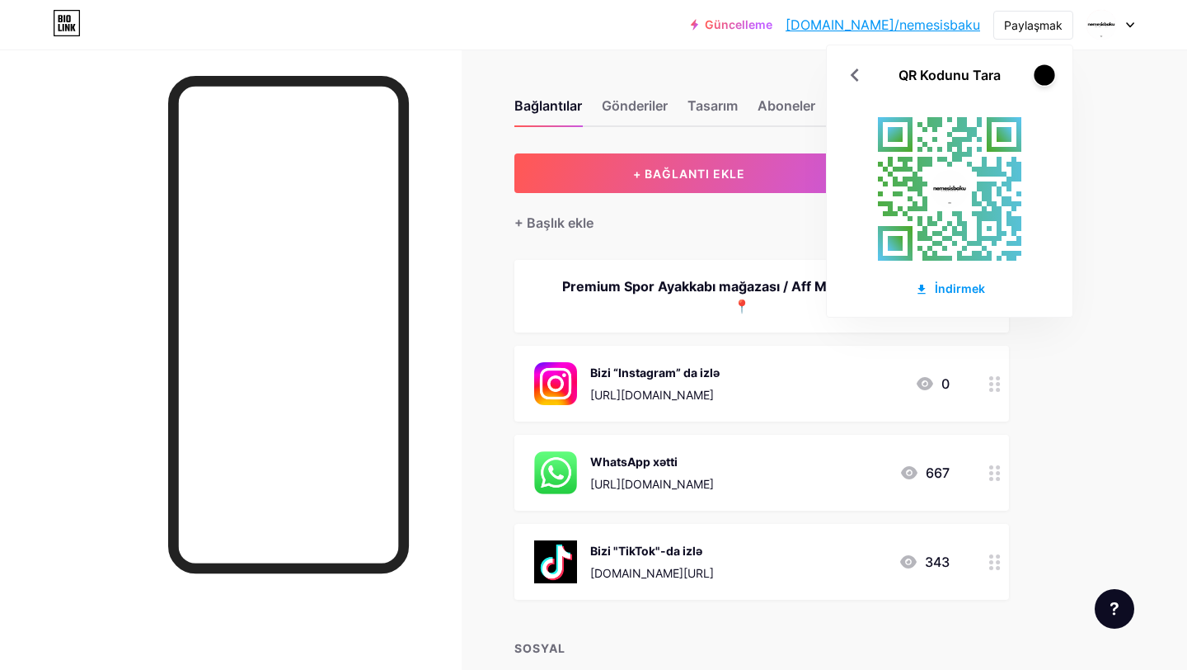
click at [1048, 78] on div at bounding box center [1044, 74] width 21 height 21
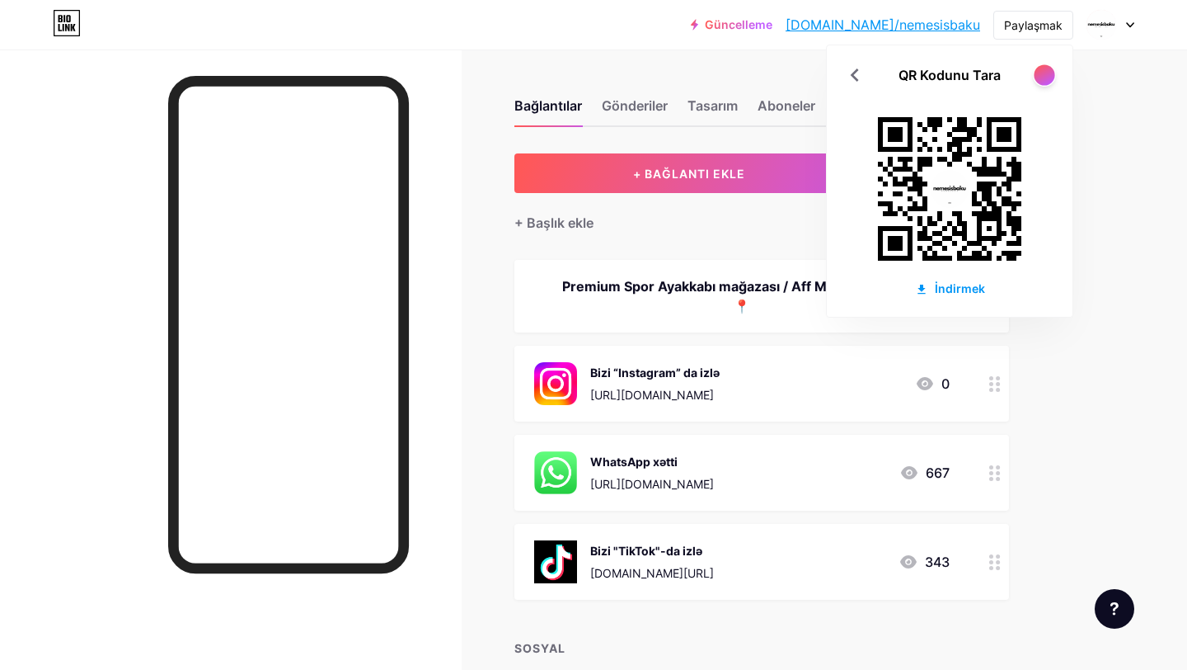
click at [1048, 78] on div at bounding box center [1044, 74] width 21 height 21
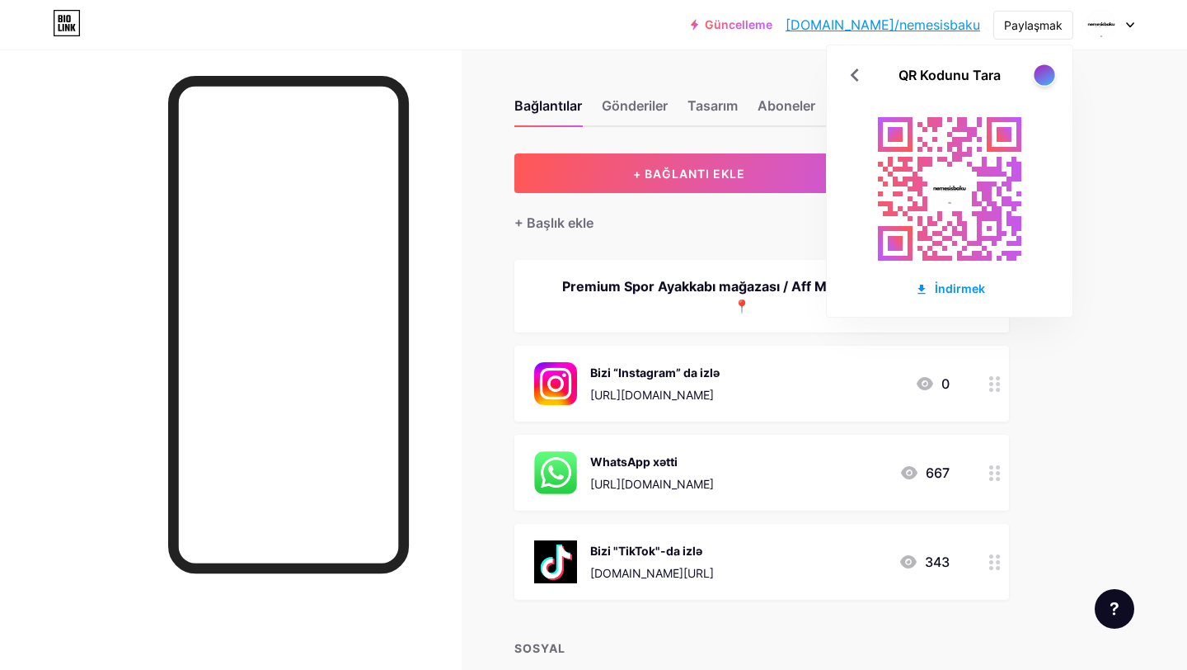
click at [1048, 78] on div at bounding box center [1044, 74] width 21 height 21
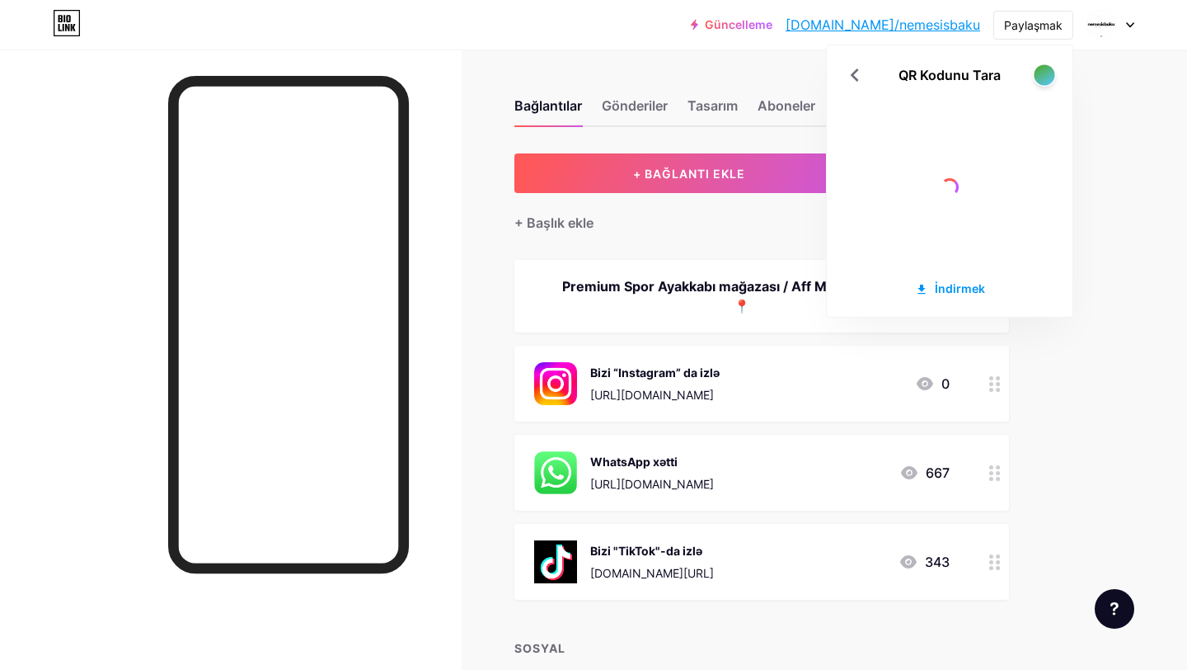
click at [1048, 78] on div at bounding box center [1044, 74] width 21 height 21
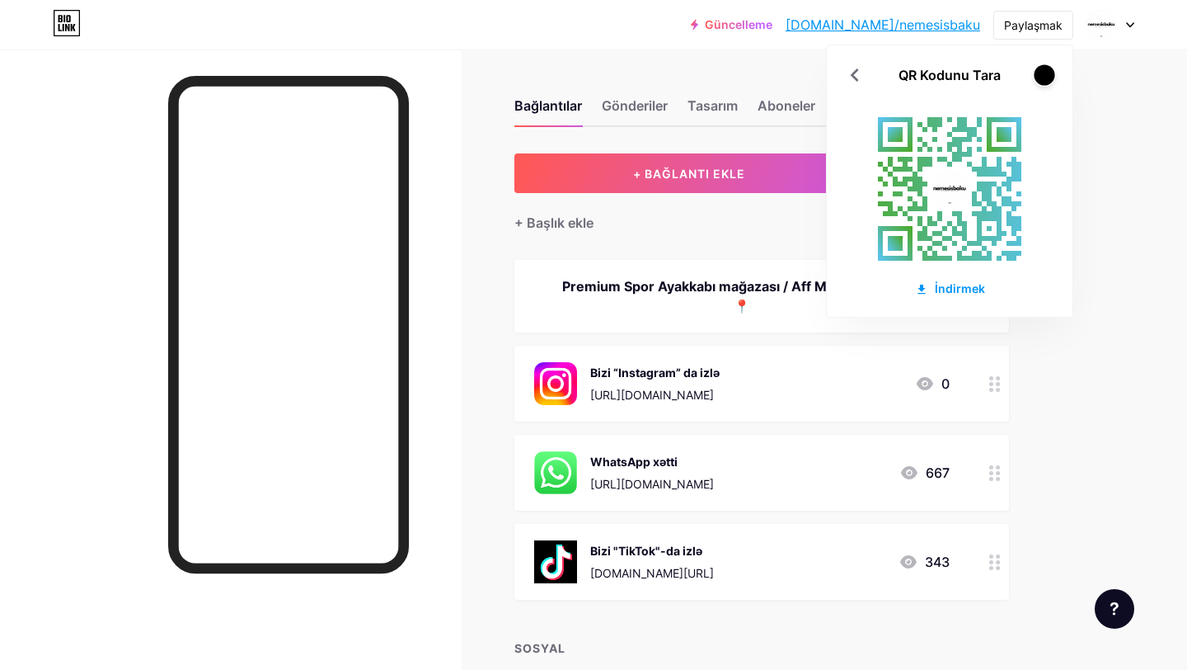
click at [1048, 78] on div at bounding box center [1044, 74] width 21 height 21
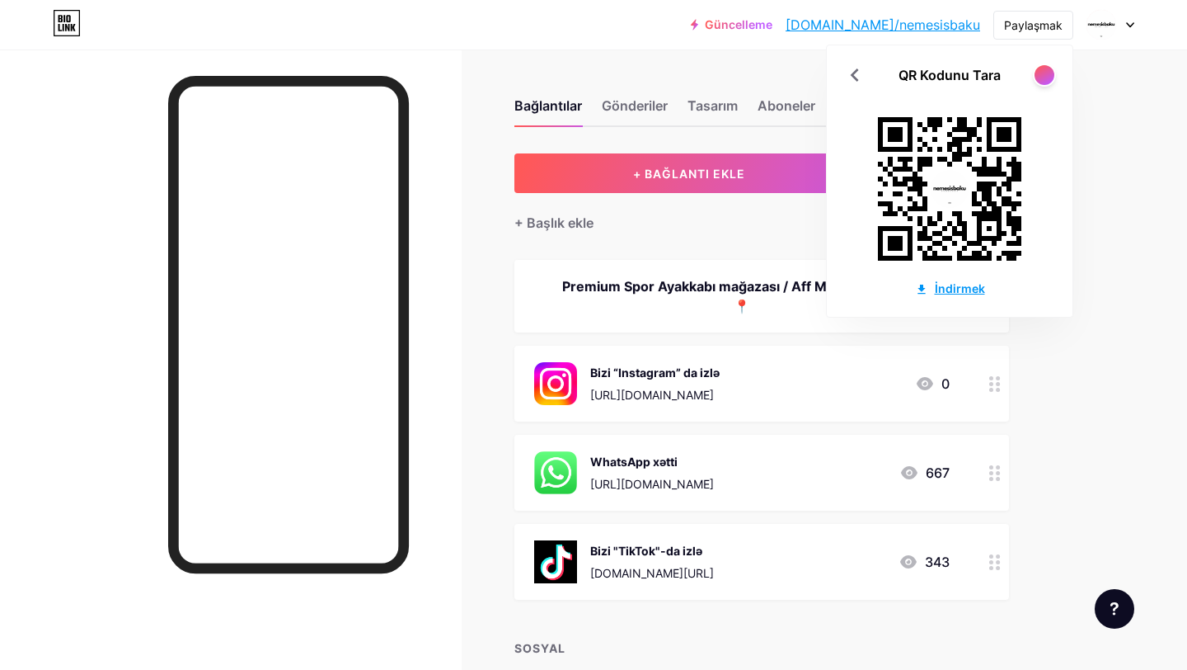
click at [949, 288] on font "İndirmek" at bounding box center [960, 288] width 50 height 14
